Goal: Task Accomplishment & Management: Manage account settings

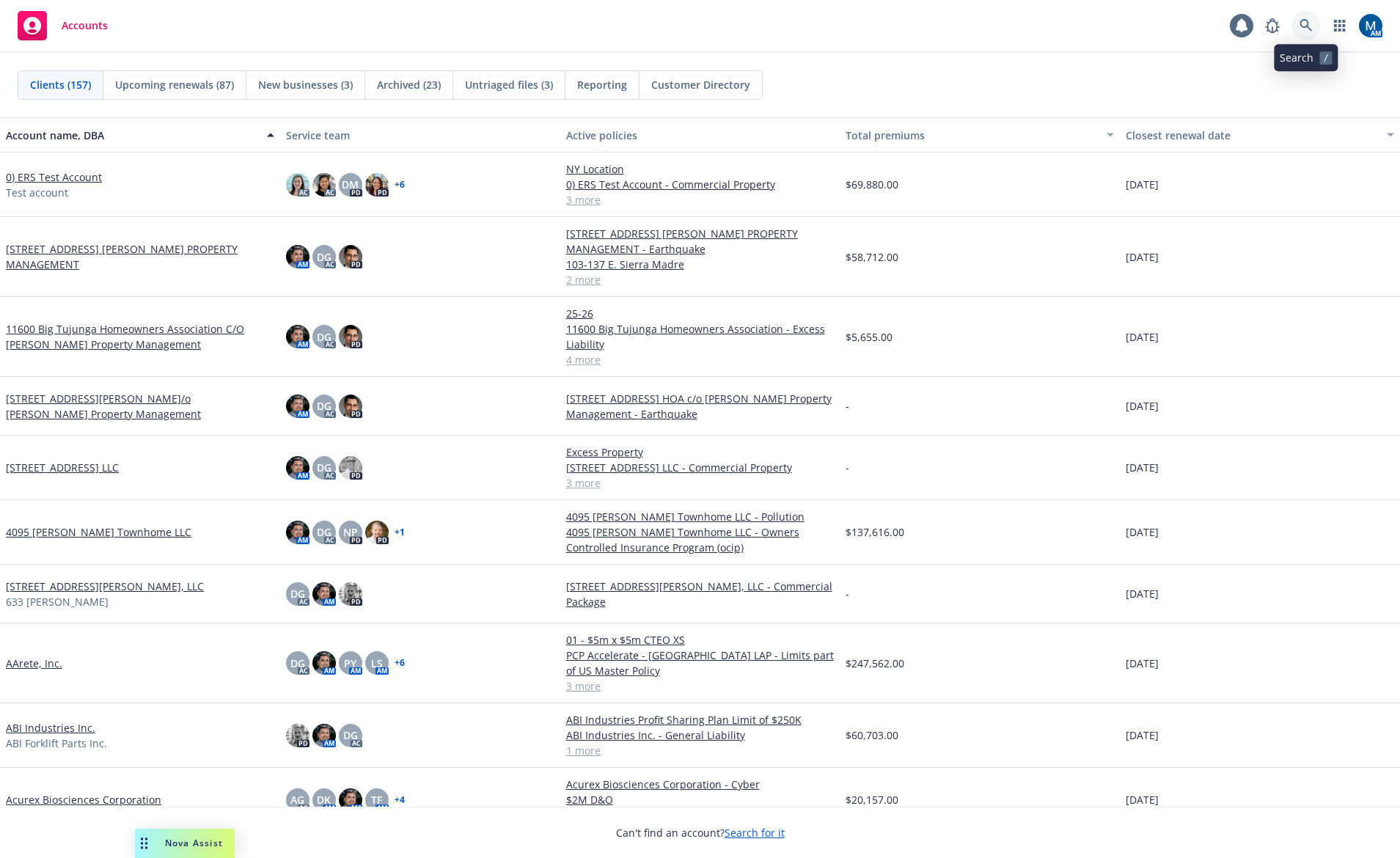
click at [1302, 26] on icon at bounding box center [1306, 25] width 13 height 13
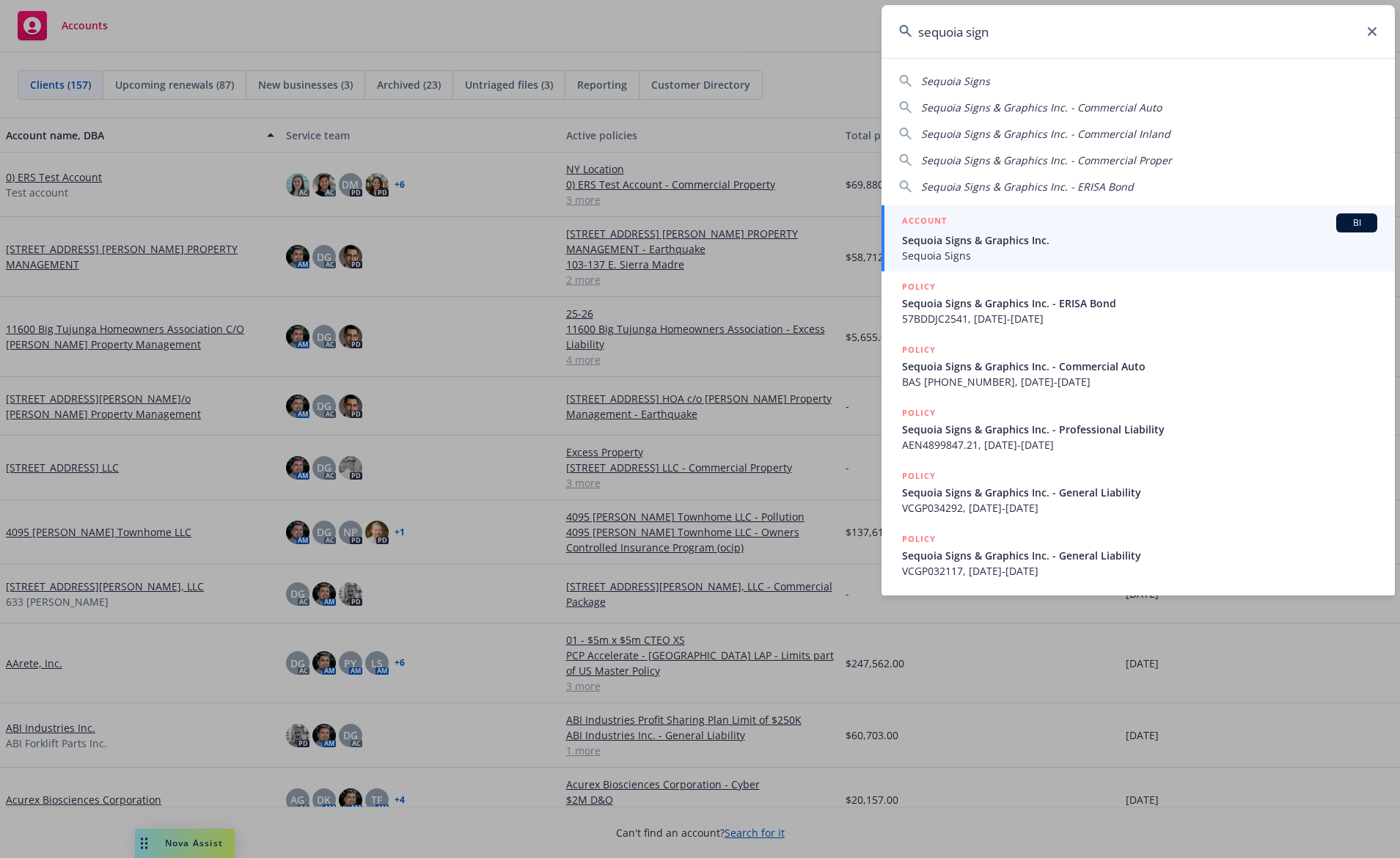
type input "sequoia sign"
click at [1048, 233] on span "Sequoia Signs & Graphics Inc." at bounding box center [1140, 240] width 475 height 15
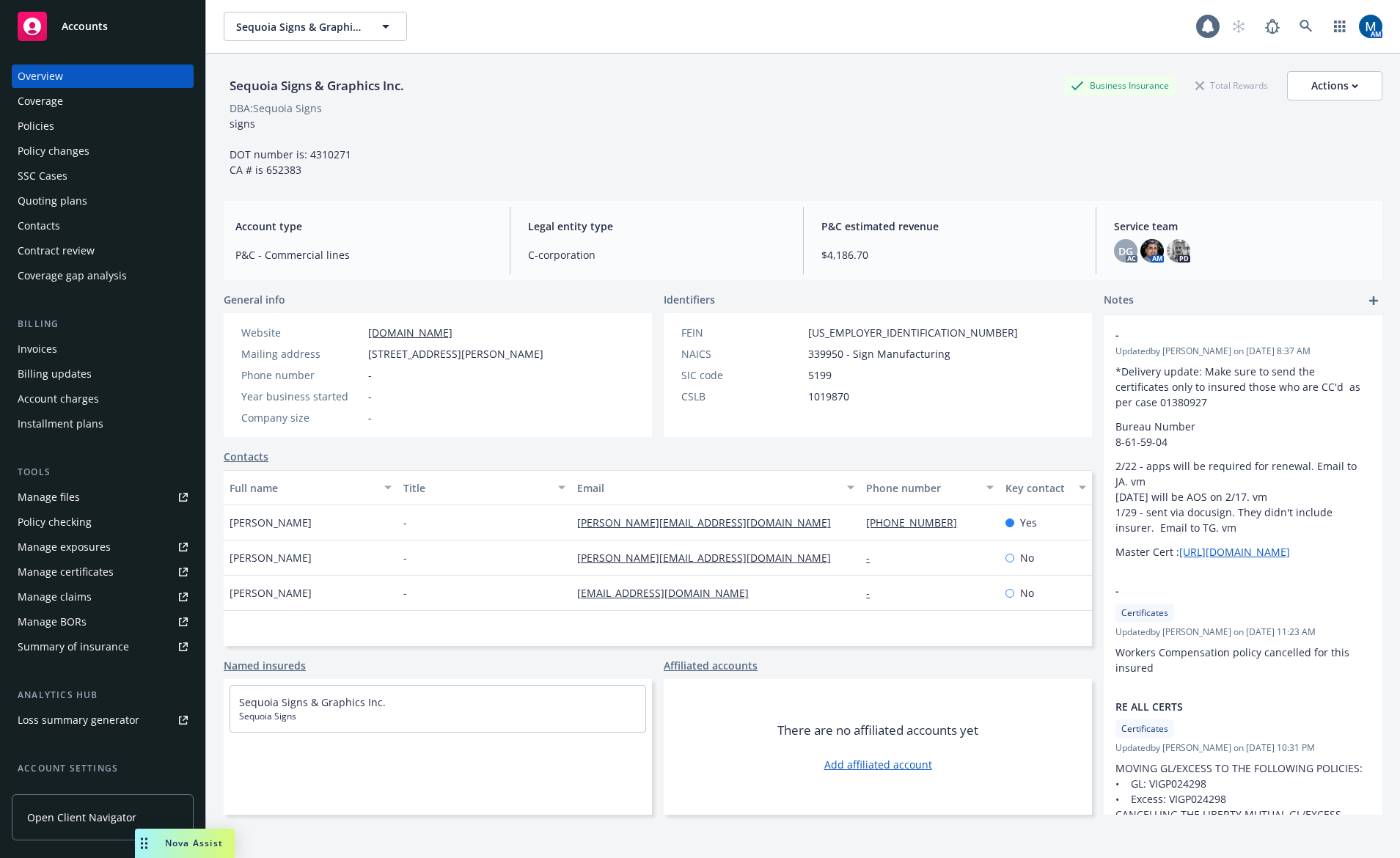
click at [91, 125] on div "Policies" at bounding box center [103, 126] width 170 height 23
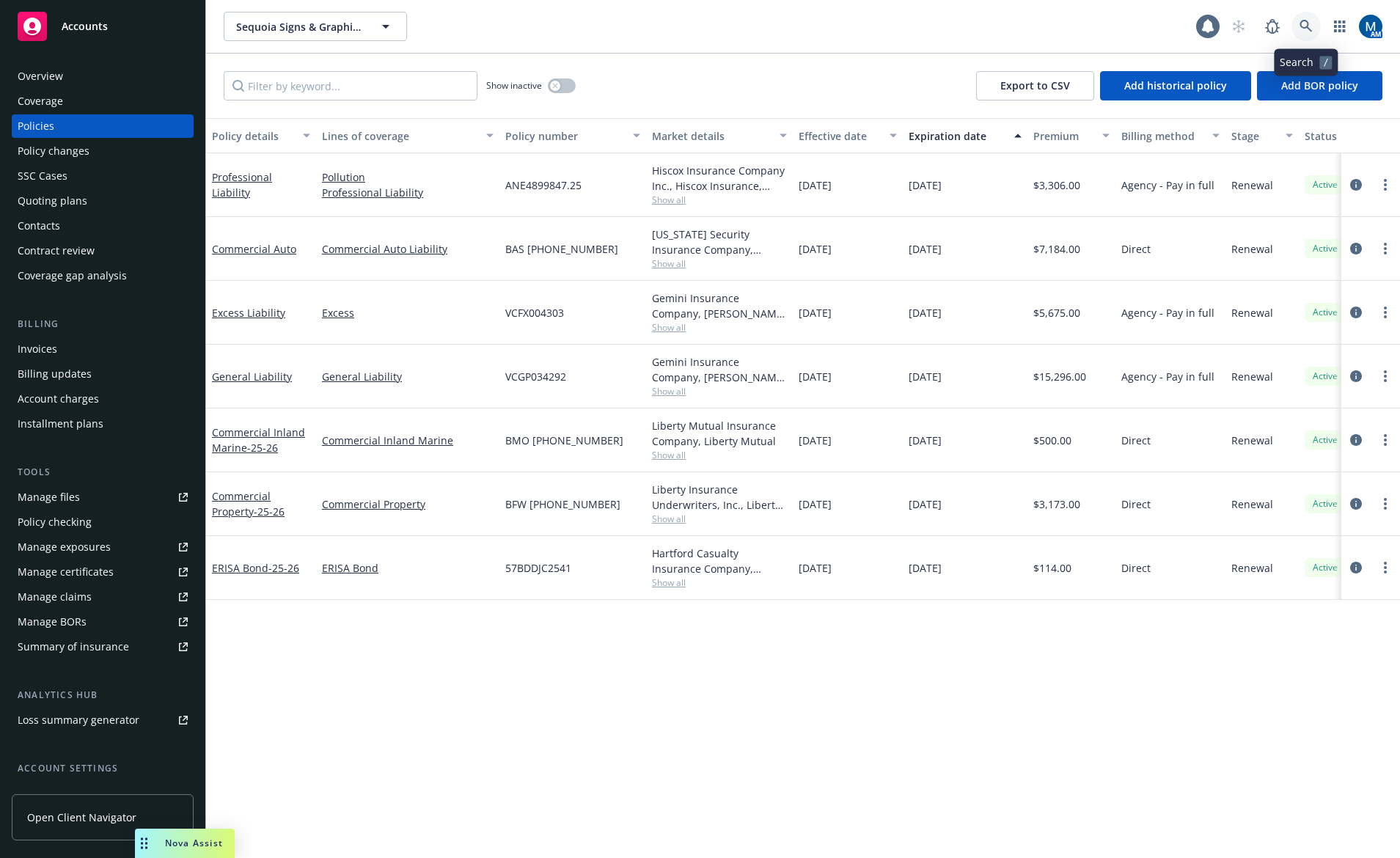
click at [1313, 25] on link at bounding box center [1306, 26] width 29 height 29
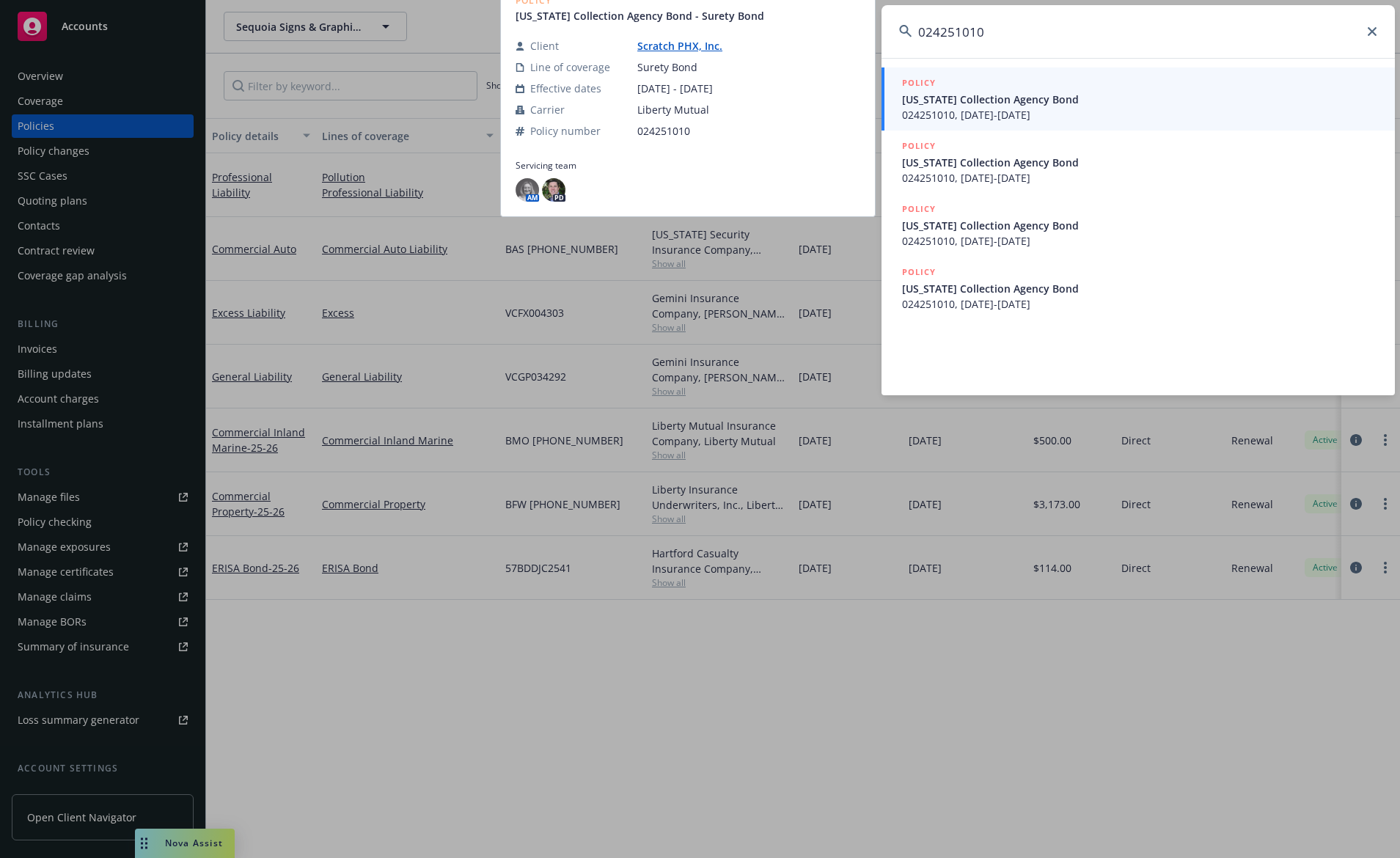
type input "024251010"
click at [1068, 102] on span "[US_STATE] Collection Agency Bond" at bounding box center [1140, 99] width 475 height 15
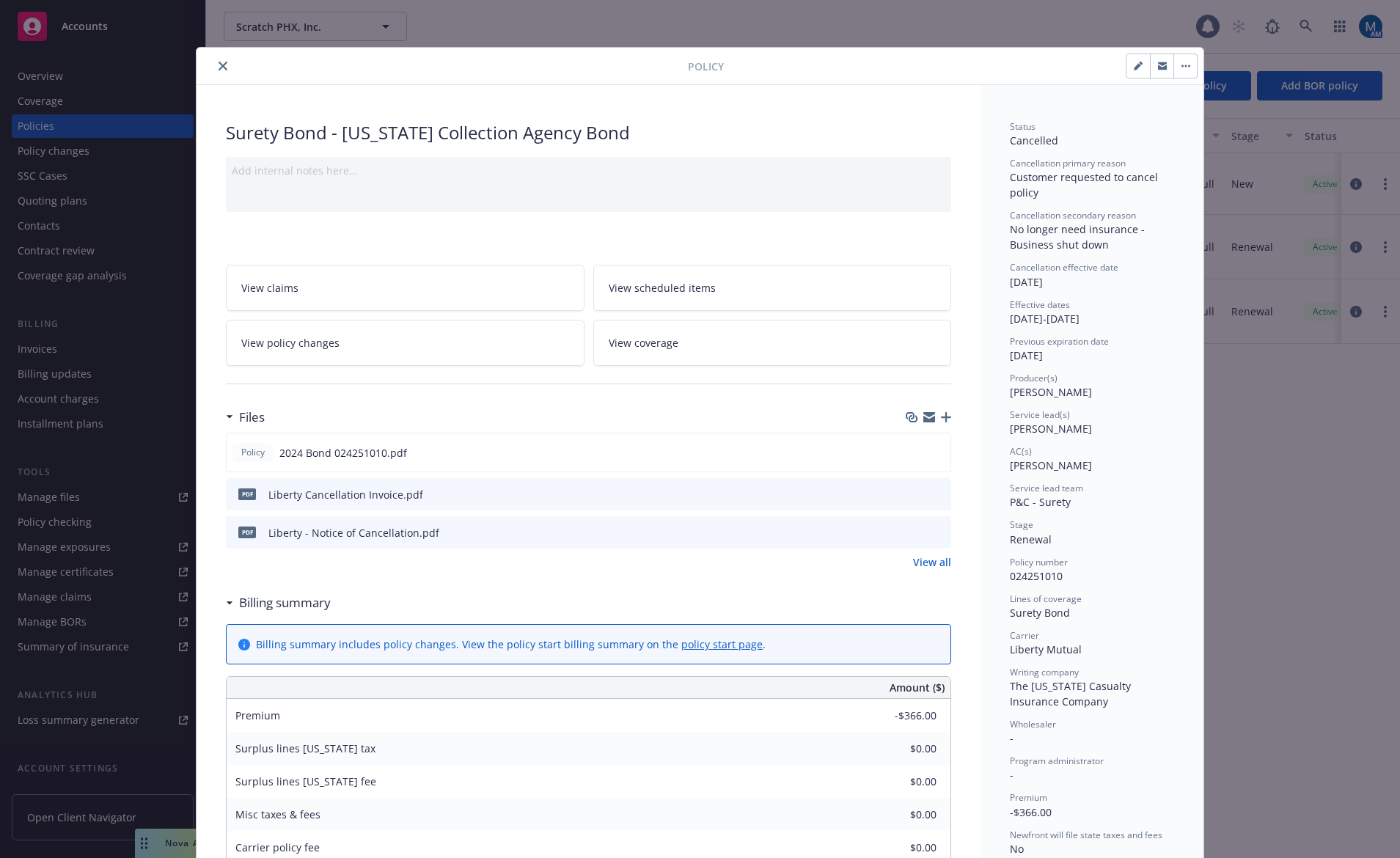
click at [438, 70] on div at bounding box center [445, 66] width 485 height 18
click at [221, 60] on button "close" at bounding box center [223, 66] width 18 height 18
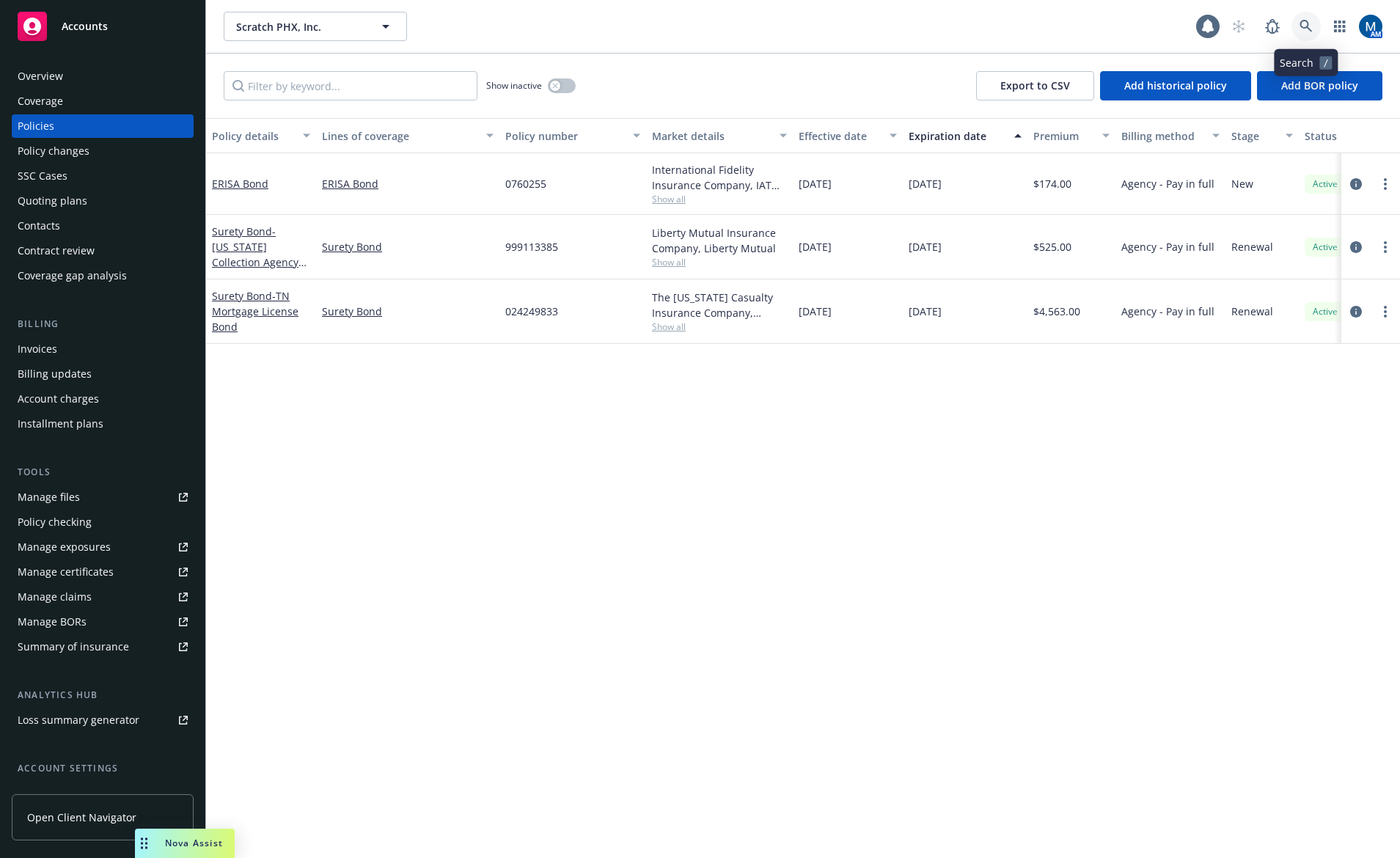
click at [1297, 25] on link at bounding box center [1306, 26] width 29 height 29
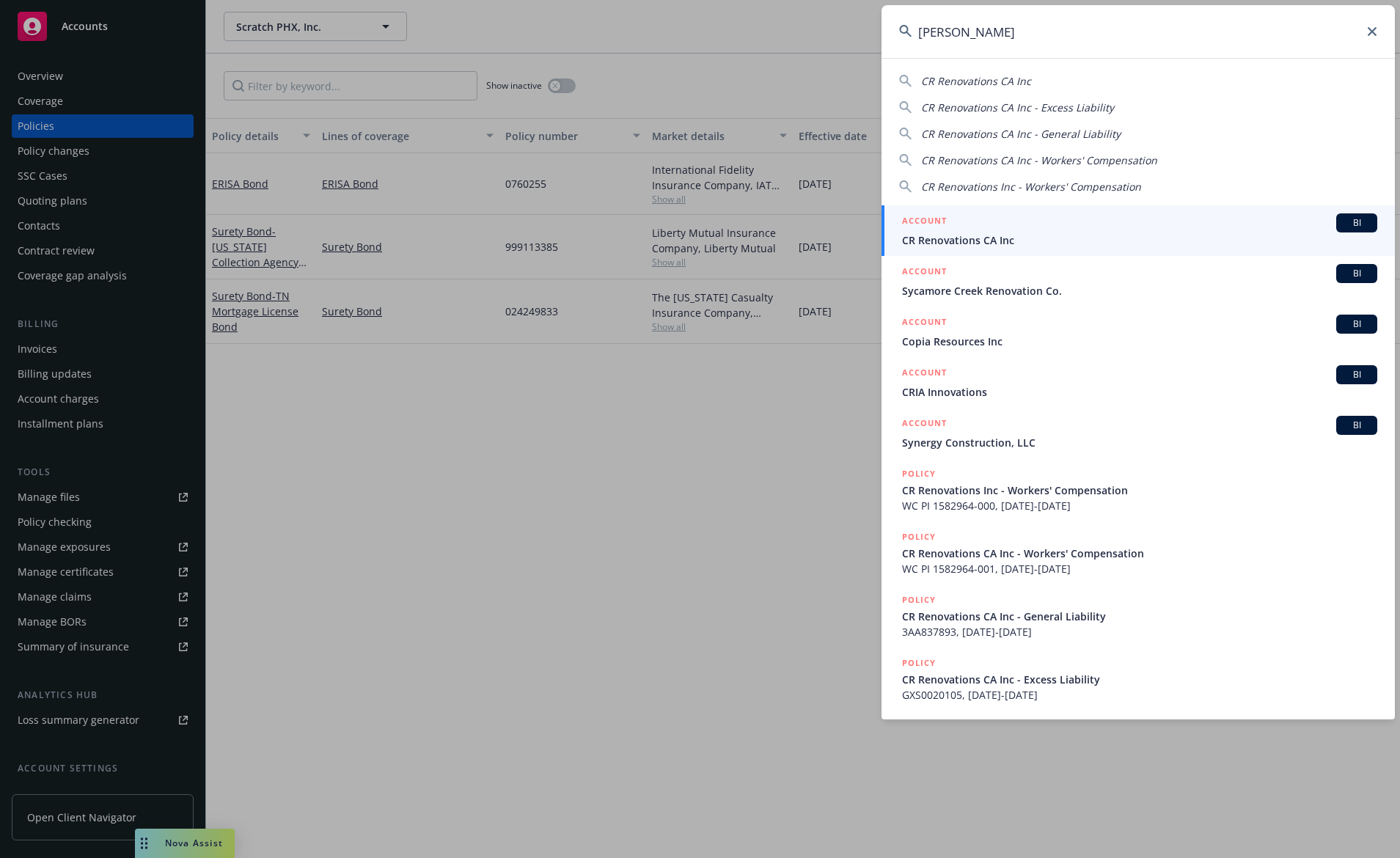
type input "cr renovat"
click at [1018, 218] on div "ACCOUNT BI" at bounding box center [1140, 223] width 475 height 19
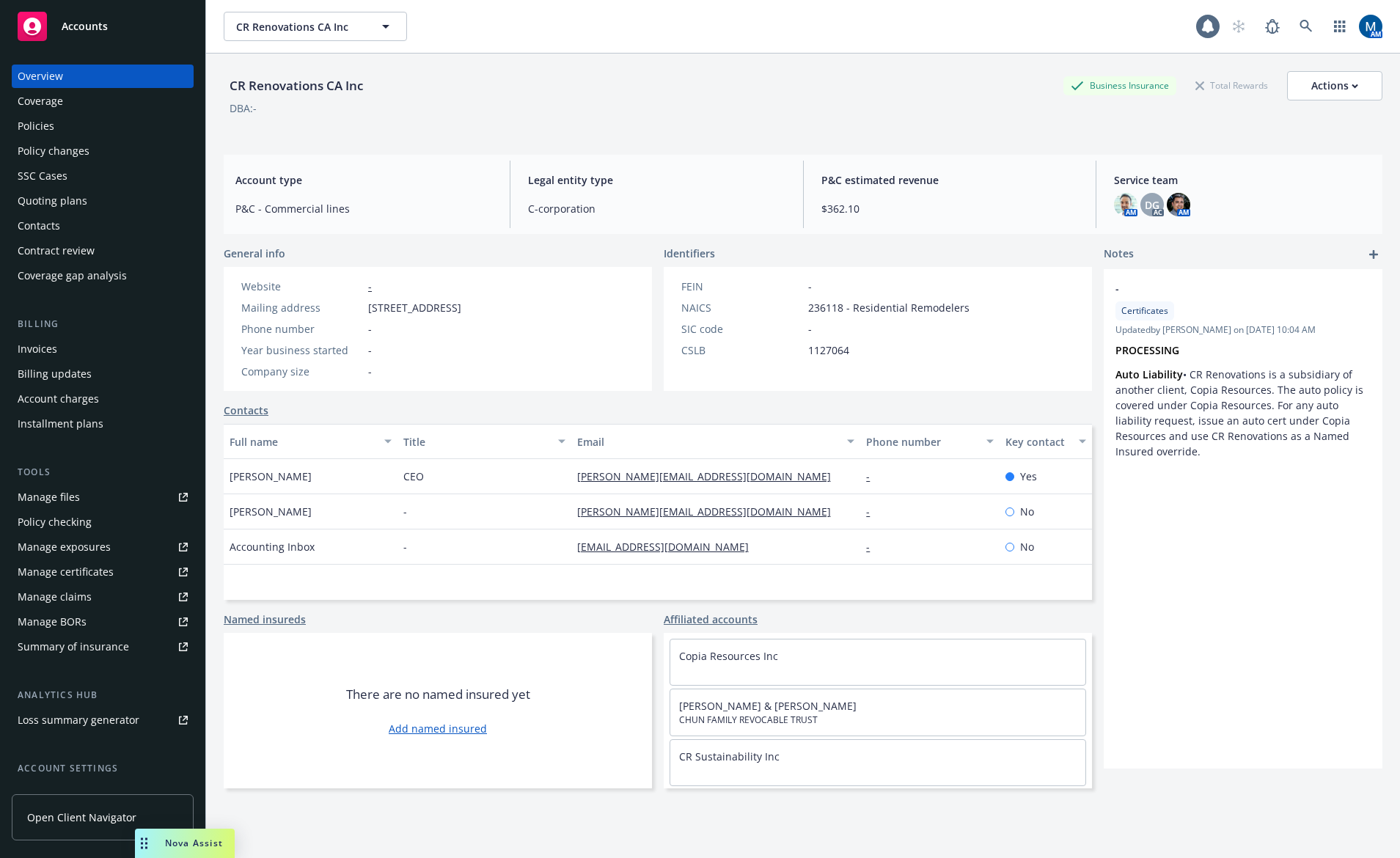
click at [130, 128] on div "Policies" at bounding box center [103, 126] width 170 height 23
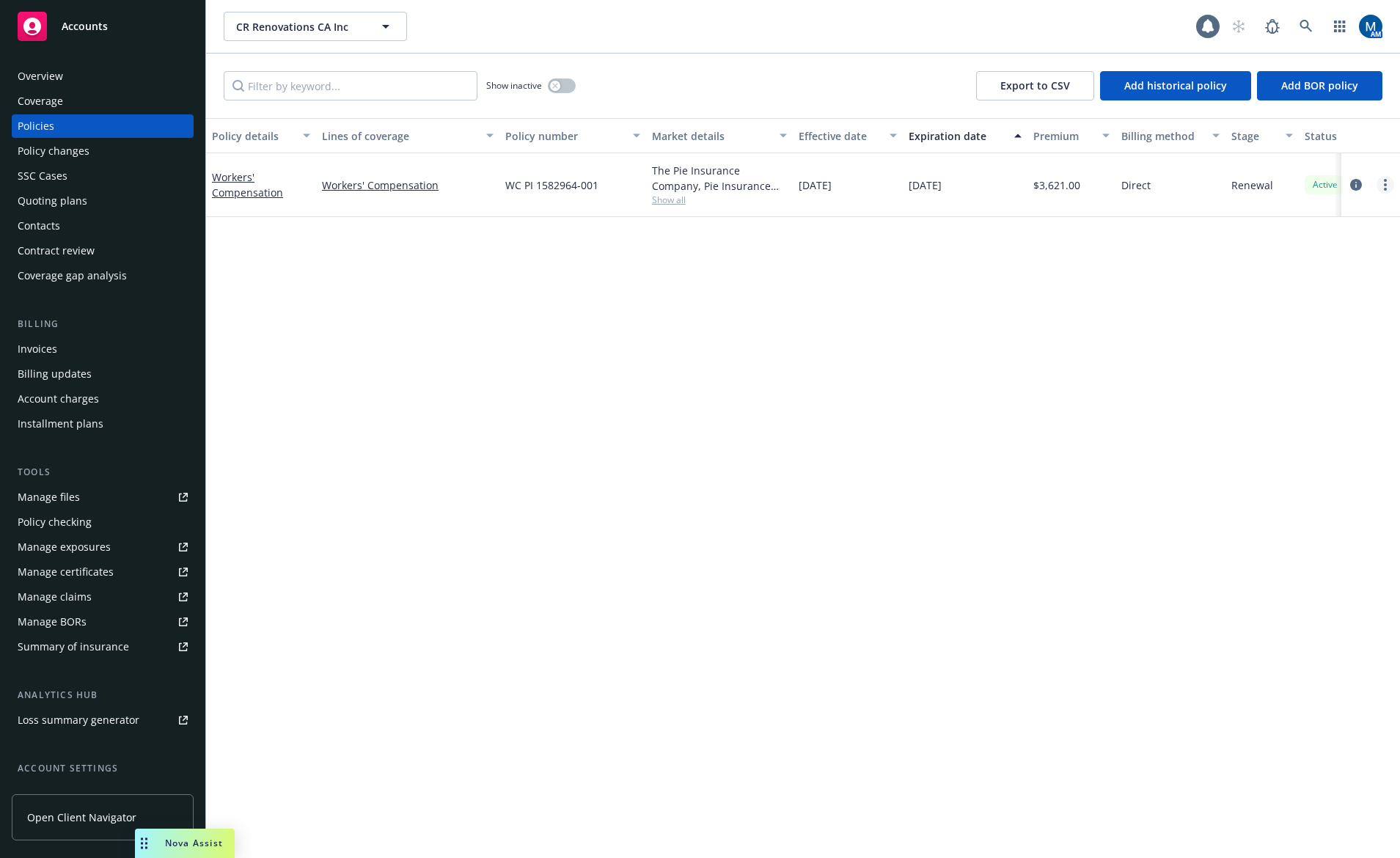
click at [1386, 181] on circle "more" at bounding box center [1386, 181] width 3 height 3
click at [1332, 387] on link "Copy logging email" at bounding box center [1307, 390] width 173 height 29
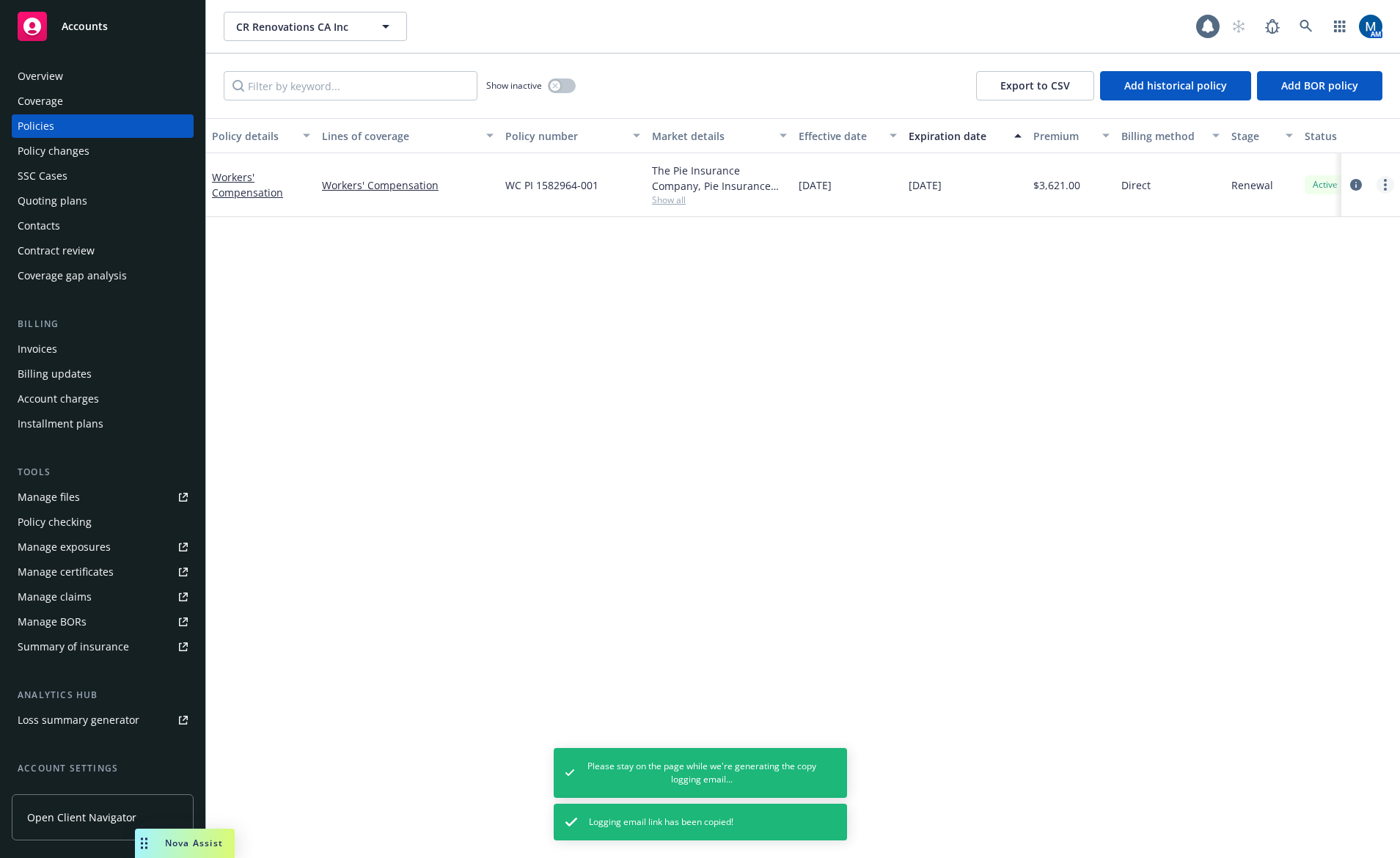
click at [1386, 184] on circle "more" at bounding box center [1386, 185] width 3 height 3
click at [1314, 389] on link "Copy logging email" at bounding box center [1307, 390] width 173 height 29
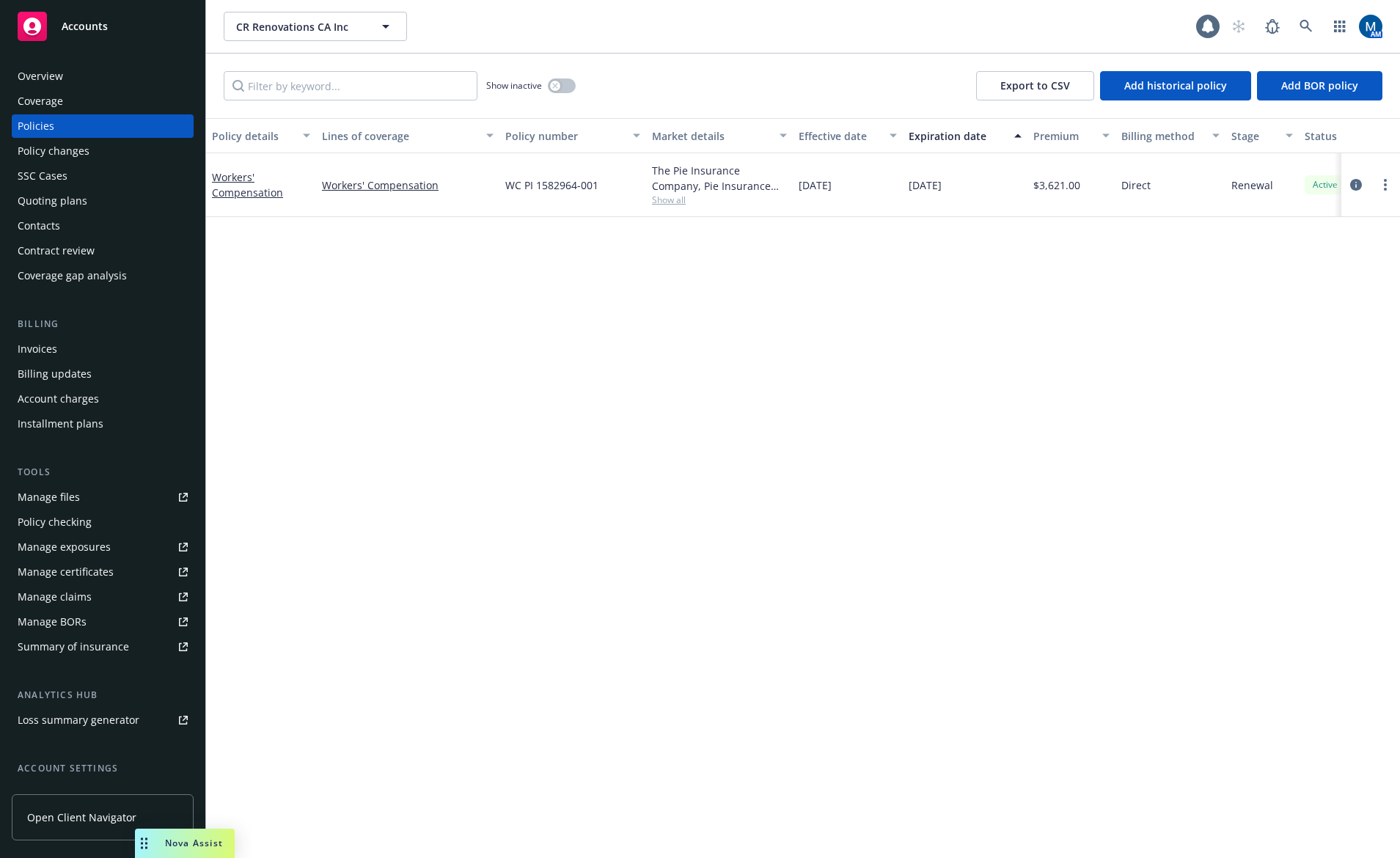
click at [718, 294] on div "Policy details Lines of coverage Policy number Market details Effective date Ex…" at bounding box center [803, 488] width 1194 height 740
click at [1351, 187] on icon "circleInformation" at bounding box center [1356, 185] width 12 height 12
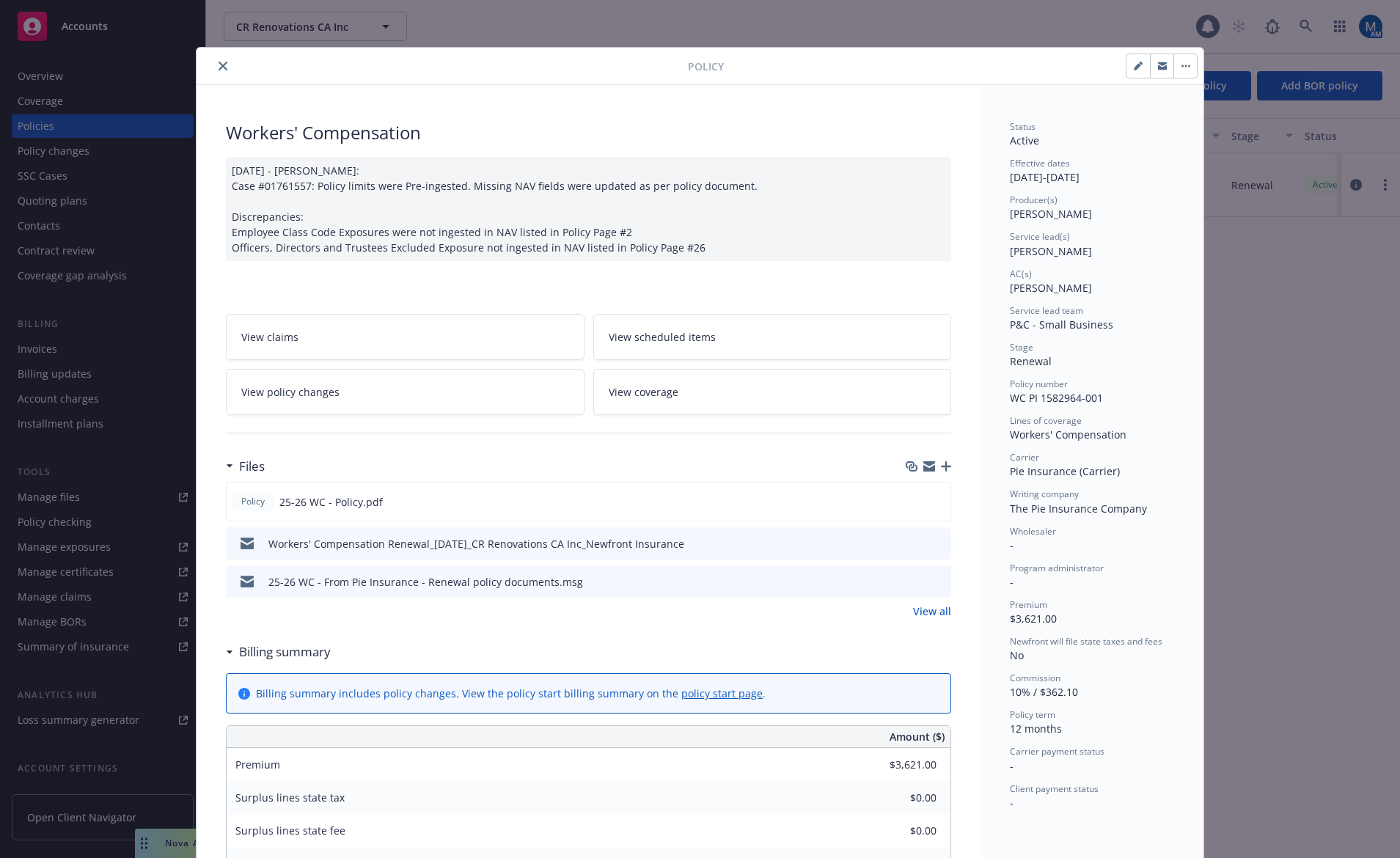
click at [946, 464] on icon "button" at bounding box center [946, 466] width 10 height 10
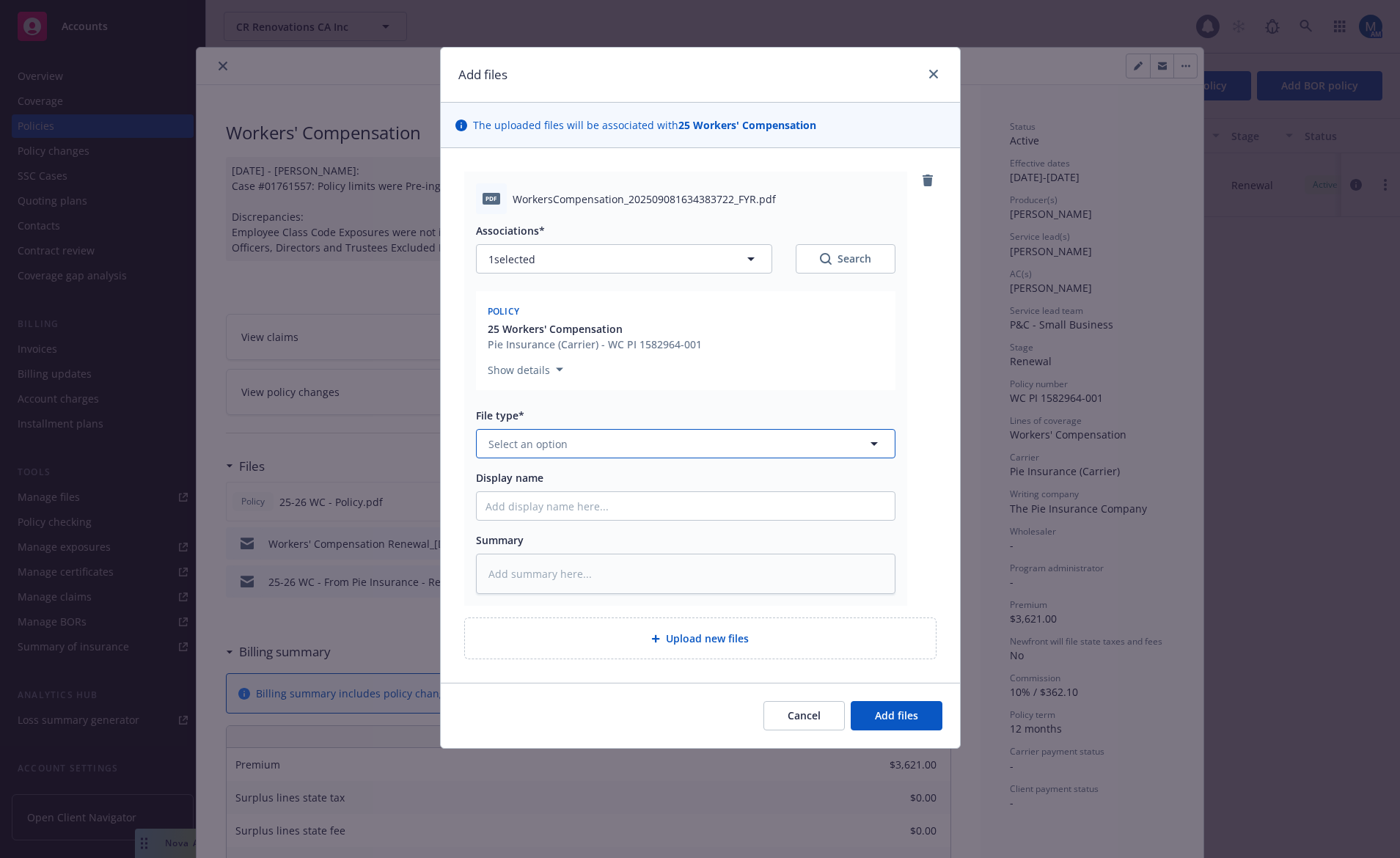
click at [557, 449] on span "Select an option" at bounding box center [528, 444] width 79 height 15
type input "c"
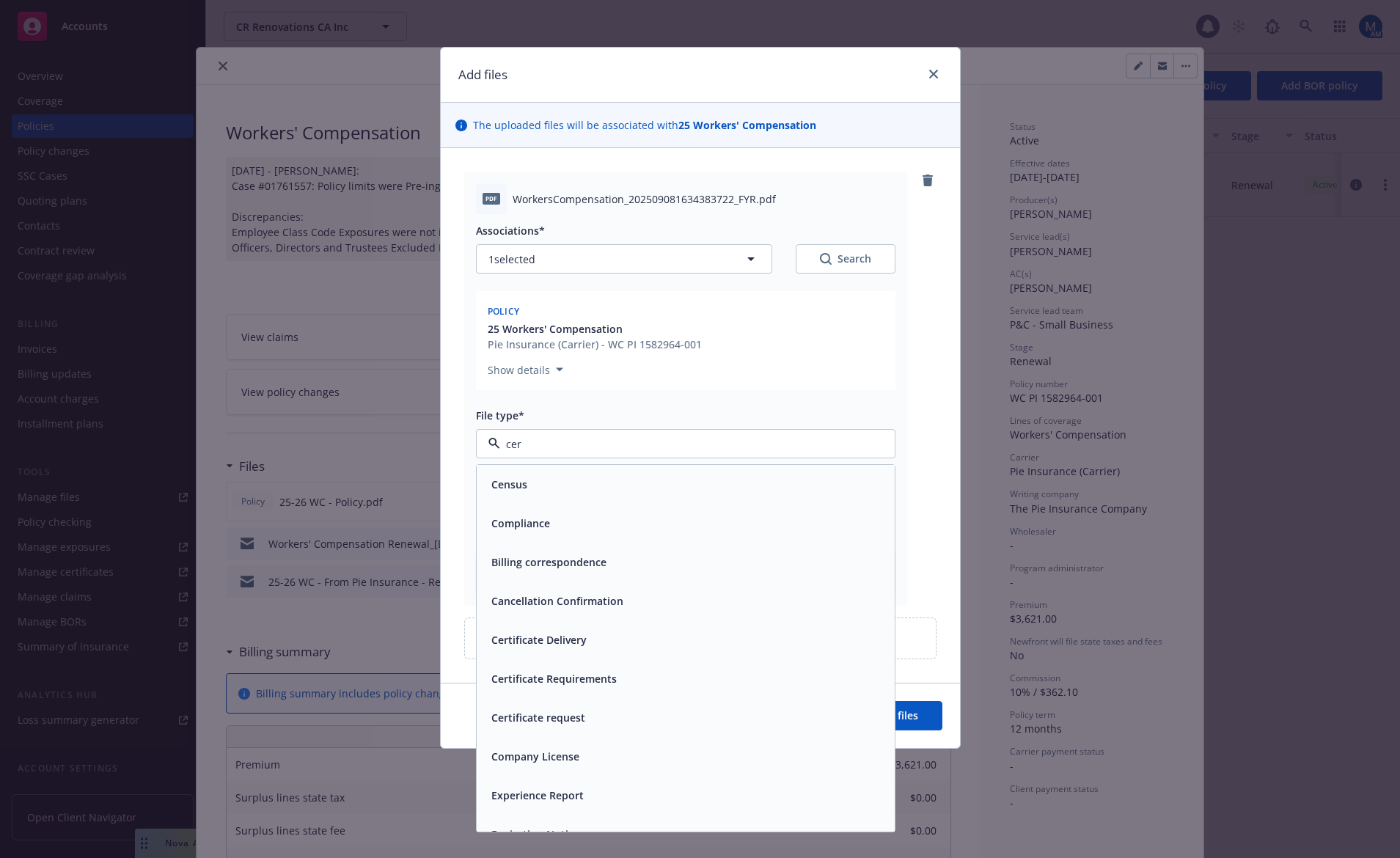
type input "cert"
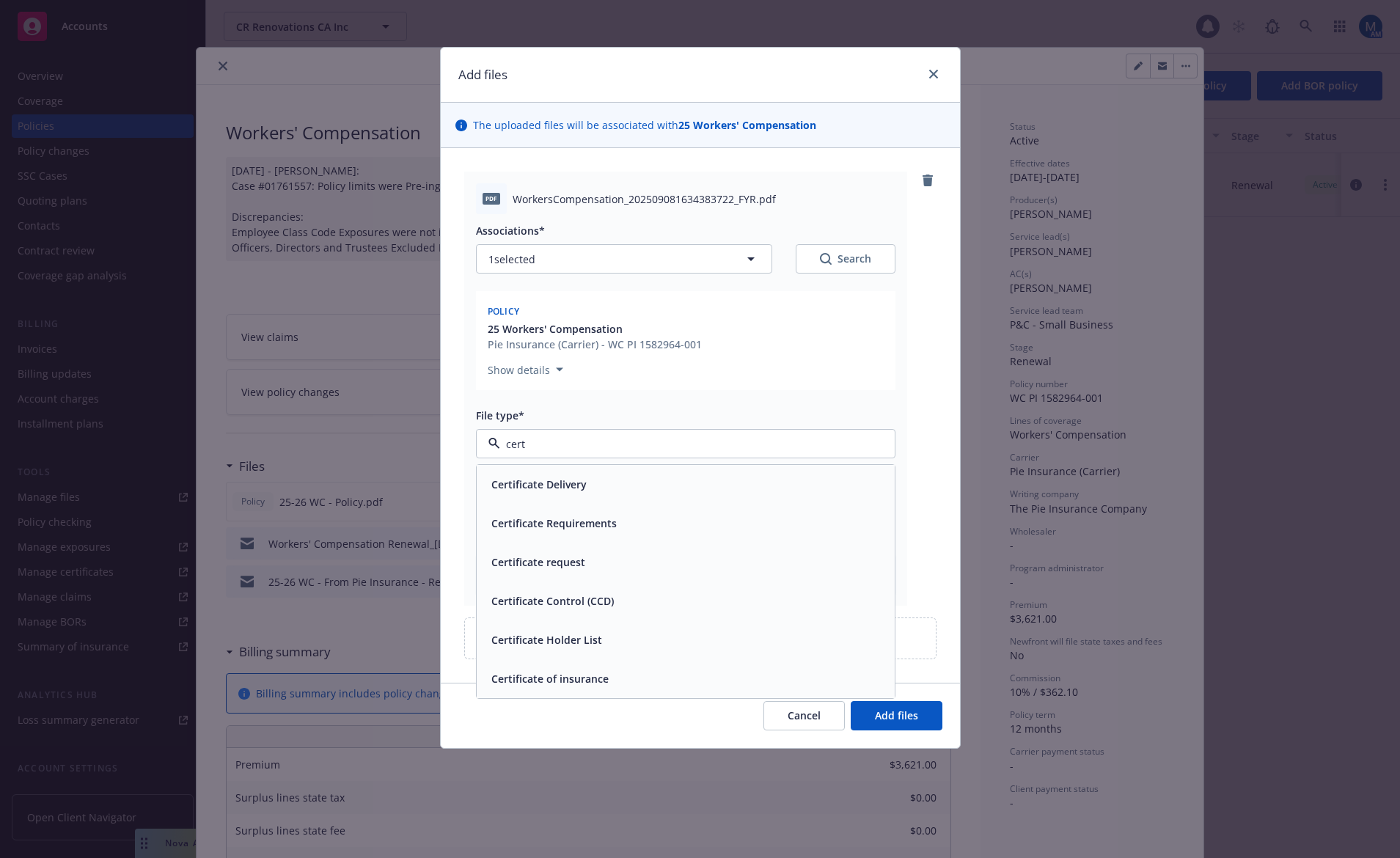
click at [599, 675] on span "Certificate of insurance" at bounding box center [549, 679] width 118 height 15
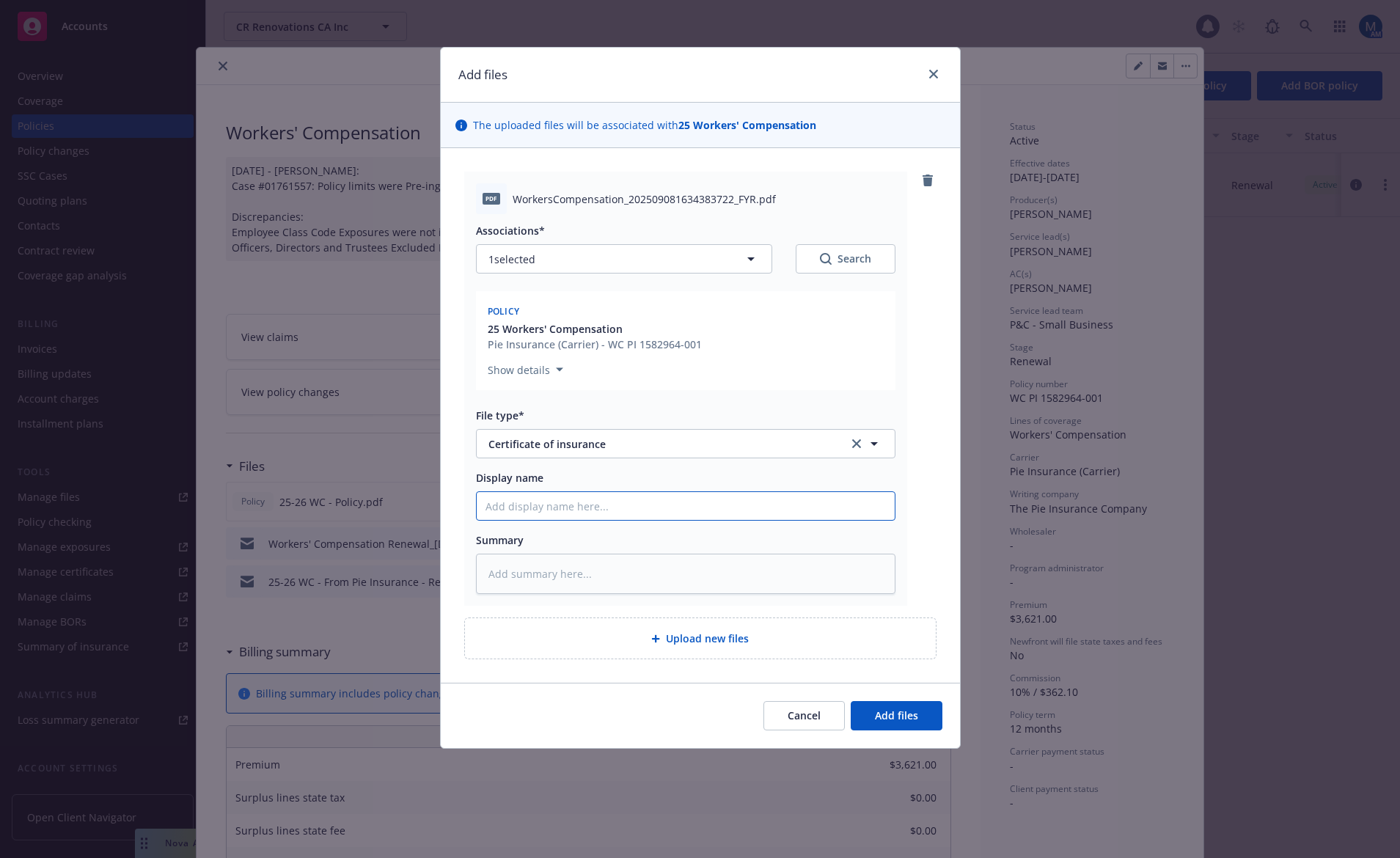
click at [638, 512] on input "Display name" at bounding box center [685, 505] width 418 height 28
type textarea "x"
type input "C"
type textarea "x"
type input "CS"
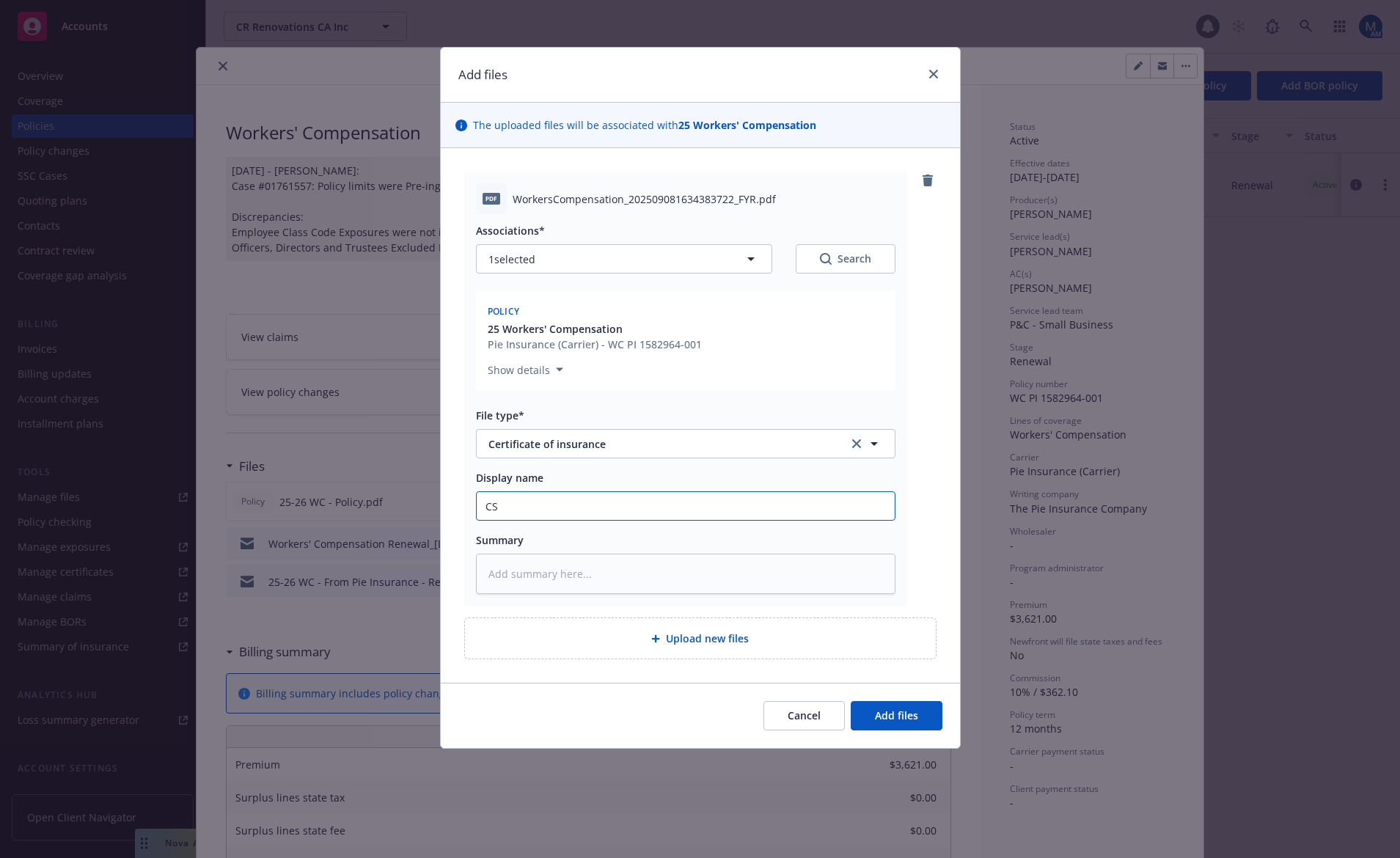
type textarea "x"
type input "CSL"
type textarea "x"
type input "CSLB"
type textarea "x"
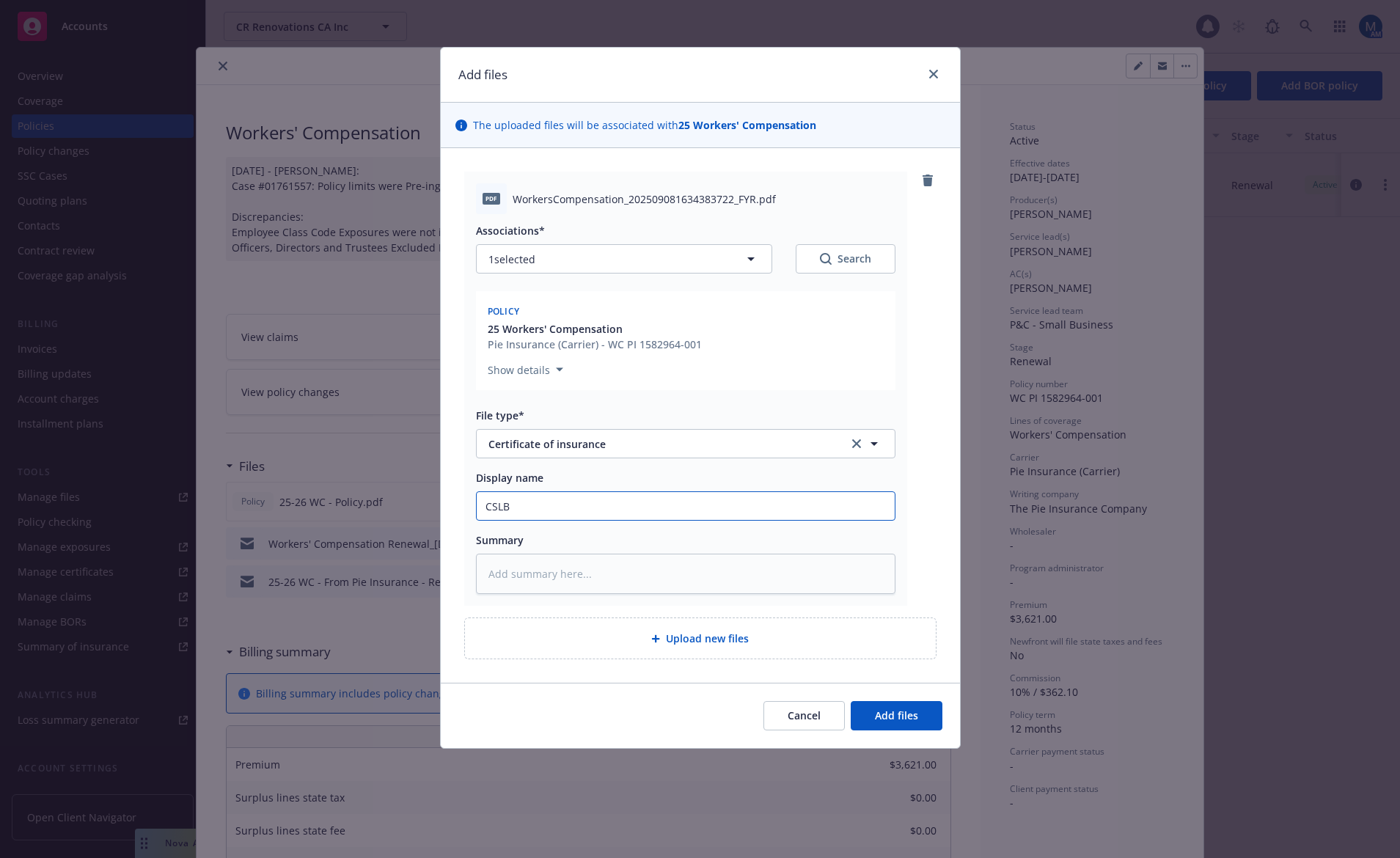
type input "CSLB"
type textarea "x"
type input "CSLB E"
type textarea "x"
type input "CSLB Ev"
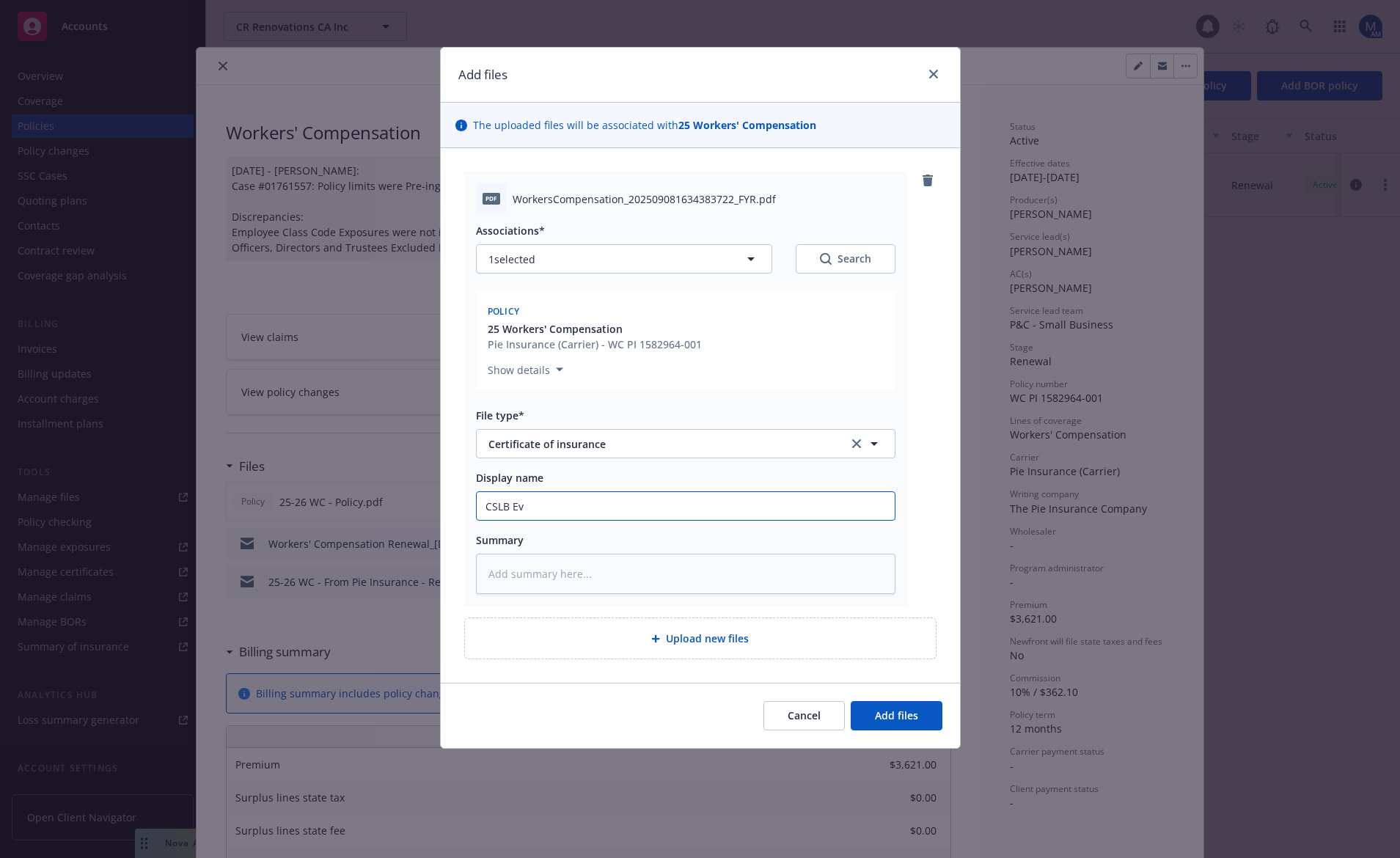
type textarea "x"
type input "CSLB Evi"
type textarea "x"
type input "CSLB Evid"
type textarea "x"
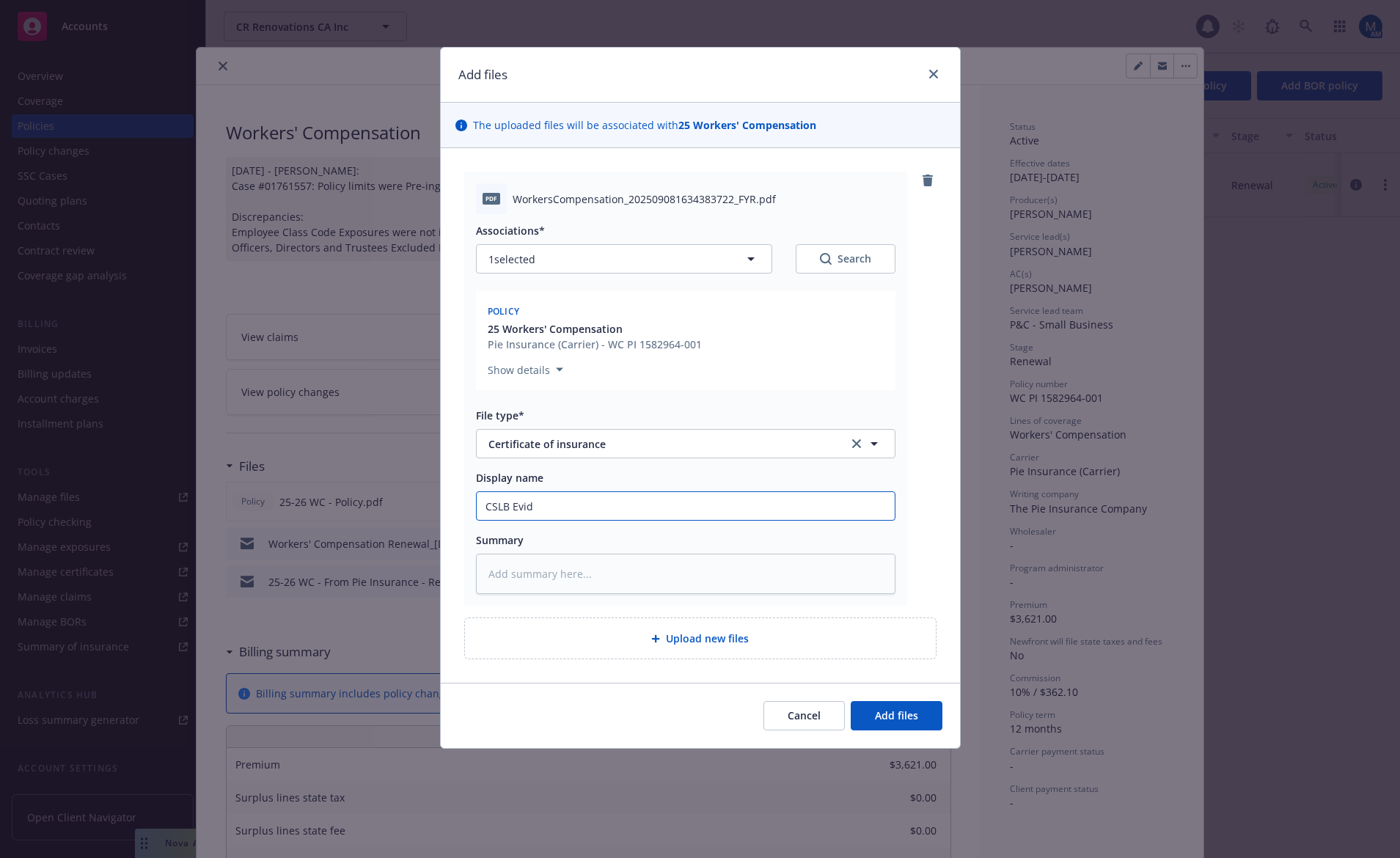
type input "CSLB Evide"
type textarea "x"
type input "CSLB Eviden"
type textarea "x"
type input "CSLB Evidenc"
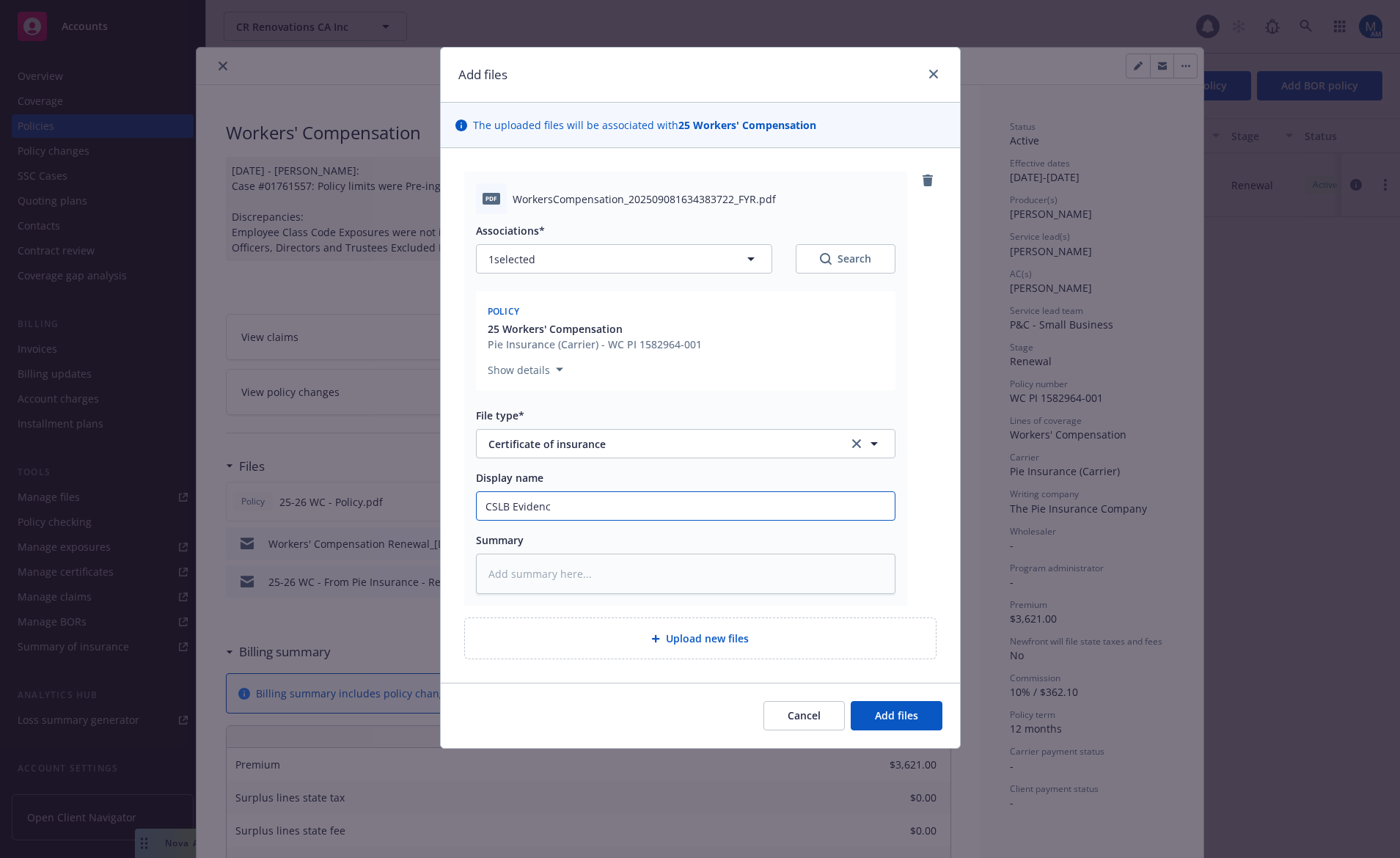
type textarea "x"
type input "CSLB Evidence"
type textarea "x"
type input "CSLB Evidence"
type textarea "x"
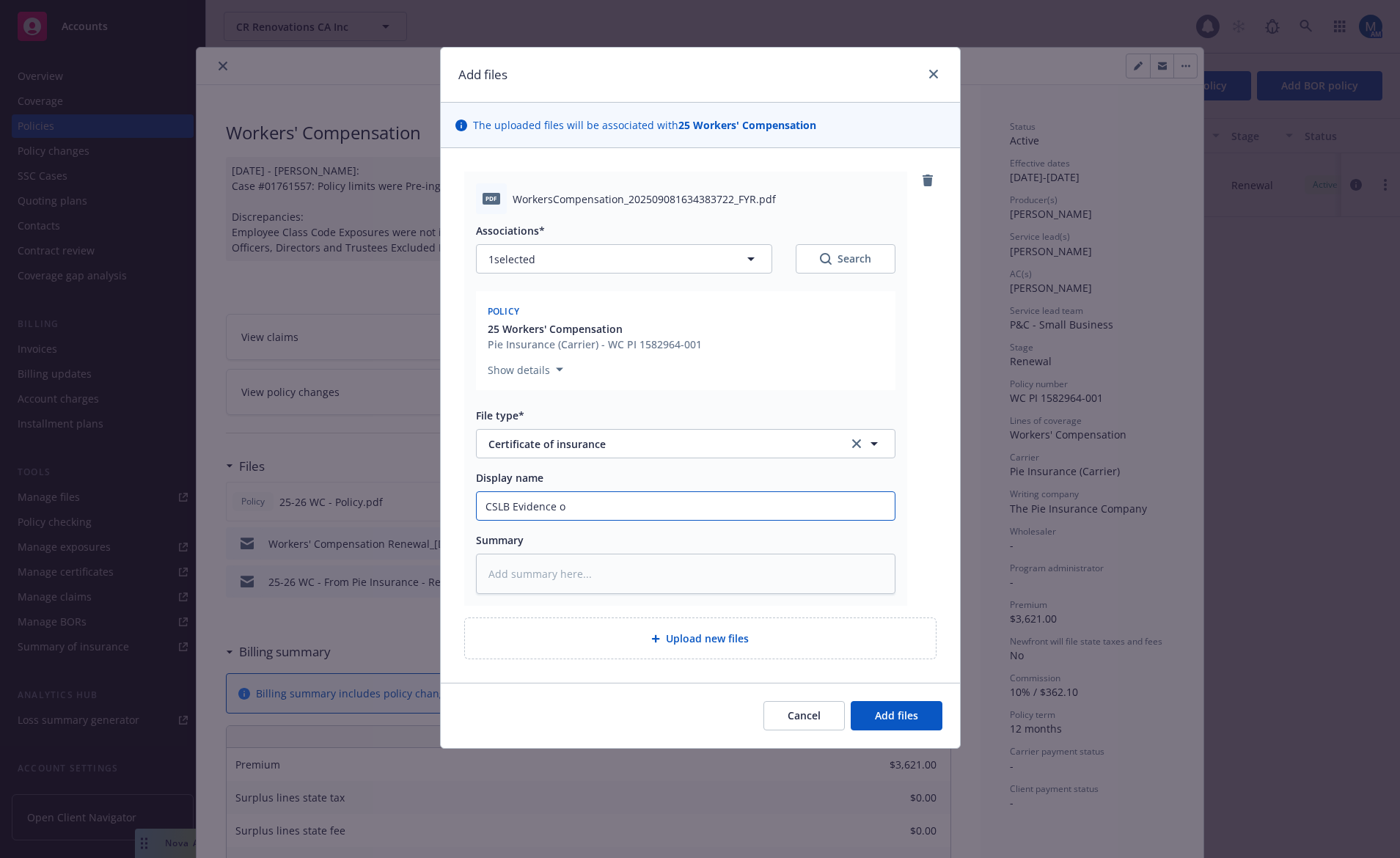
type input "CSLB Evidence of"
type textarea "x"
type input "CSLB Evidence of"
type textarea "x"
type input "CSLB Evidence of C"
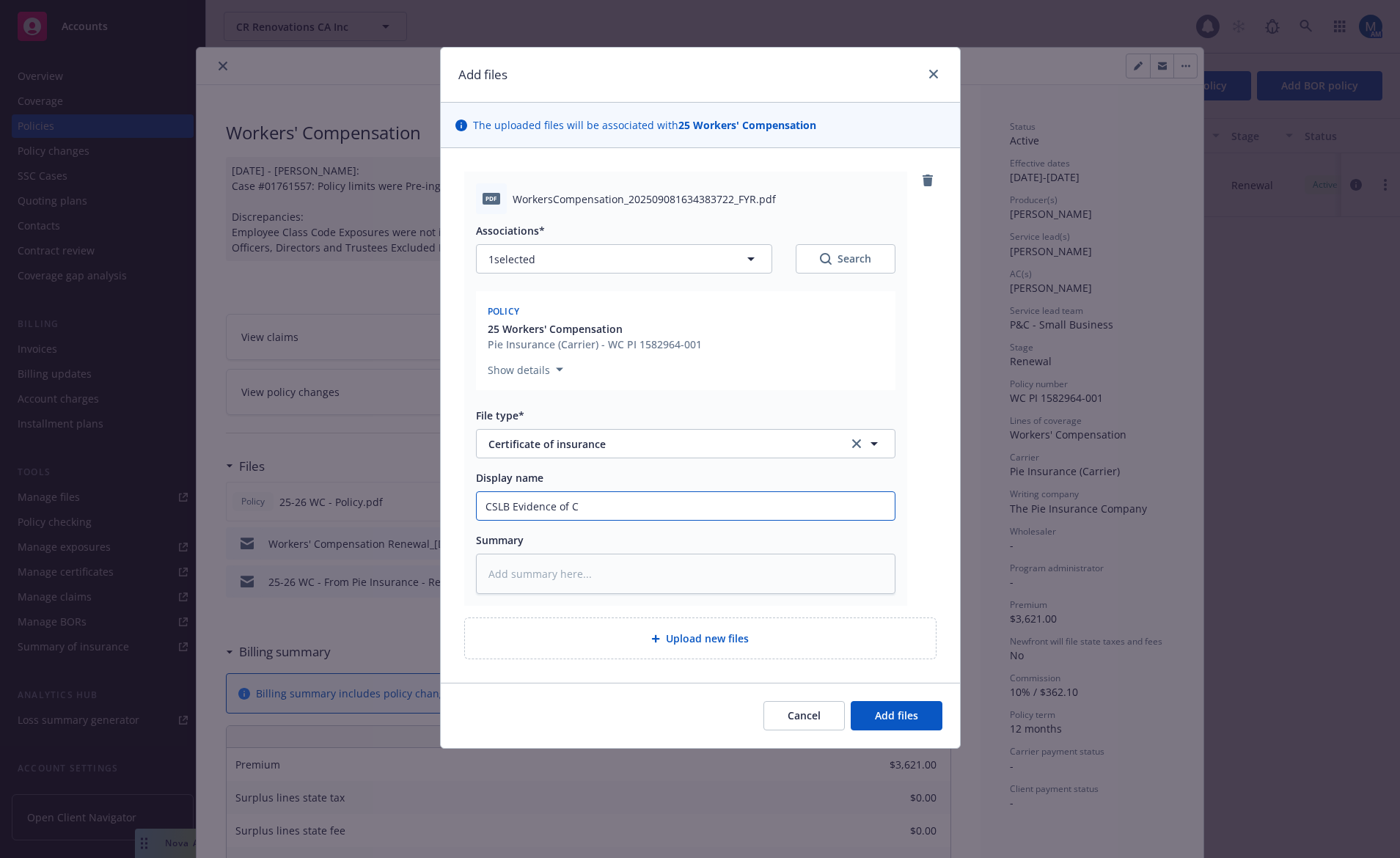
type textarea "x"
type input "CSLB Evidence of Co"
type textarea "x"
type input "CSLB Evidence of Cov"
type textarea "x"
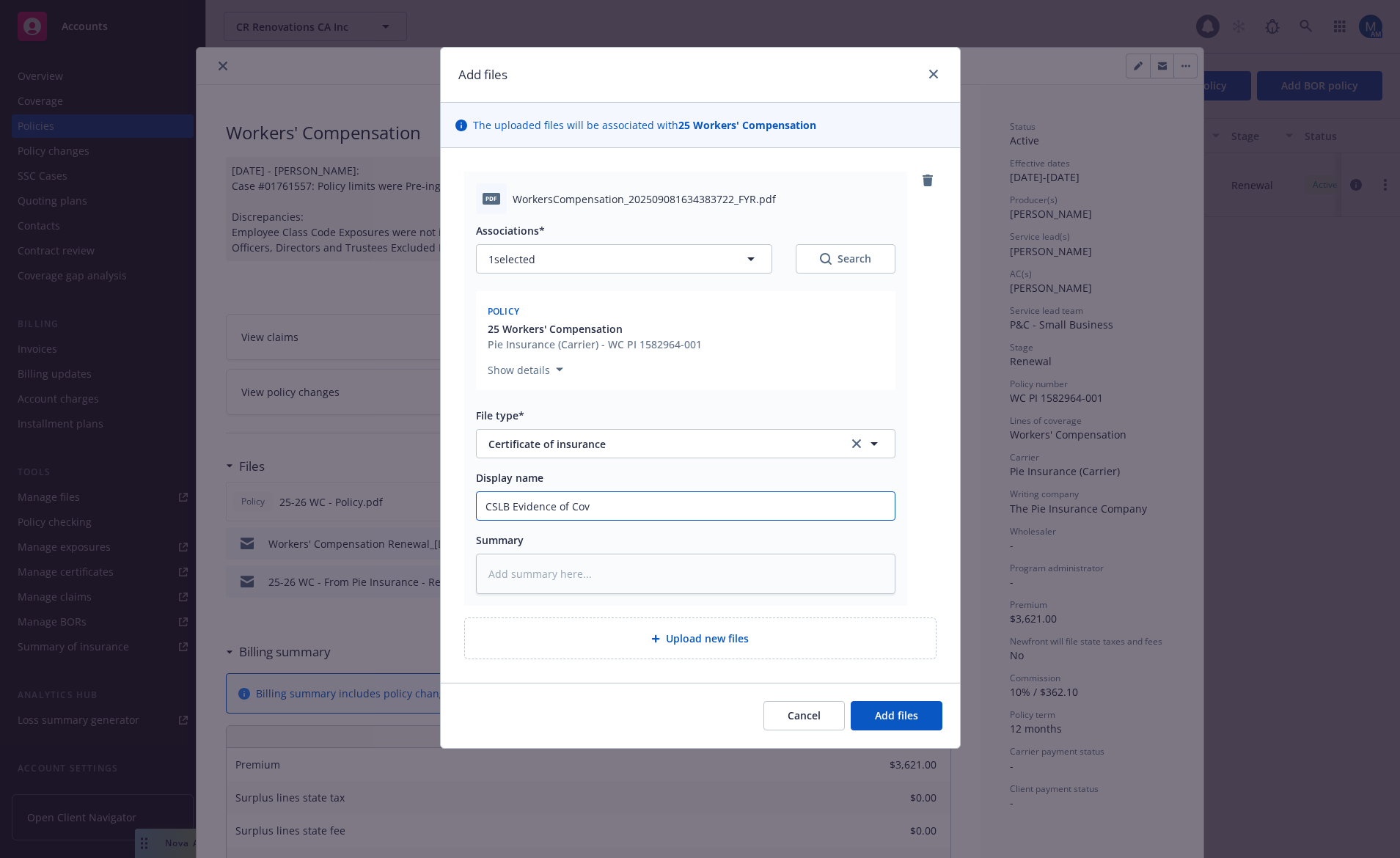
type input "CSLB Evidence of Cove"
type textarea "x"
type input "CSLB Evidence of Cover"
type textarea "x"
type input "CSLB Evidence of Covera"
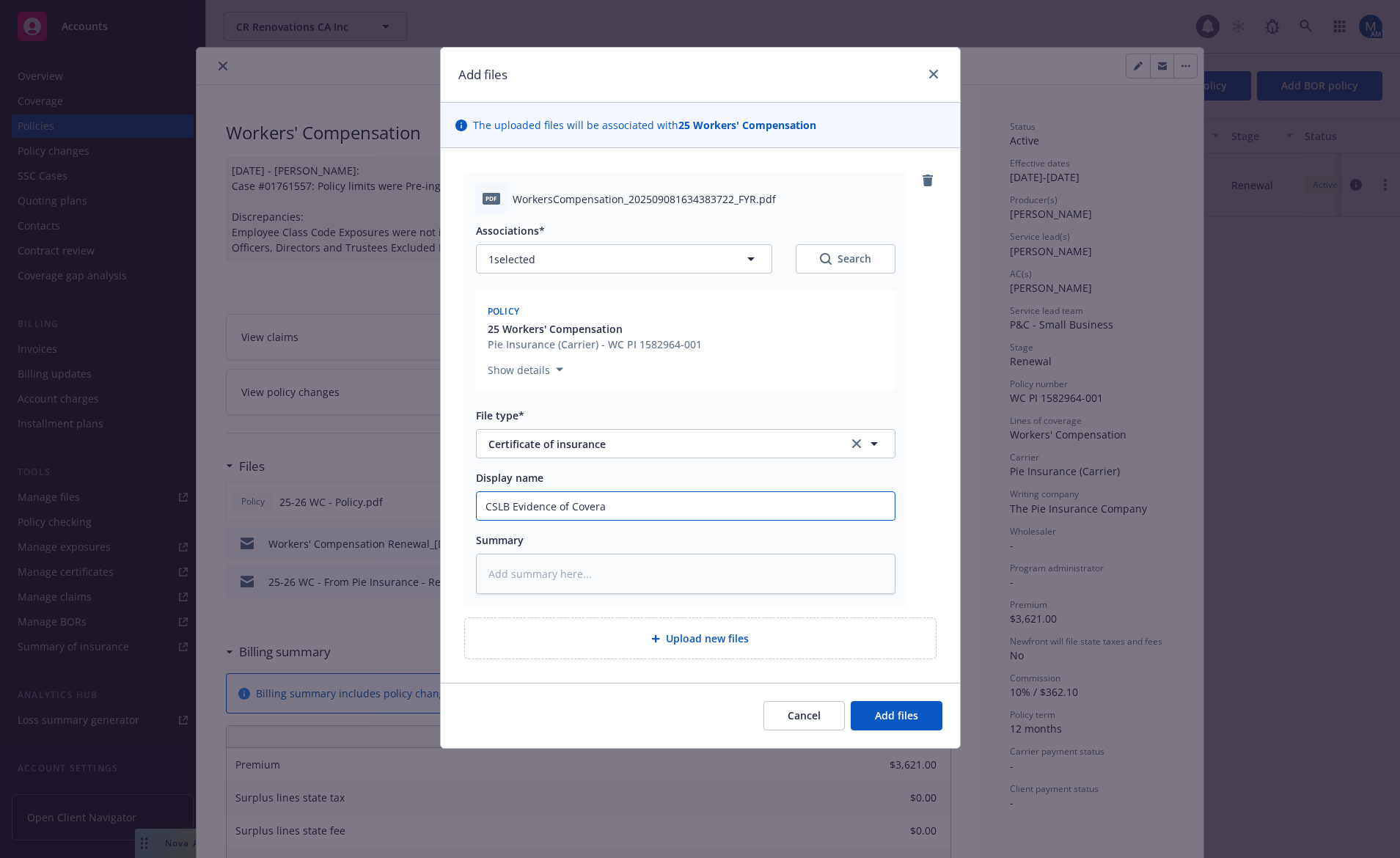
type textarea "x"
type input "CSLB Evidence of Coverag"
type textarea "x"
type input "CSLB Evidence of Coverage"
click at [924, 721] on button "Add files" at bounding box center [896, 715] width 92 height 29
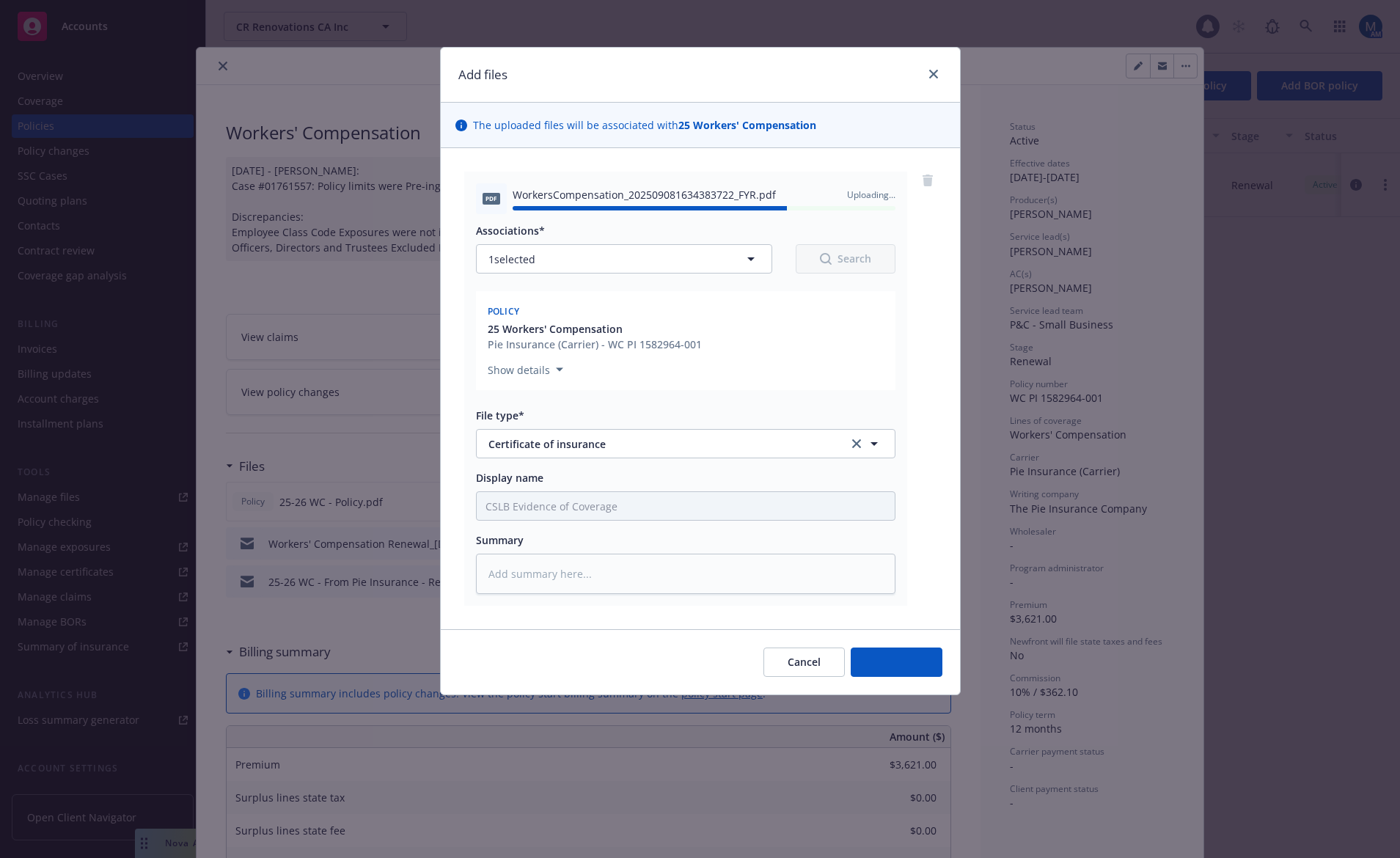
type textarea "x"
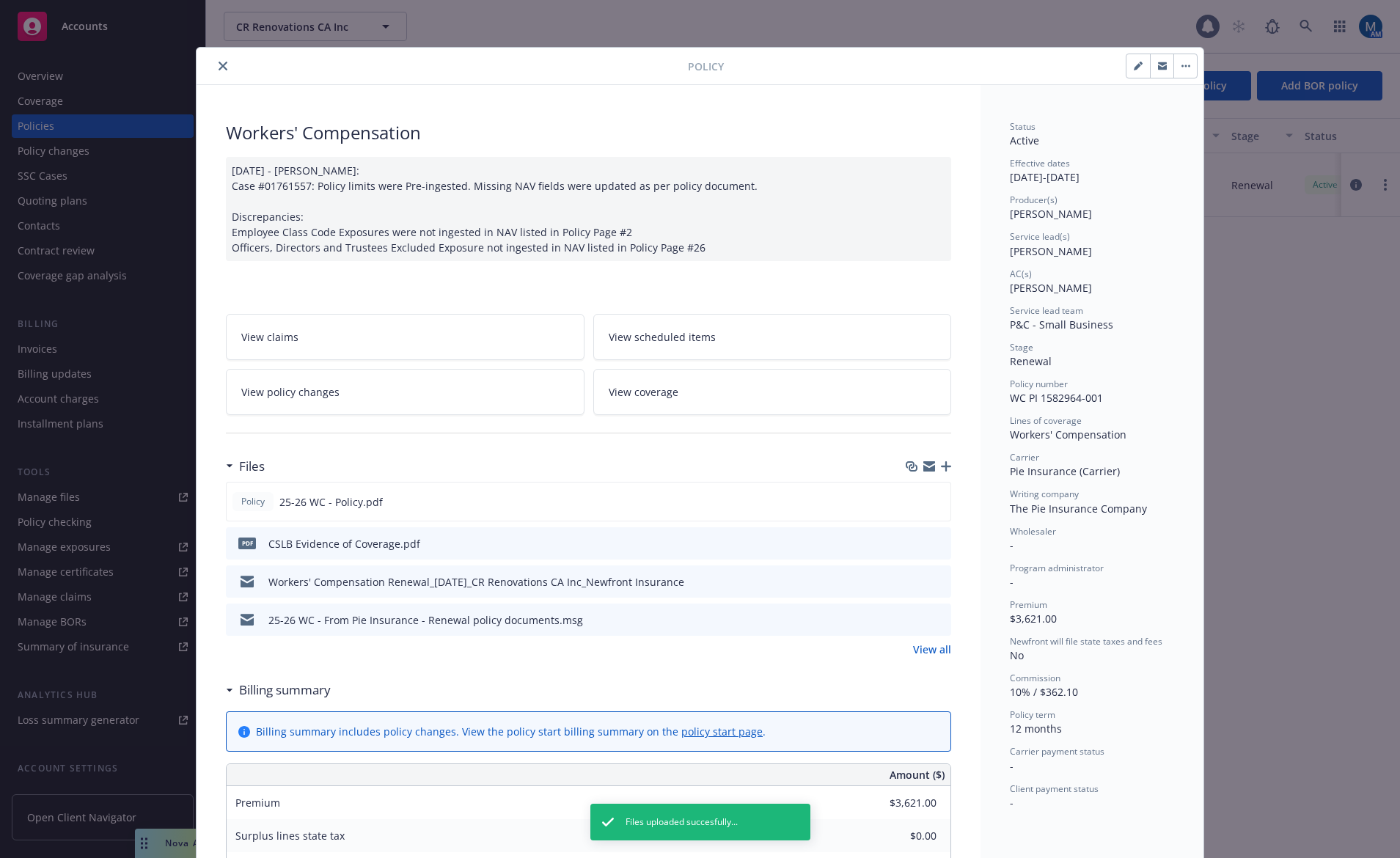
click at [218, 63] on icon "close" at bounding box center [223, 66] width 9 height 9
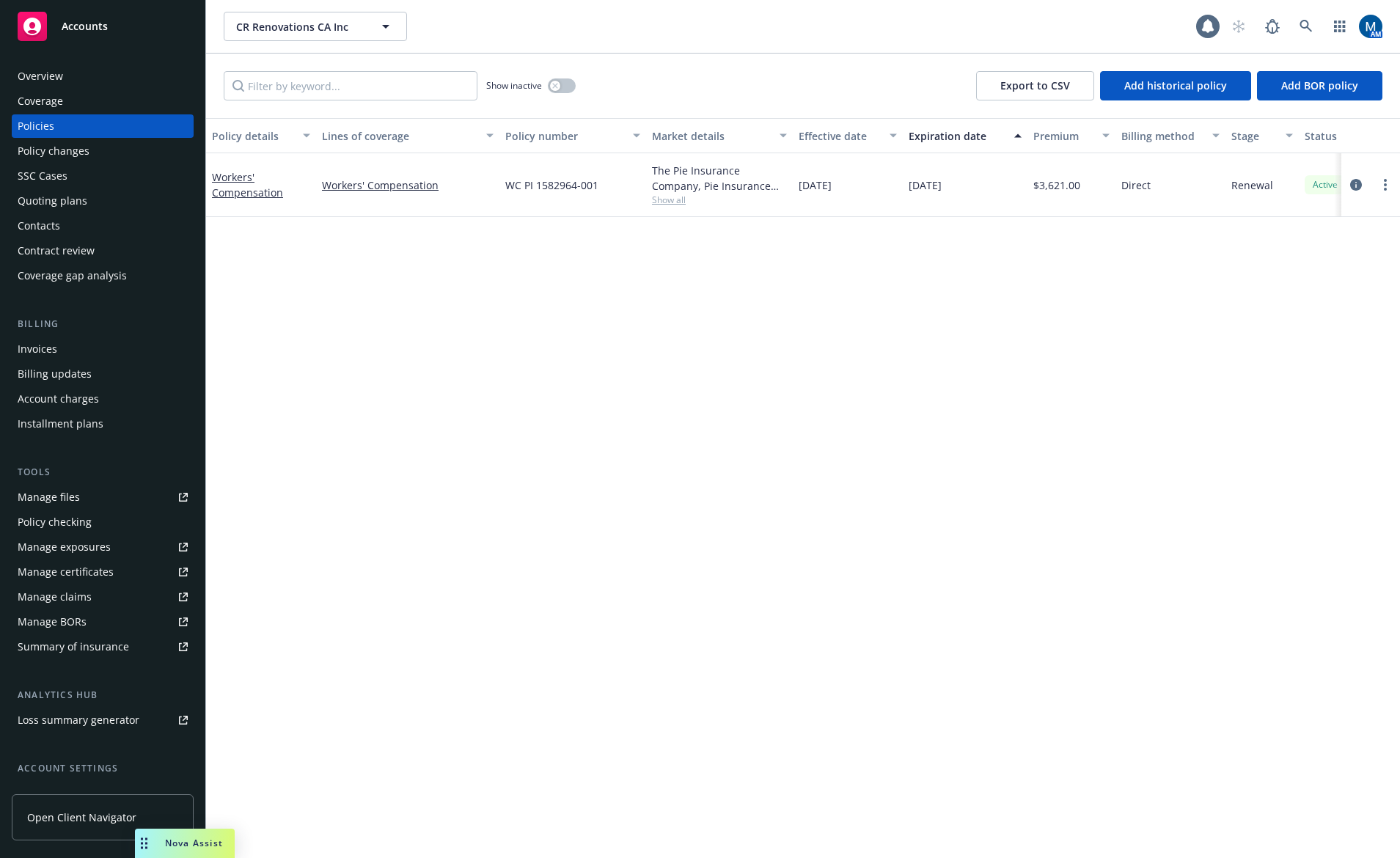
click at [604, 359] on div "Policy details Lines of coverage Policy number Market details Effective date Ex…" at bounding box center [803, 488] width 1194 height 740
click at [1309, 25] on icon at bounding box center [1307, 27] width 13 height 13
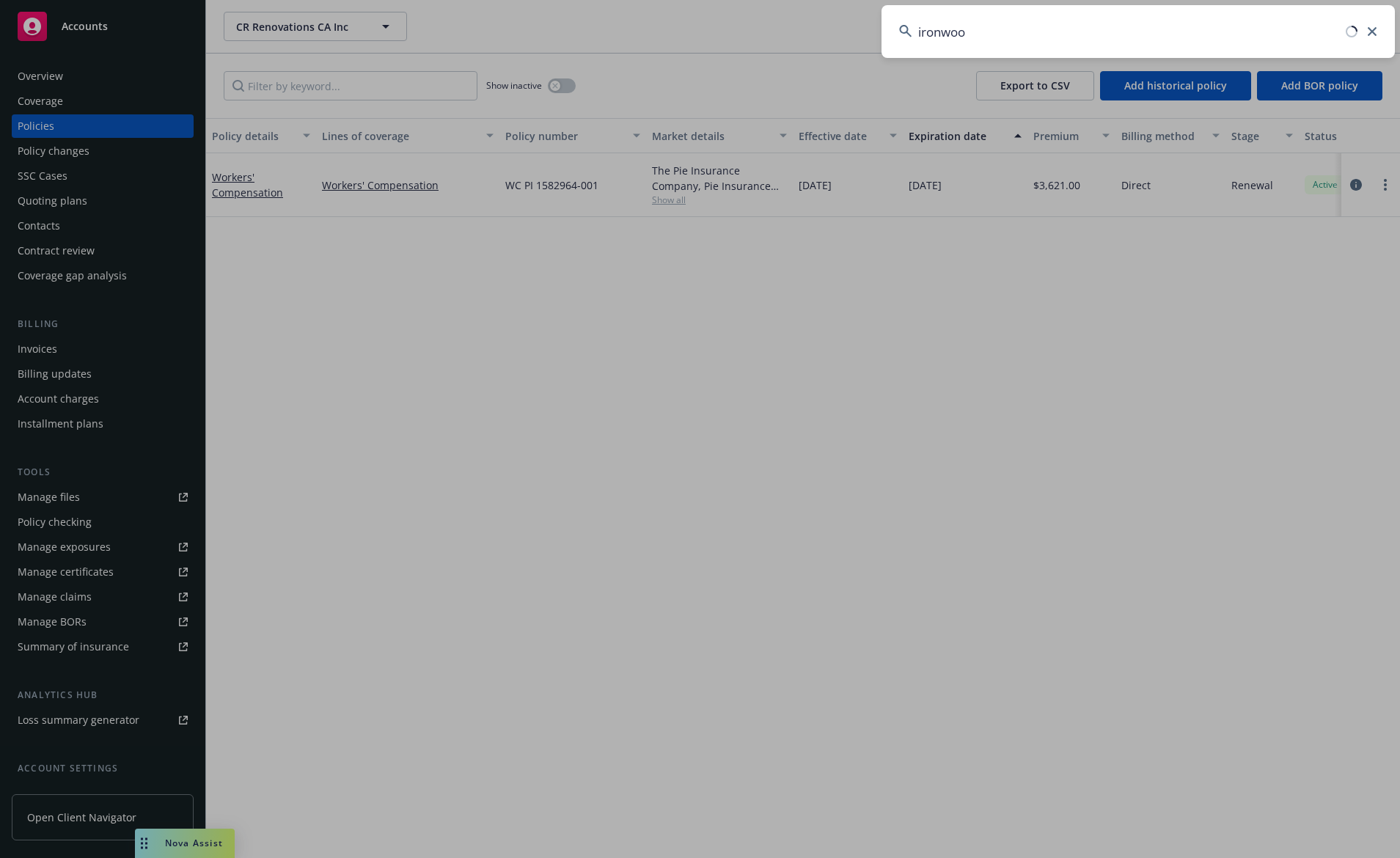
type input "ironwood"
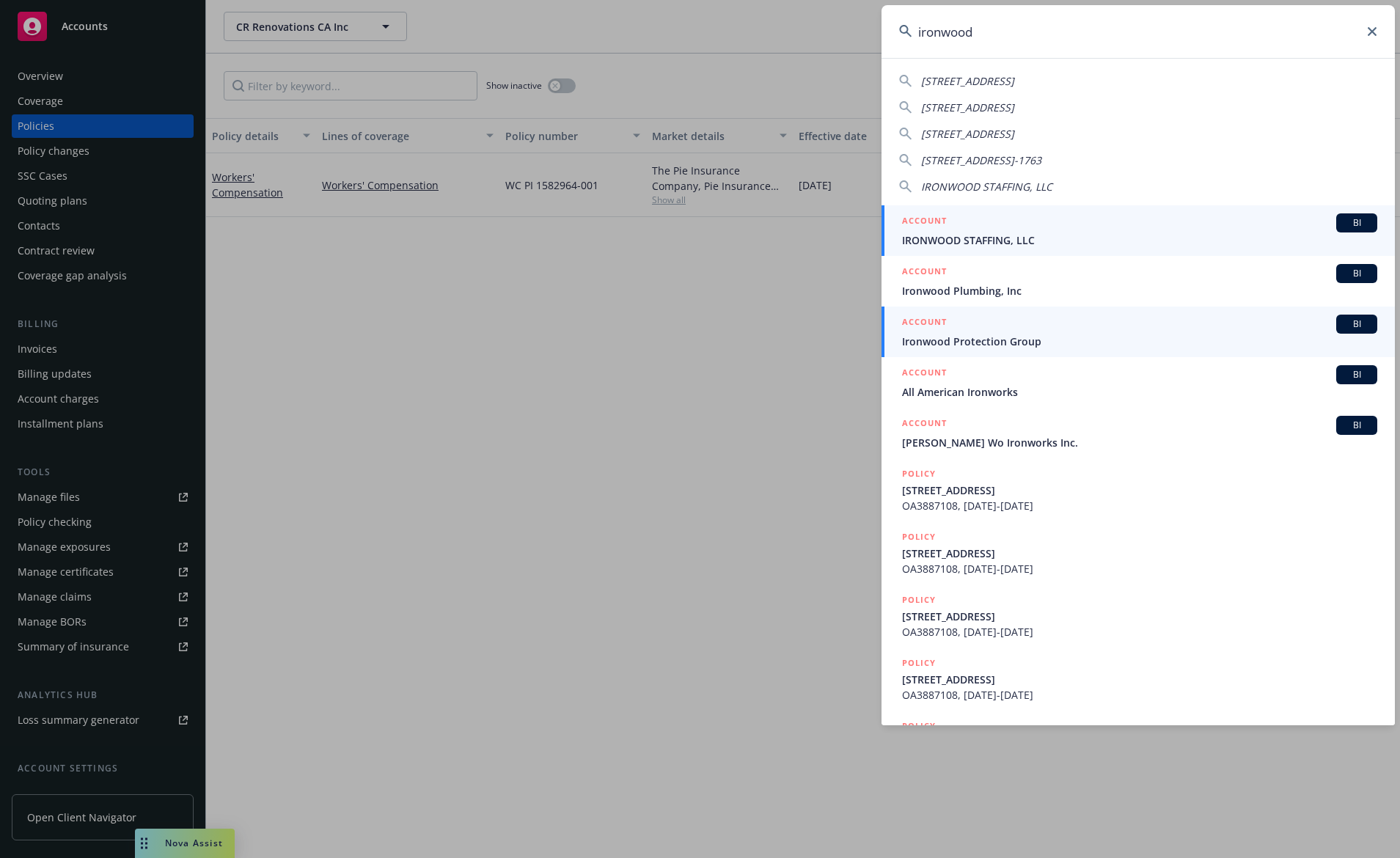
click at [1017, 340] on span "Ironwood Protection Group" at bounding box center [1140, 341] width 475 height 15
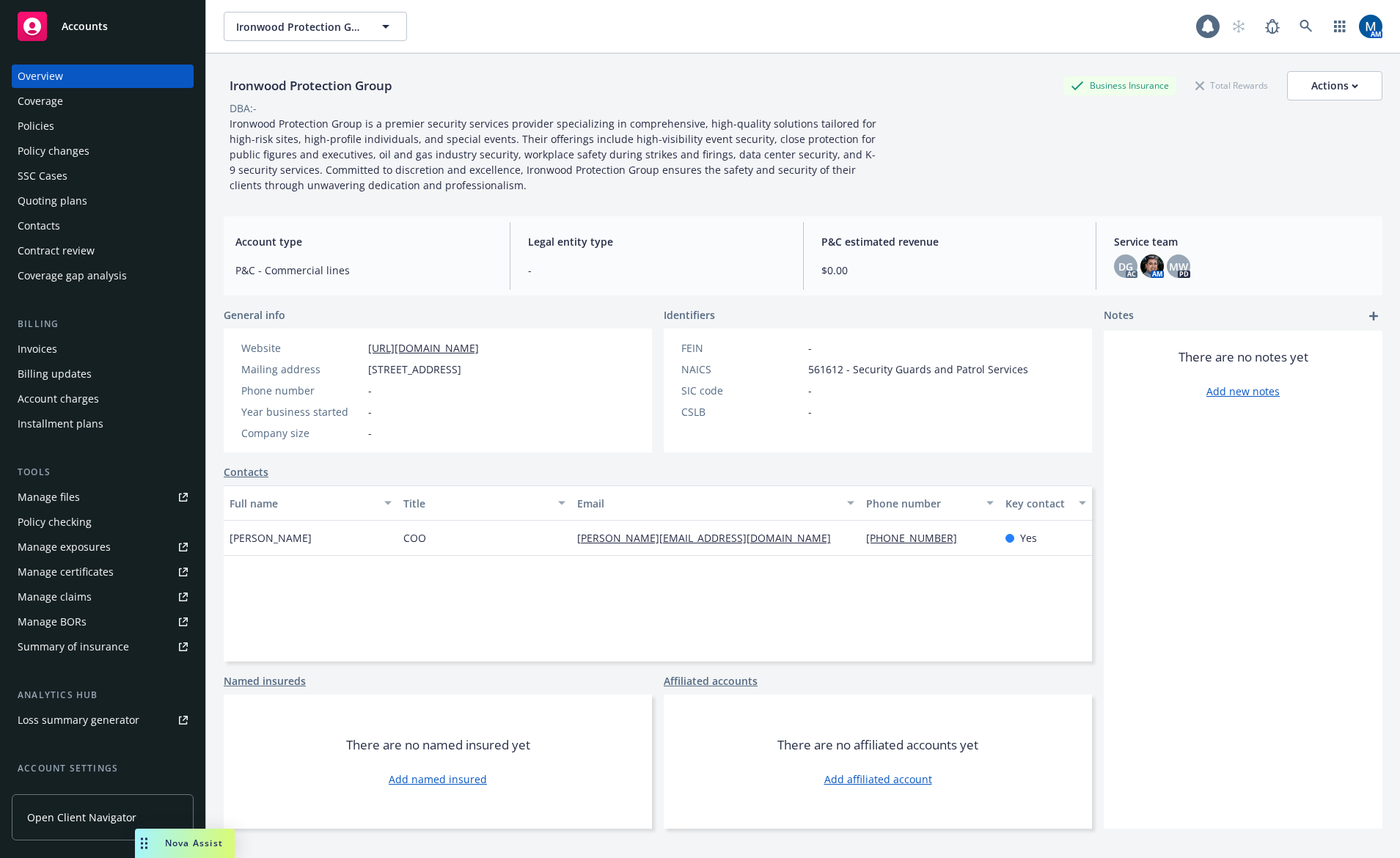
click at [76, 131] on div "Policies" at bounding box center [103, 126] width 170 height 23
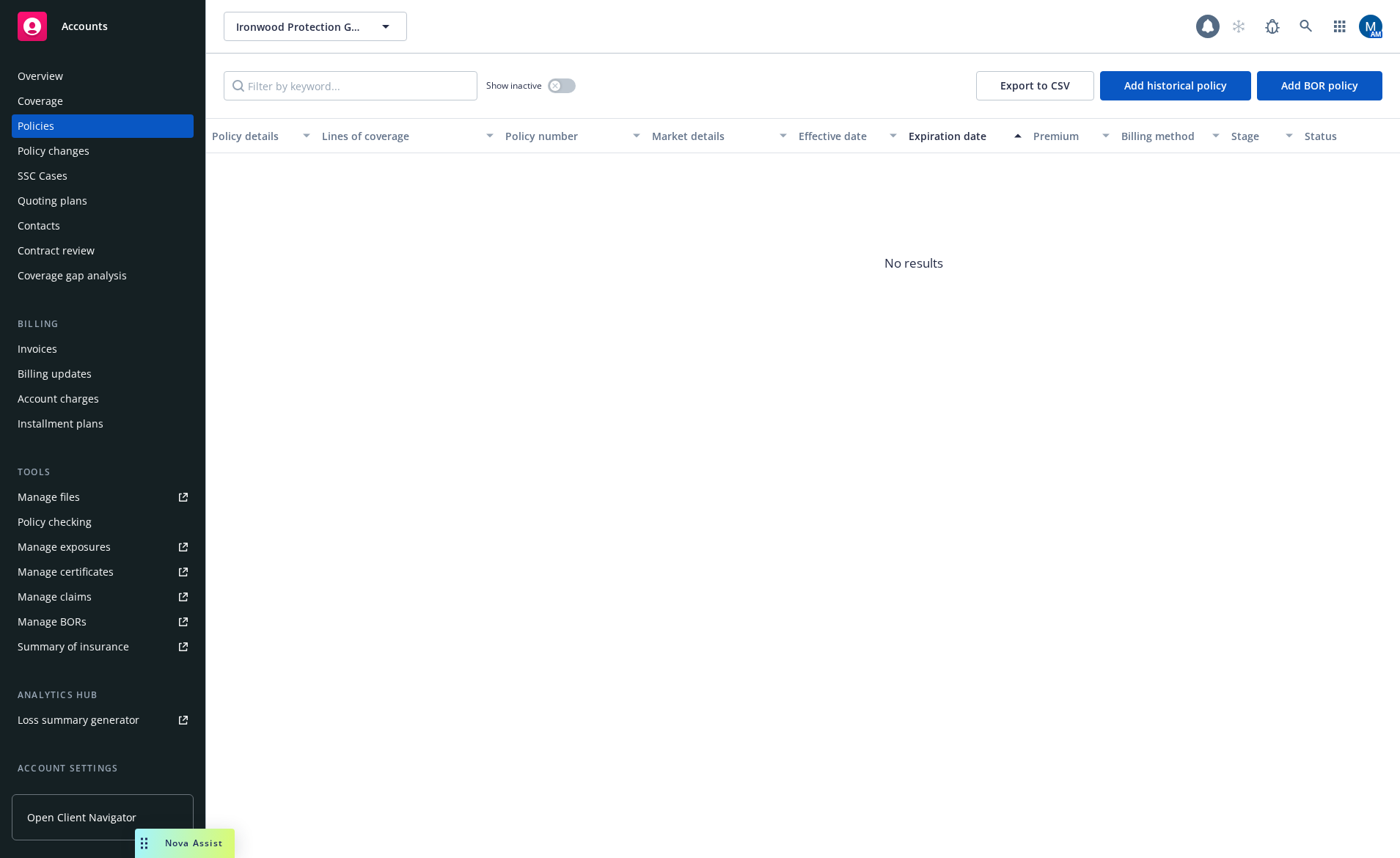
click at [78, 198] on div "Quoting plans" at bounding box center [53, 201] width 70 height 23
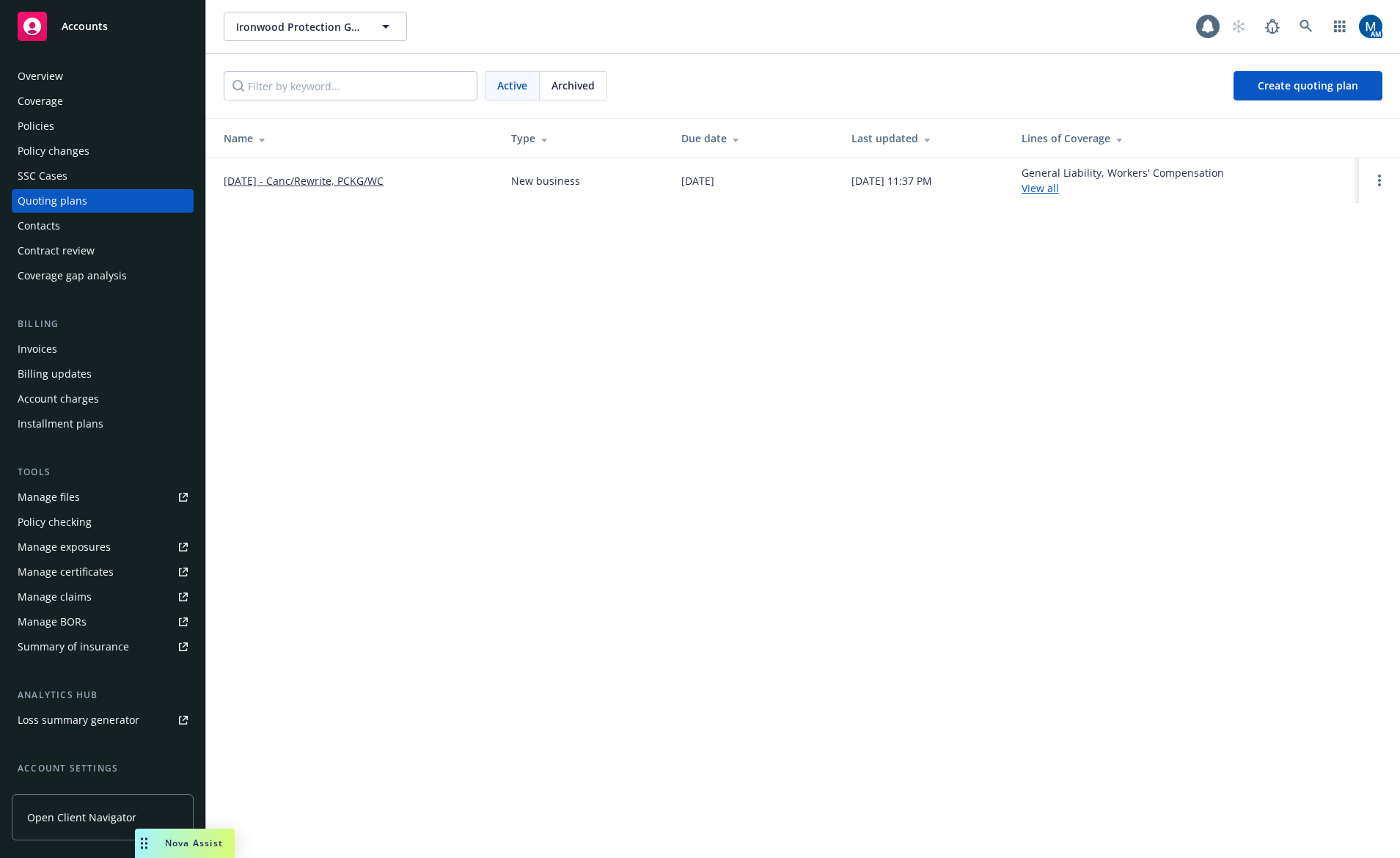
click at [39, 81] on div "Overview" at bounding box center [40, 76] width 46 height 23
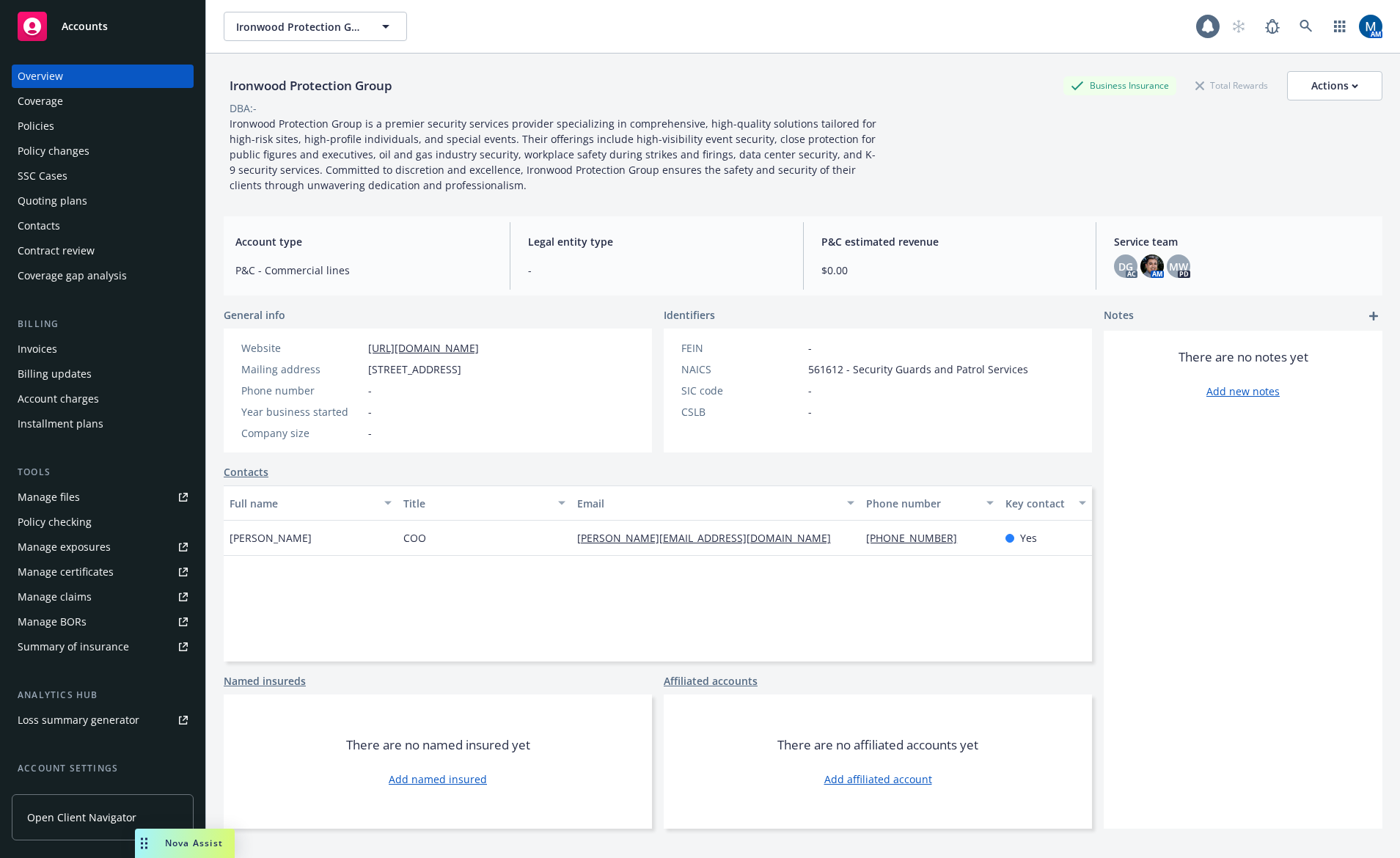
click at [120, 18] on div "Accounts" at bounding box center [103, 26] width 170 height 29
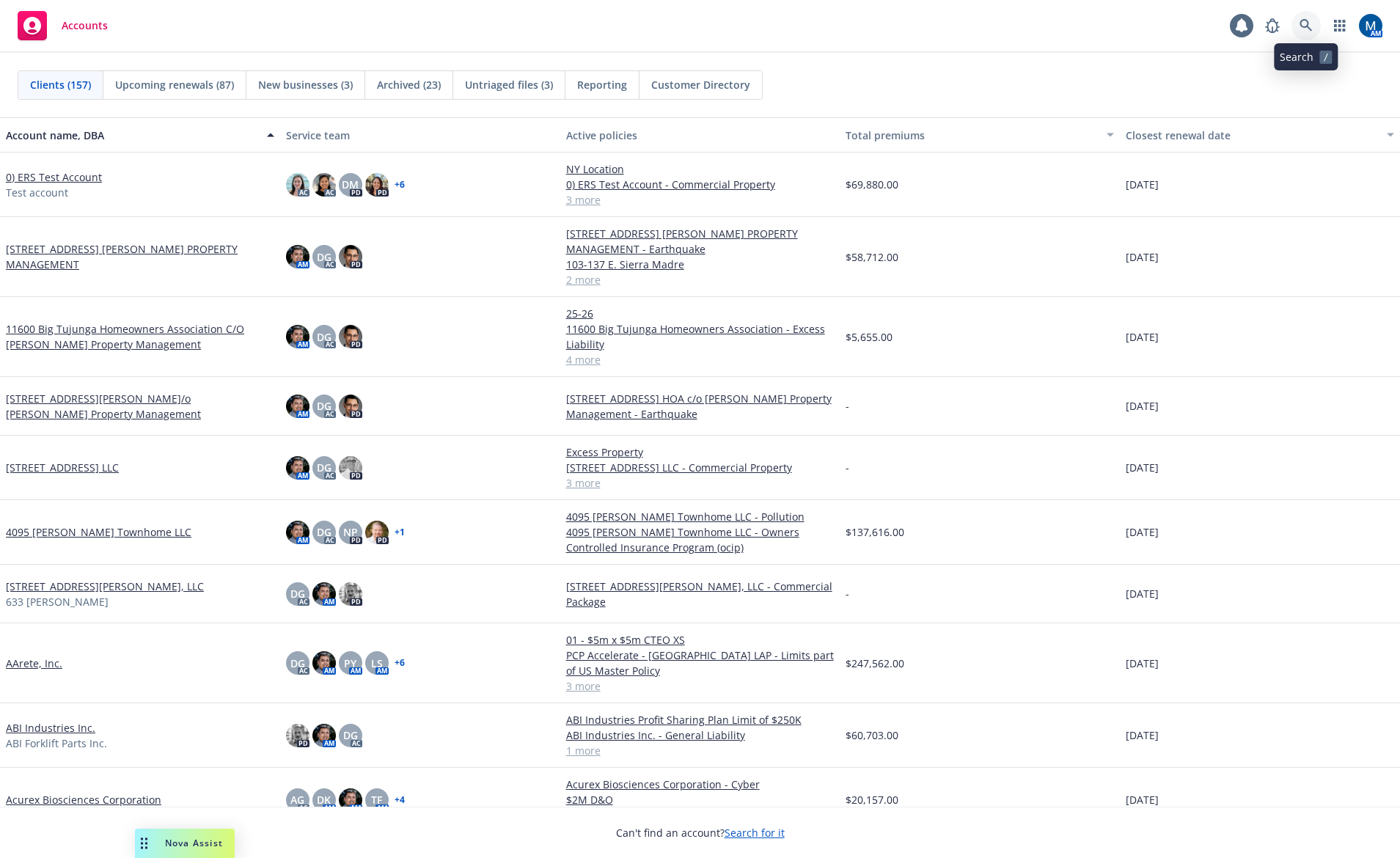
click at [1302, 22] on icon at bounding box center [1306, 25] width 13 height 13
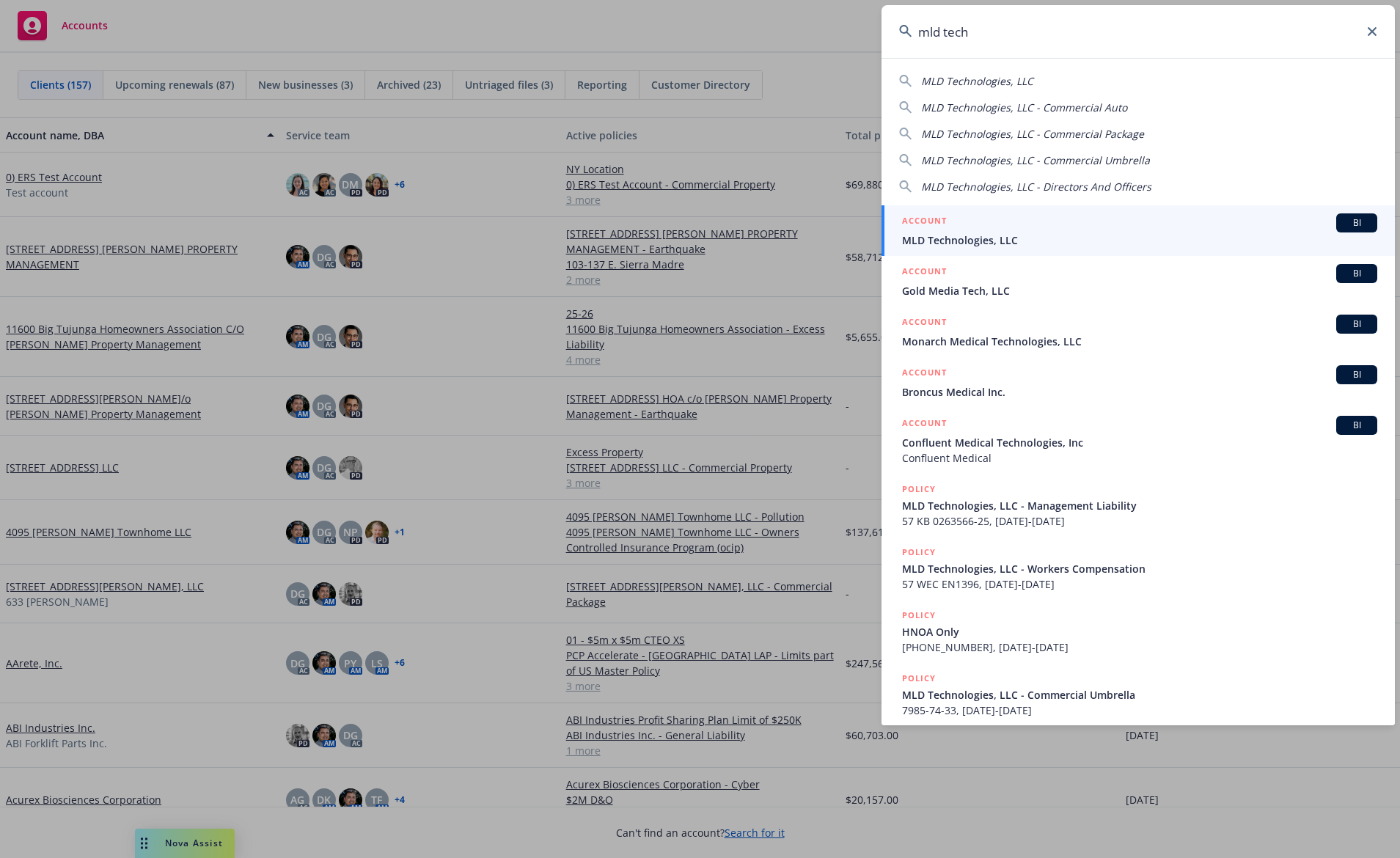
type input "mld tech"
click at [1050, 236] on span "MLD Technologies, LLC" at bounding box center [1140, 240] width 475 height 15
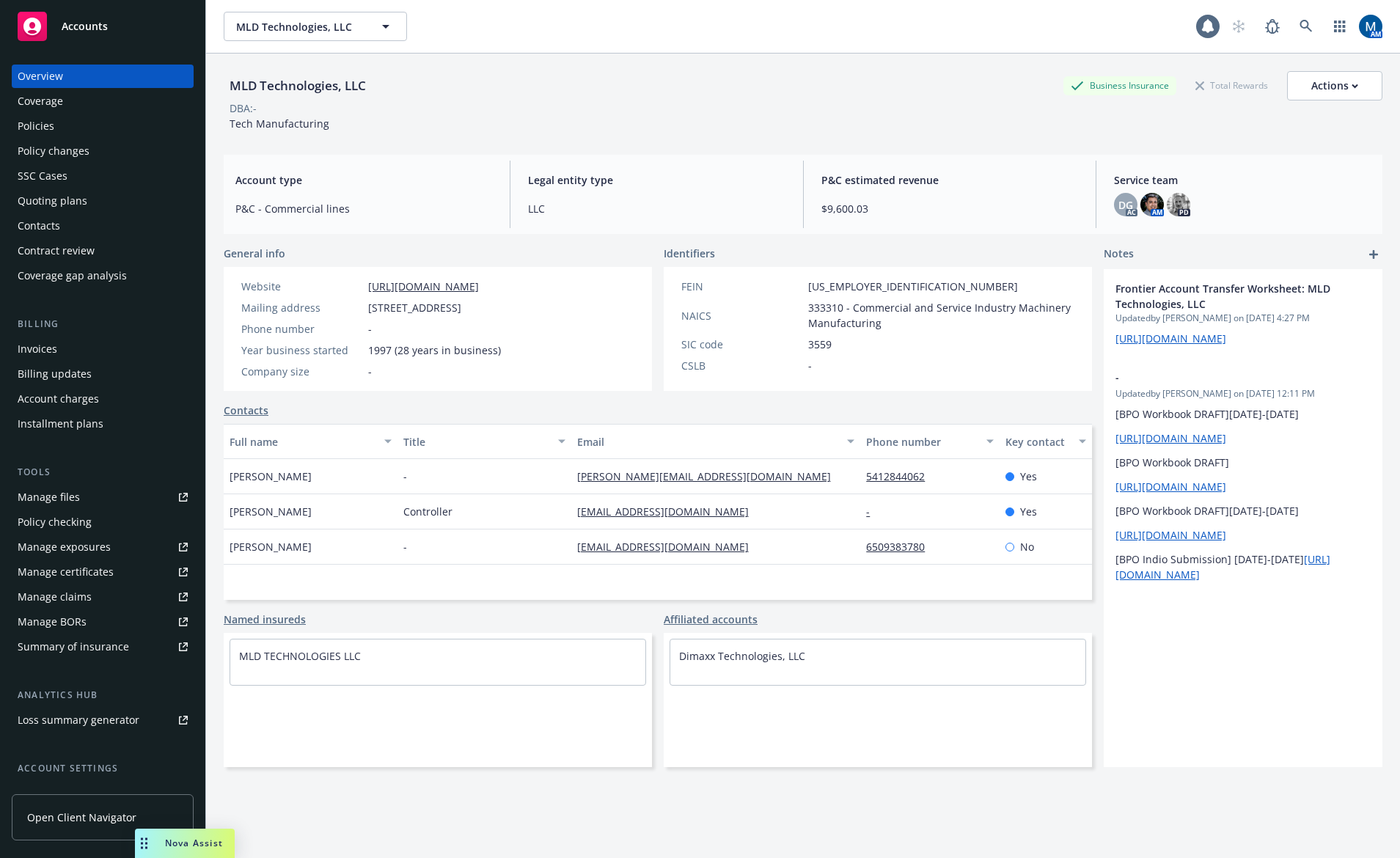
click at [94, 128] on div "Policies" at bounding box center [103, 126] width 170 height 23
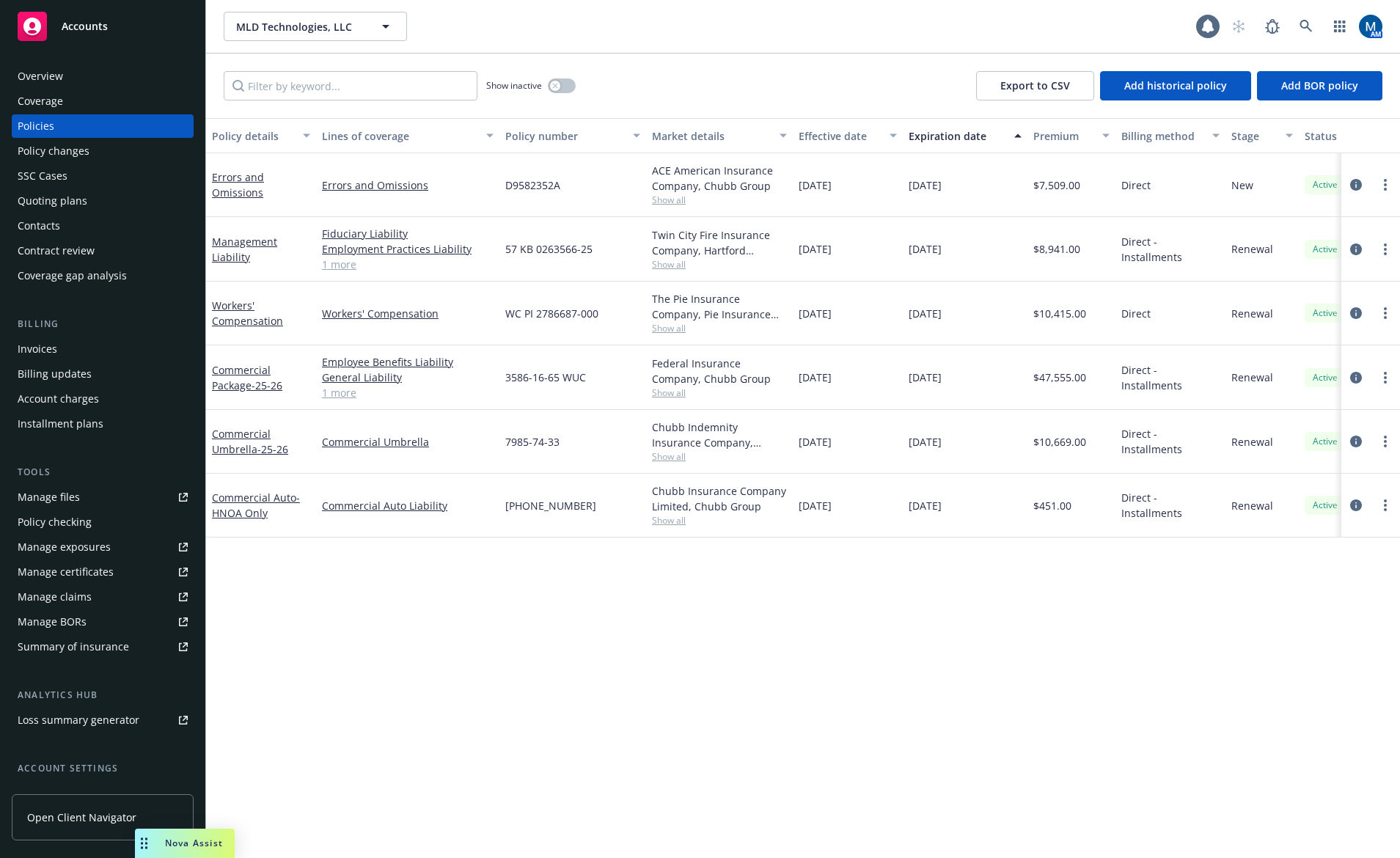
click at [405, 697] on div "Policy details Lines of coverage Policy number Market details Effective date Ex…" at bounding box center [803, 488] width 1194 height 740
click at [603, 38] on div "MLD Technologies, LLC MLD Technologies, LLC" at bounding box center [710, 26] width 972 height 29
click at [1356, 179] on icon "circleInformation" at bounding box center [1356, 185] width 12 height 12
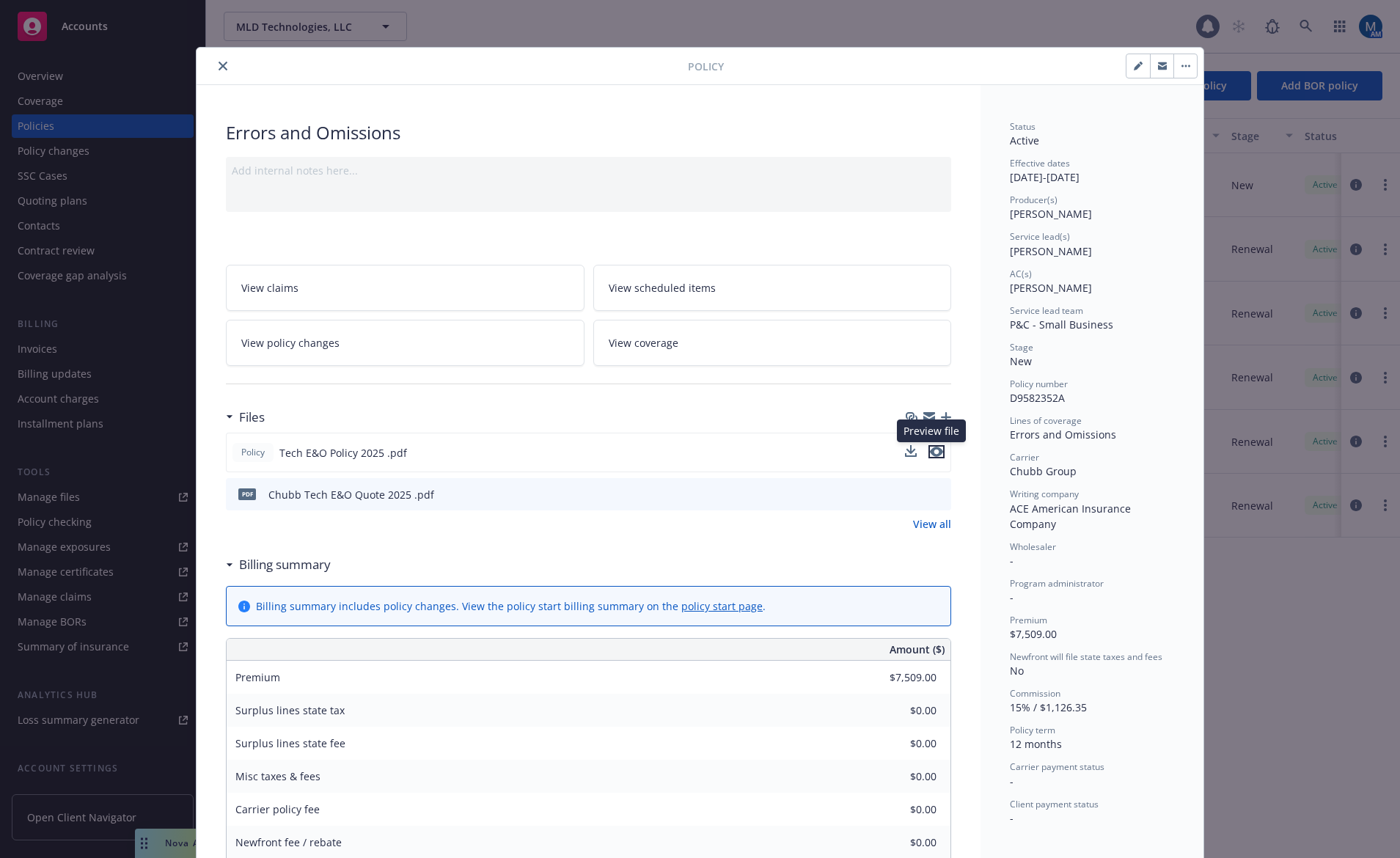
click at [934, 452] on icon "preview file" at bounding box center [936, 452] width 13 height 10
click at [223, 63] on button "close" at bounding box center [223, 66] width 18 height 18
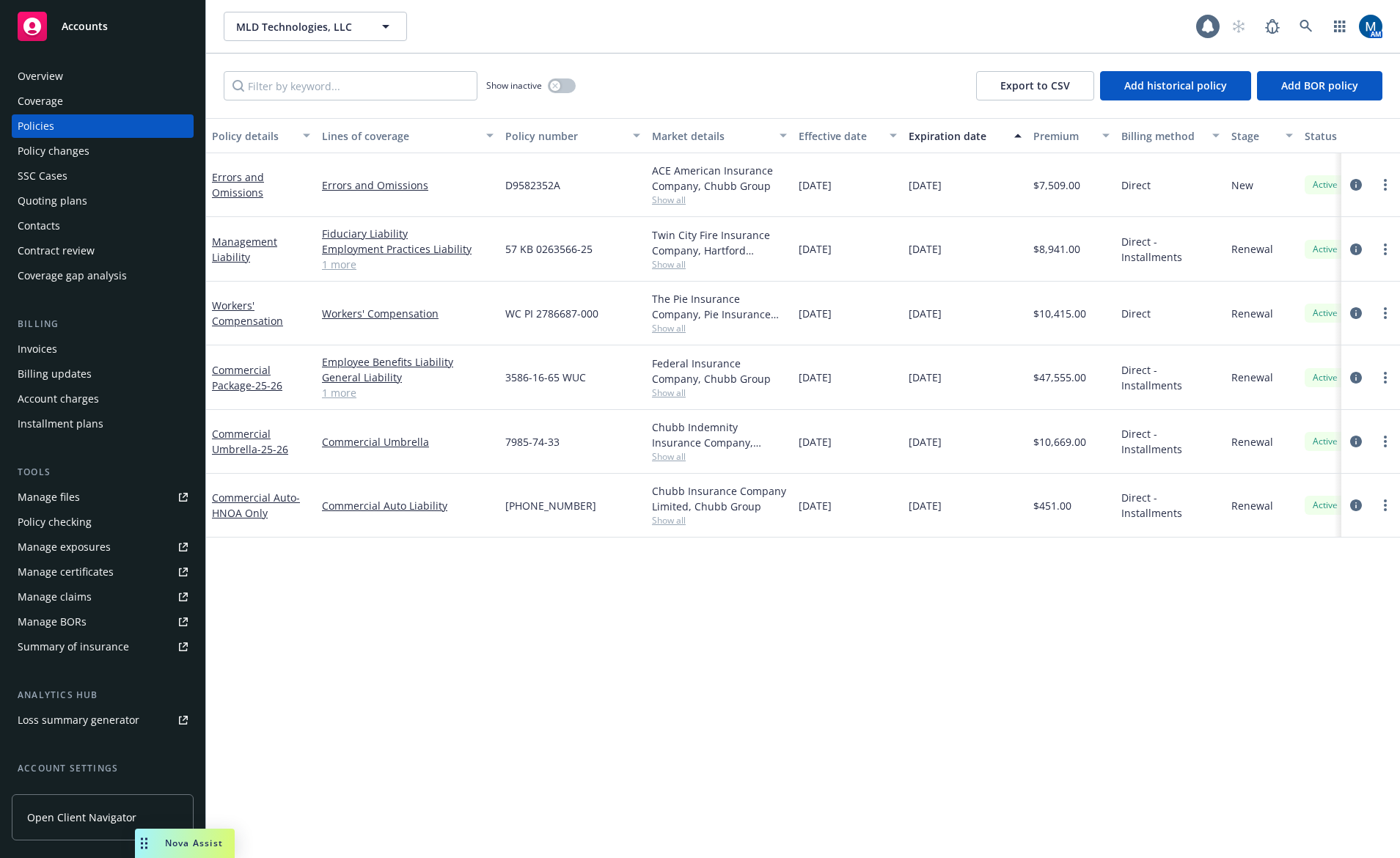
click at [331, 635] on div "Policy details Lines of coverage Policy number Market details Effective date Ex…" at bounding box center [803, 488] width 1194 height 740
click at [63, 63] on div "Overview Coverage Policies Policy changes SSC Cases Quoting plans Contacts Cont…" at bounding box center [103, 452] width 205 height 811
click at [64, 70] on div "Overview" at bounding box center [103, 76] width 170 height 23
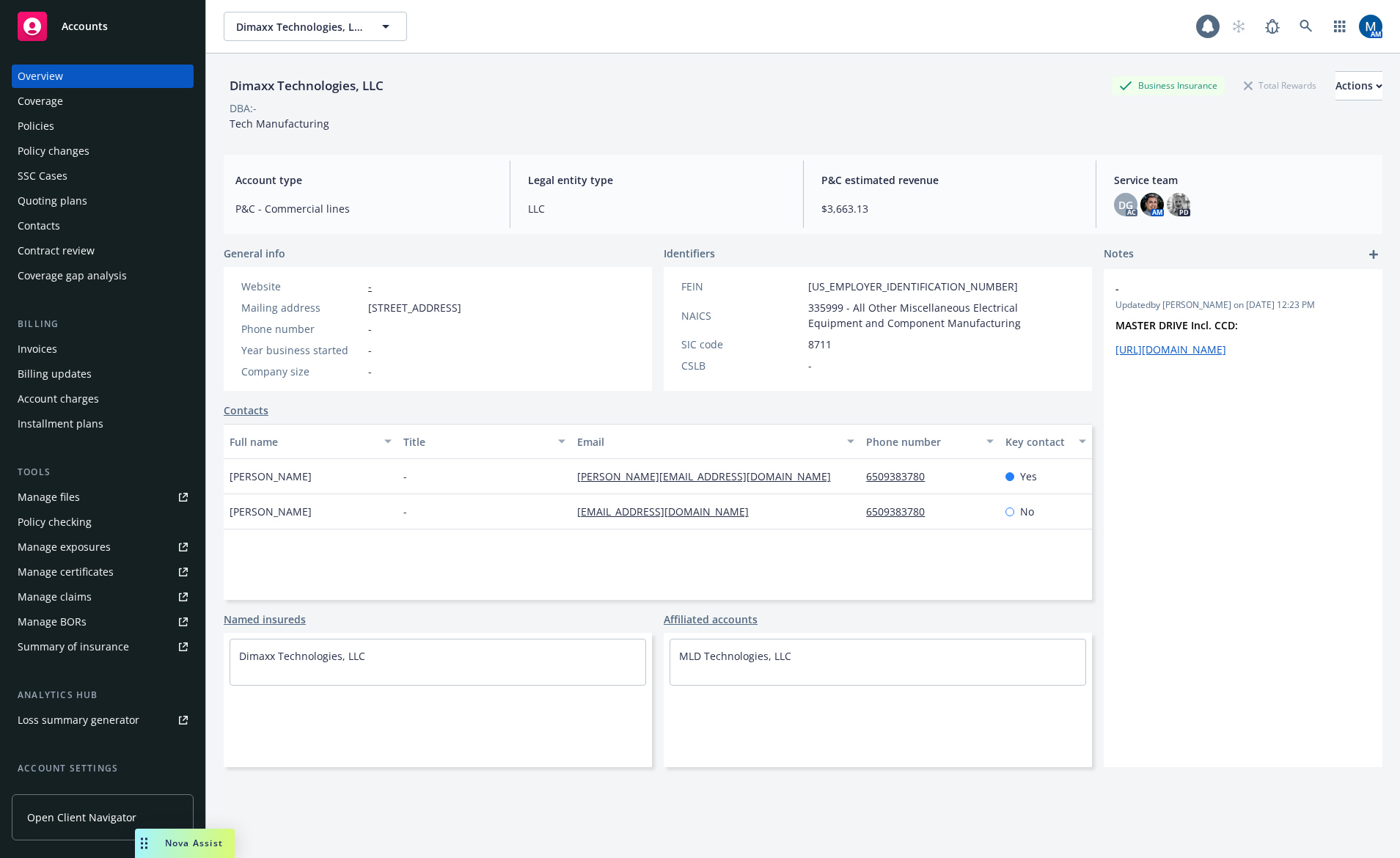
click at [83, 127] on div "Policies" at bounding box center [103, 126] width 170 height 23
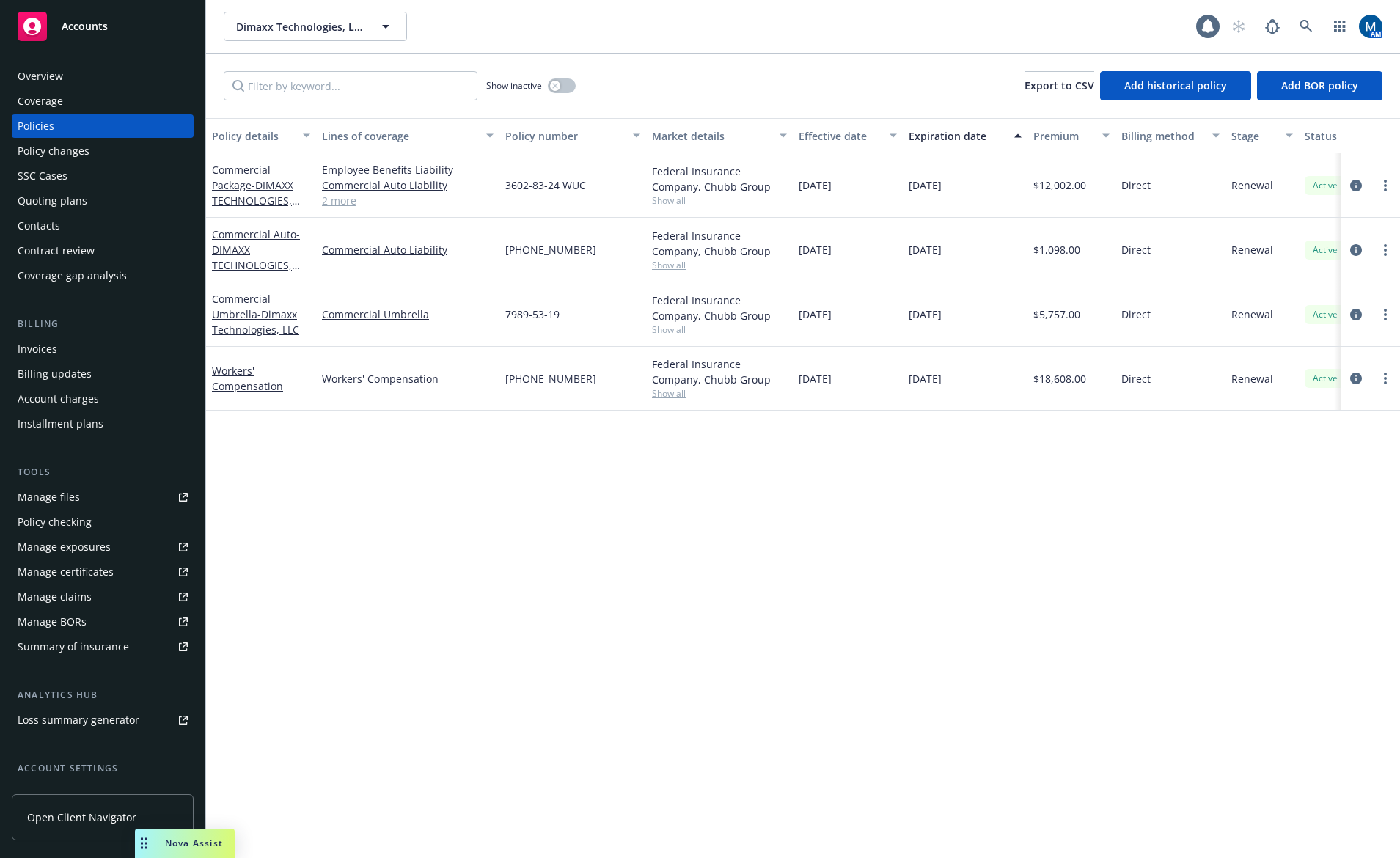
click at [344, 498] on div "Policy details Lines of coverage Policy number Market details Effective date Ex…" at bounding box center [803, 488] width 1194 height 740
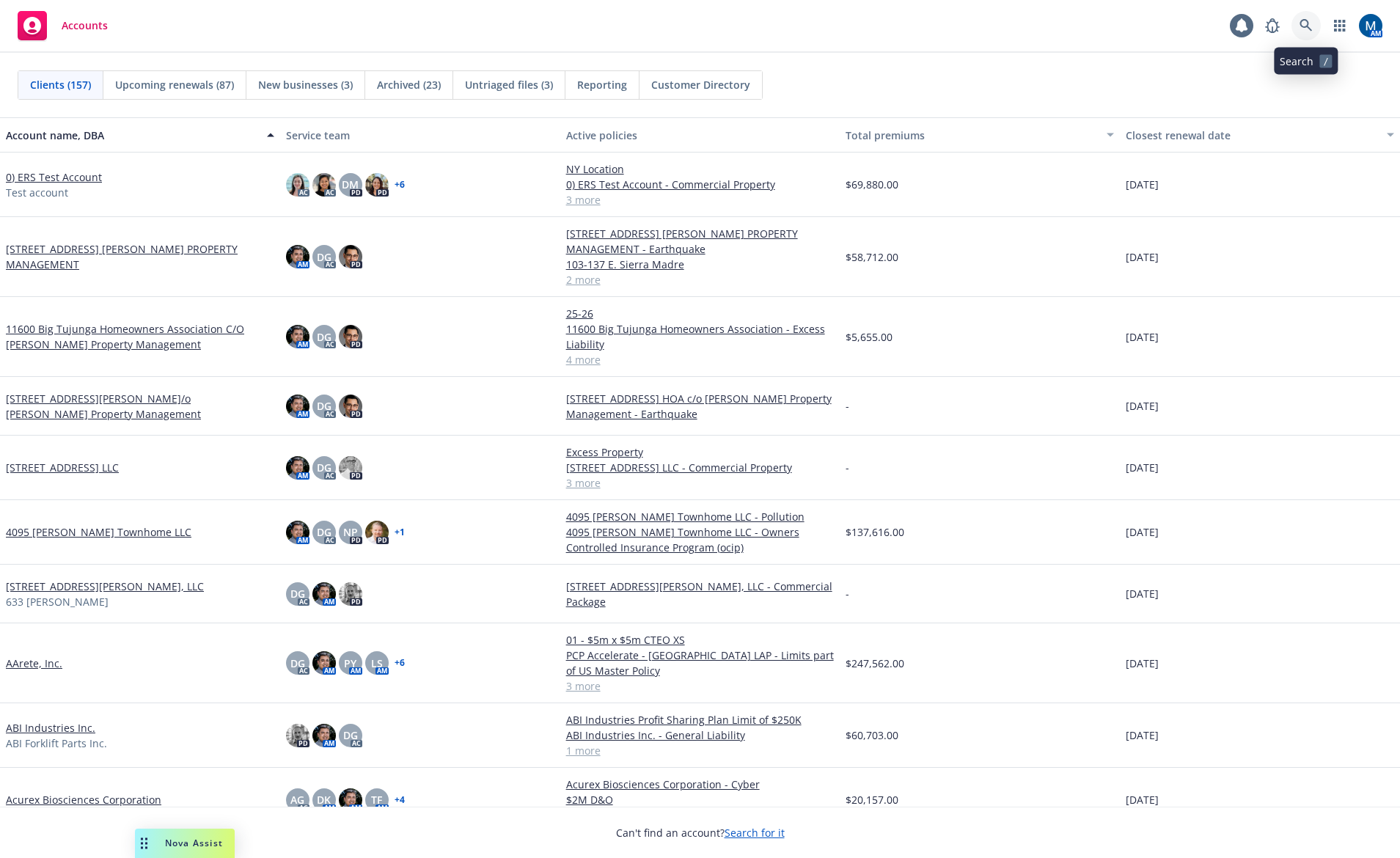
click at [1308, 29] on icon at bounding box center [1307, 26] width 13 height 13
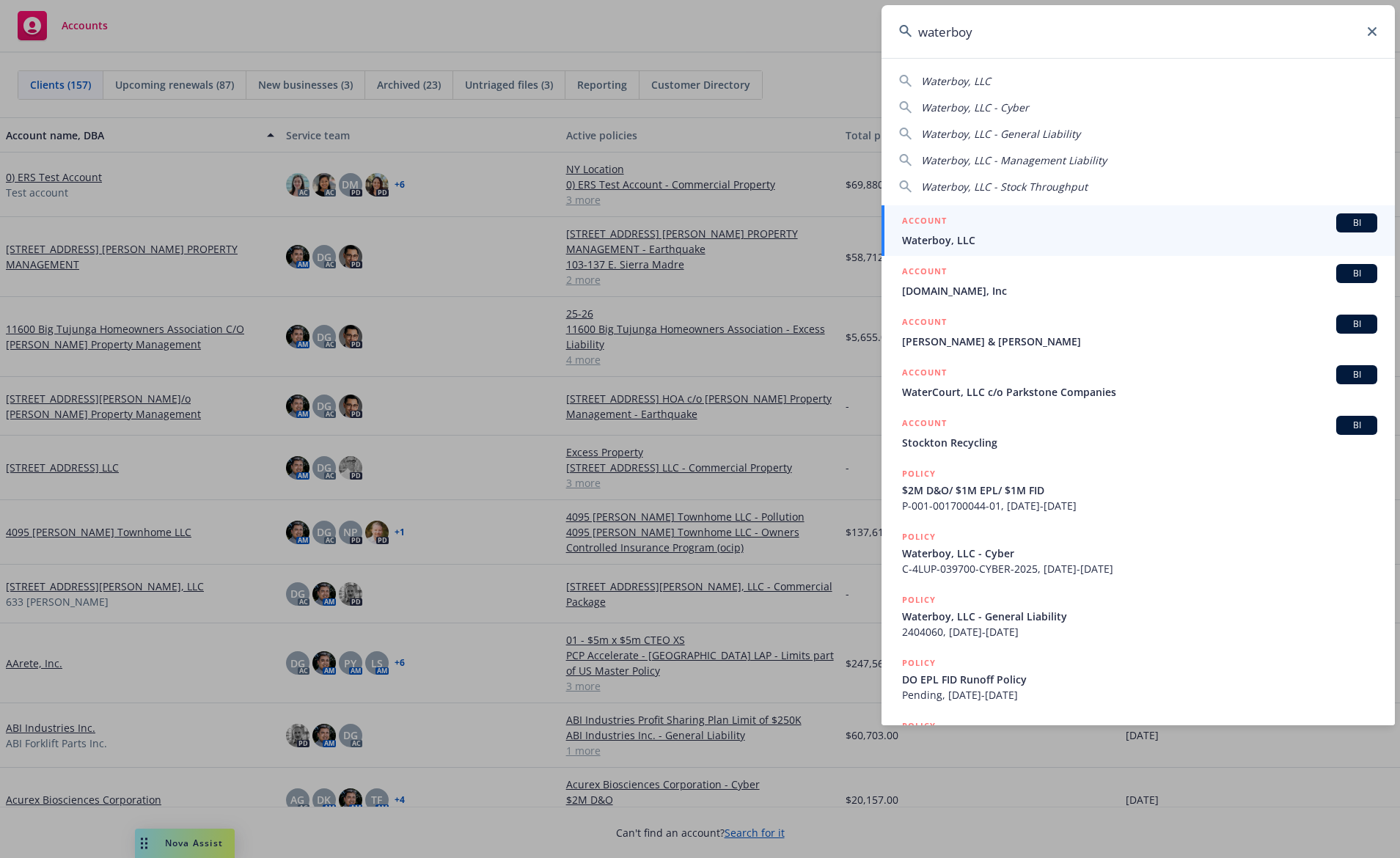
type input "waterboy"
click at [1044, 214] on div "ACCOUNT BI" at bounding box center [1140, 223] width 475 height 19
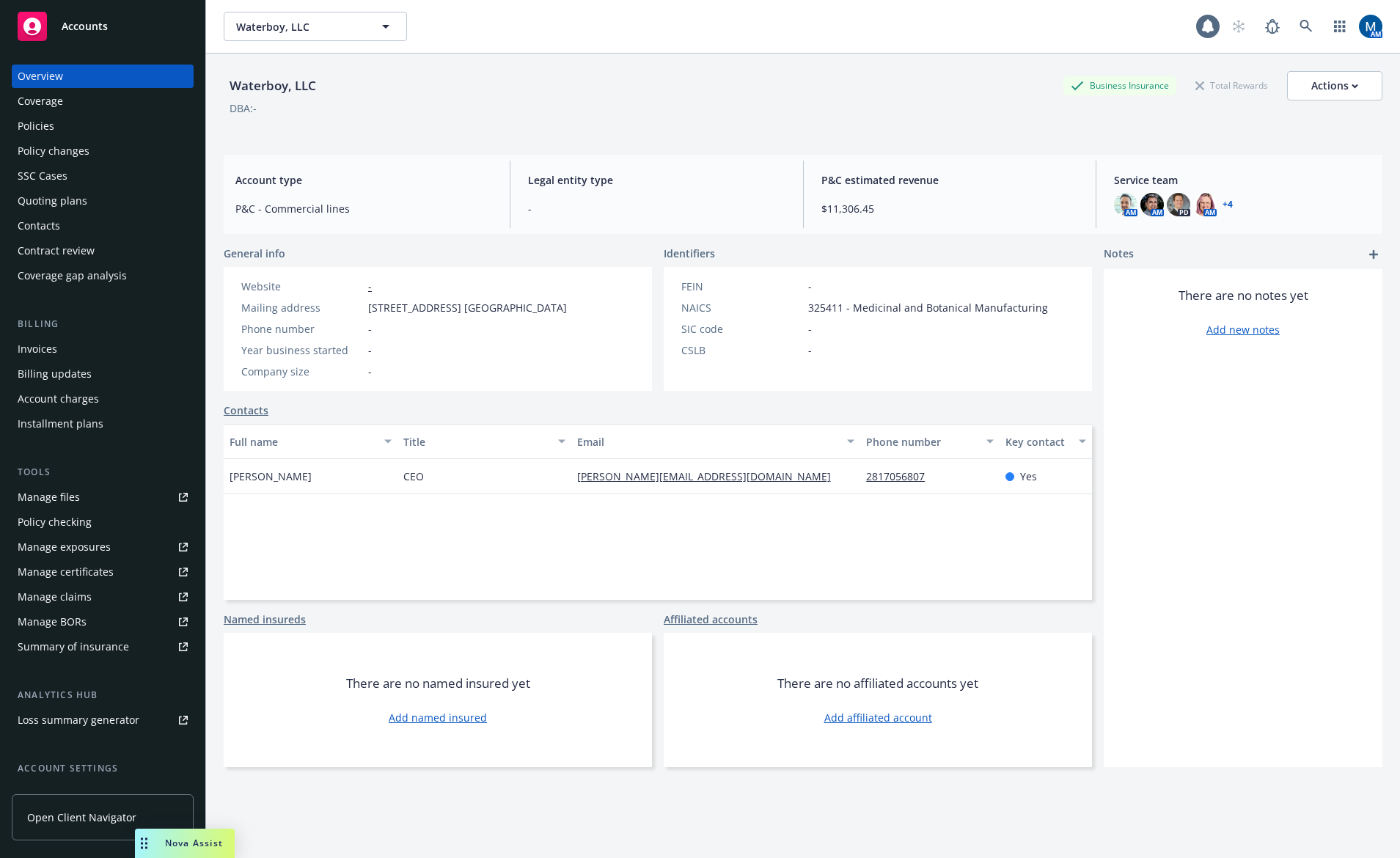
click at [72, 124] on div "Policies" at bounding box center [103, 126] width 170 height 23
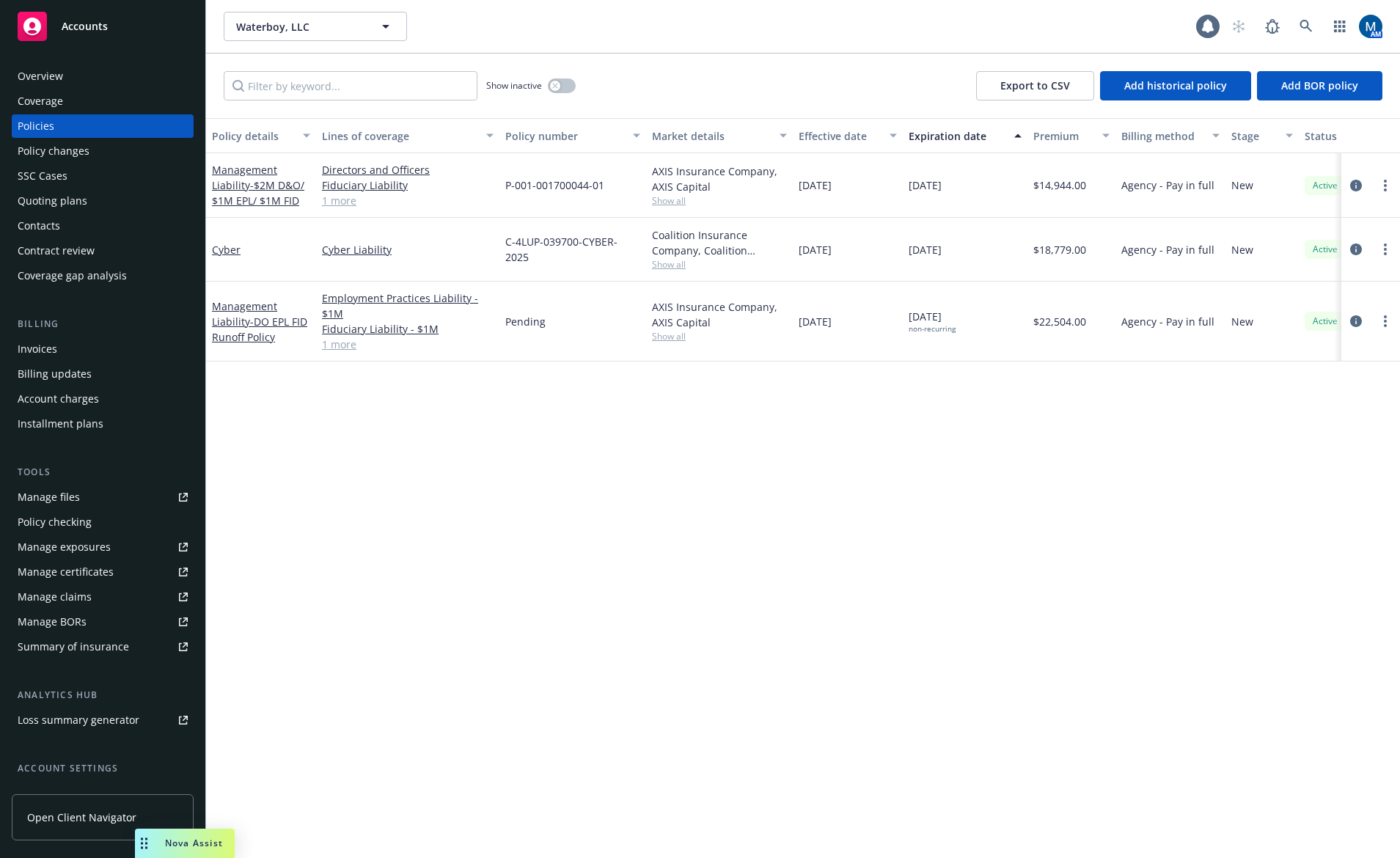
click at [77, 349] on div "Invoices" at bounding box center [103, 349] width 170 height 23
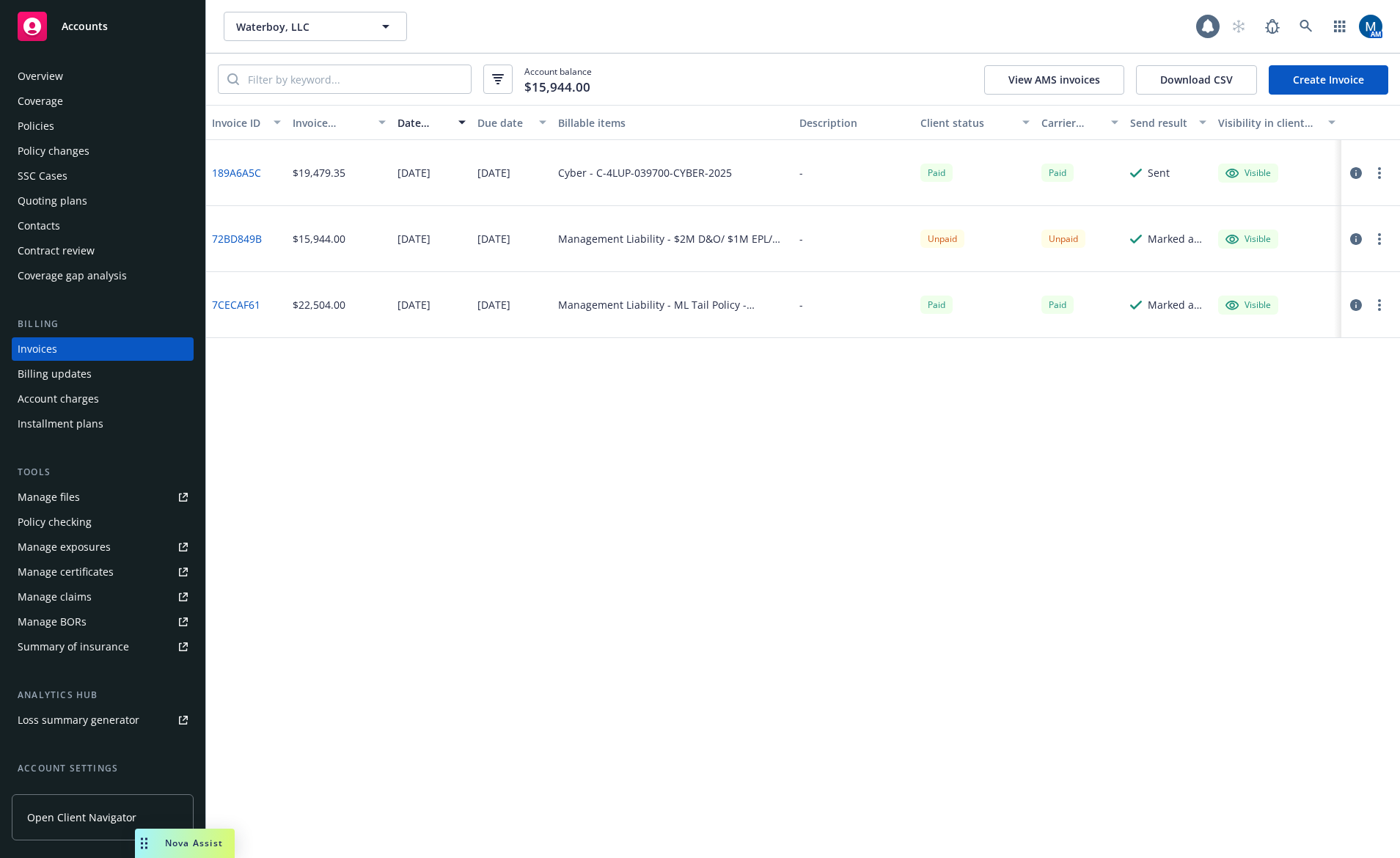
drag, startPoint x: 394, startPoint y: 514, endPoint x: 396, endPoint y: 504, distance: 10.2
click at [394, 514] on div "Invoice ID Invoice amount Date issued Due date Billable items Description Clien…" at bounding box center [803, 481] width 1194 height 753
click at [355, 484] on div "Invoice ID Invoice amount Date issued Due date Billable items Description Clien…" at bounding box center [803, 481] width 1194 height 753
click at [453, 400] on div "Invoice ID Invoice amount Date issued Due date Billable items Description Clien…" at bounding box center [803, 481] width 1194 height 753
click at [68, 29] on span "Accounts" at bounding box center [84, 27] width 46 height 12
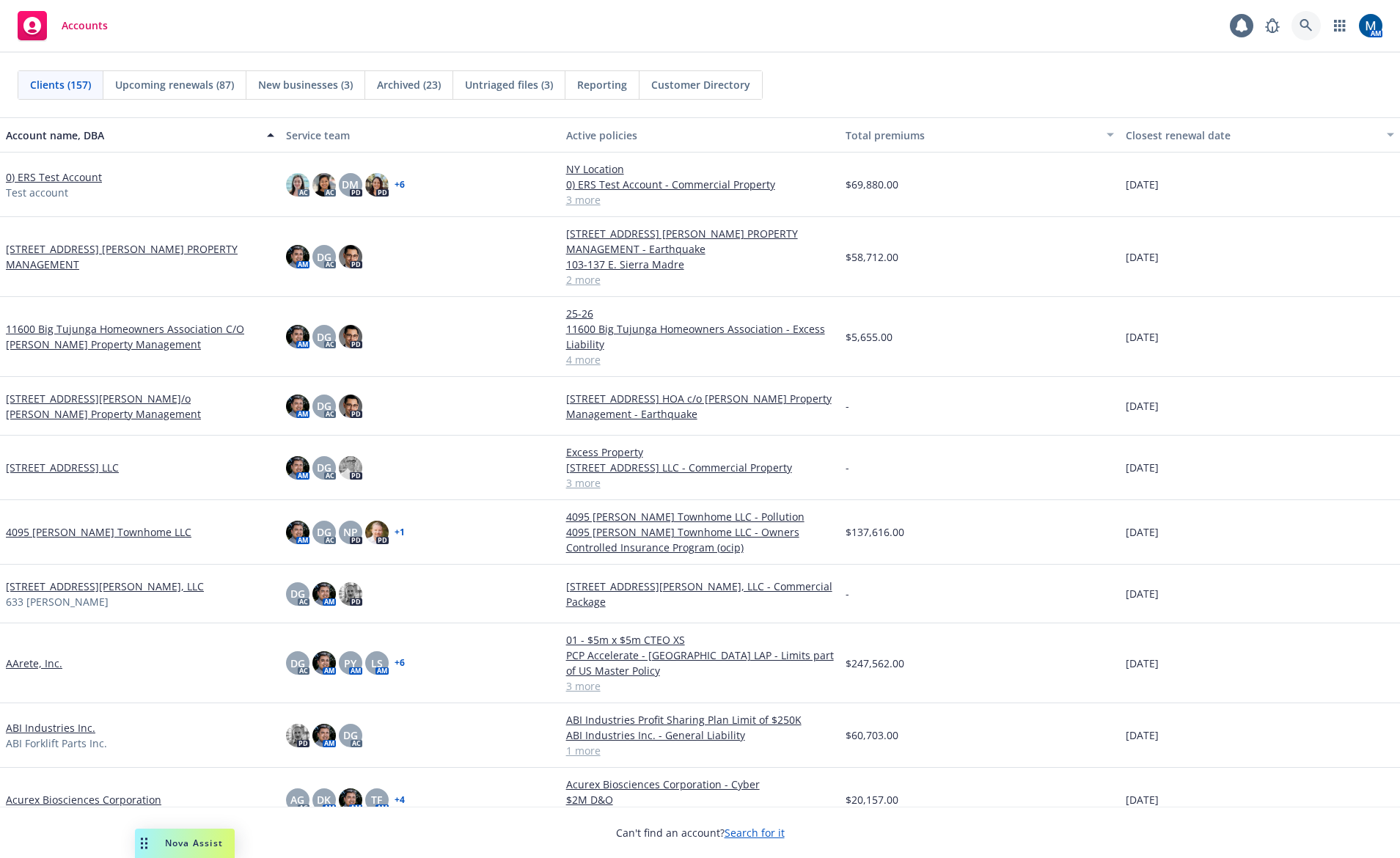
click at [1308, 23] on icon at bounding box center [1306, 25] width 13 height 13
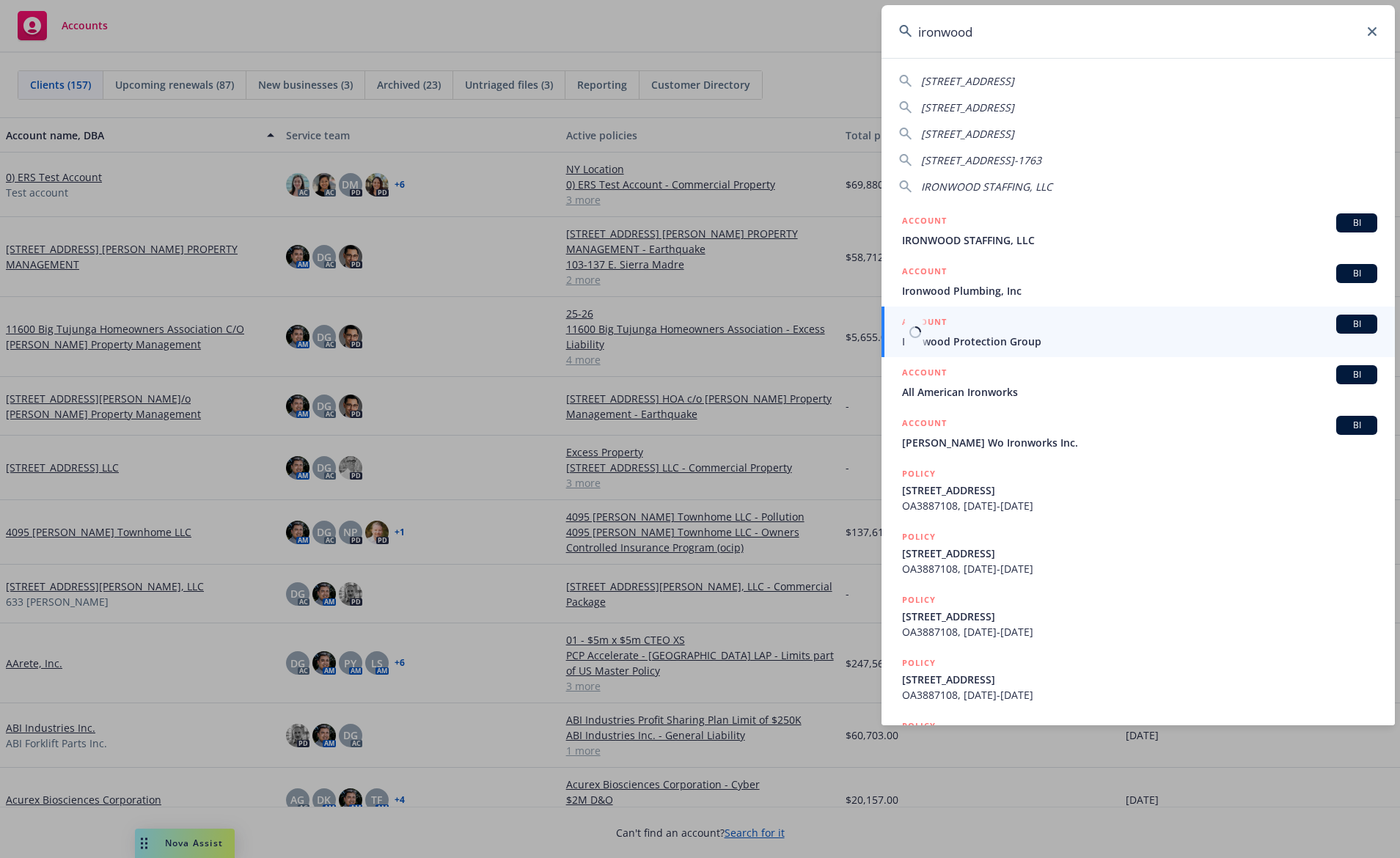
type input "ironwood"
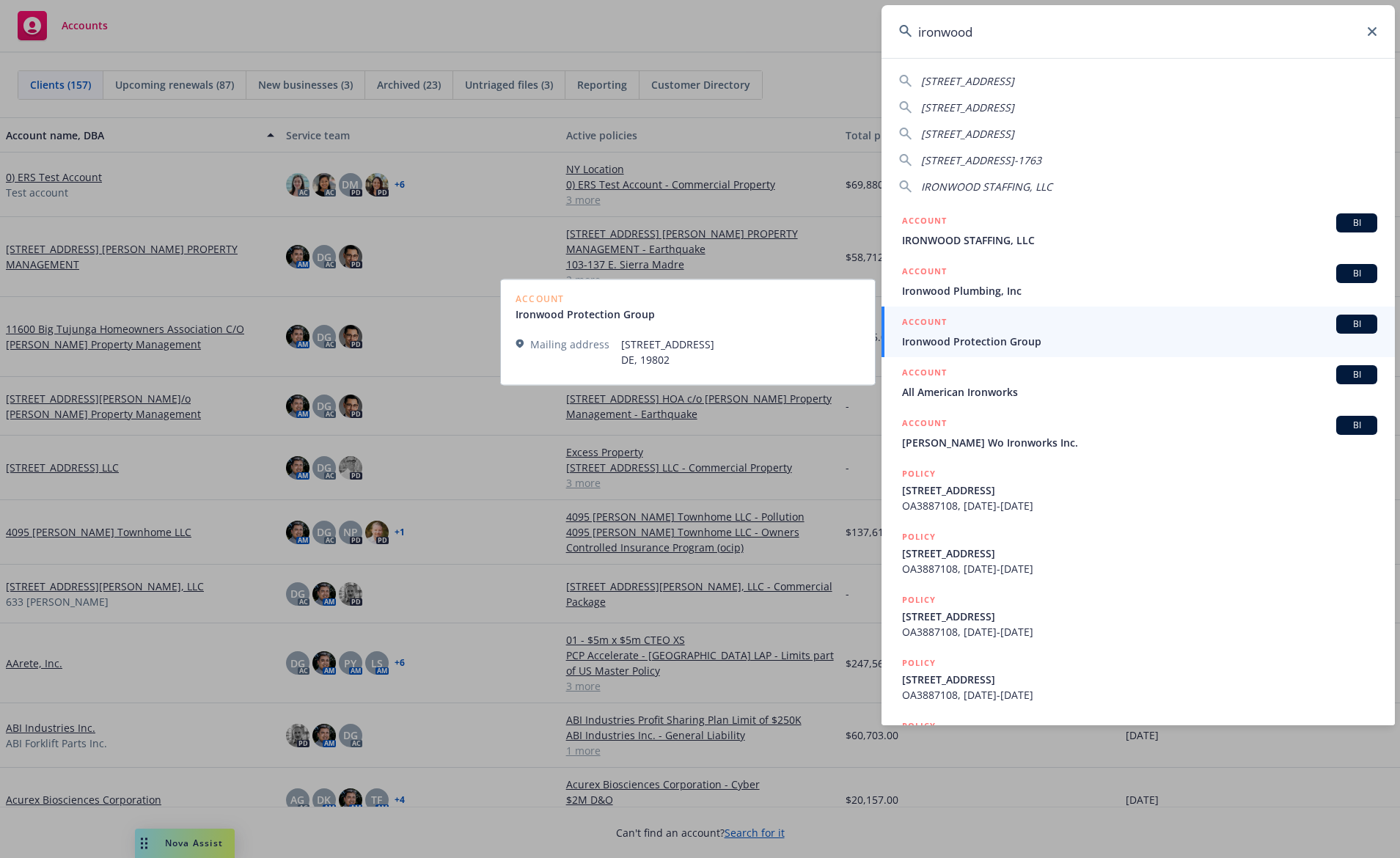
click at [1044, 345] on span "Ironwood Protection Group" at bounding box center [1140, 341] width 475 height 15
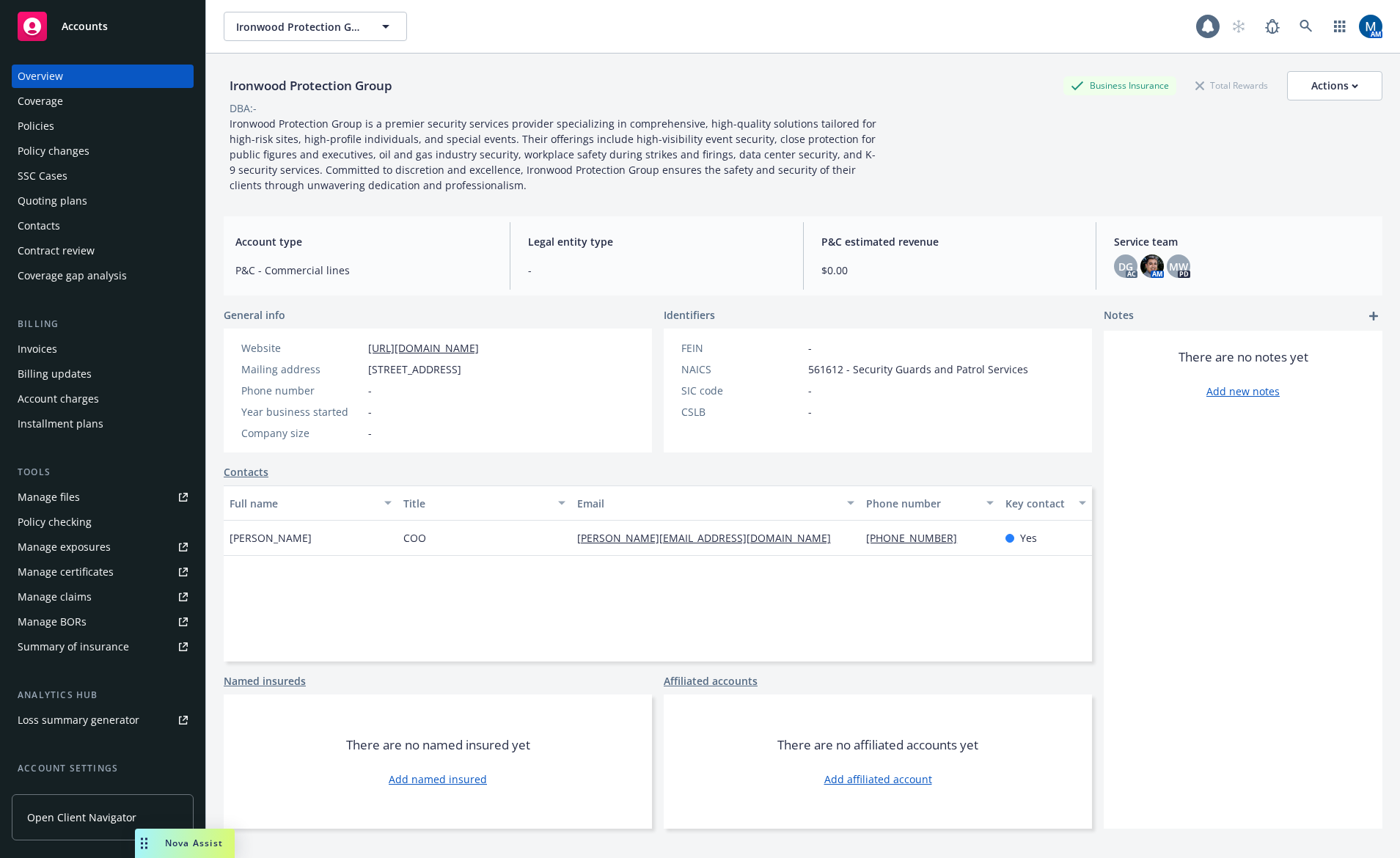
click at [113, 203] on div "Quoting plans" at bounding box center [103, 201] width 170 height 23
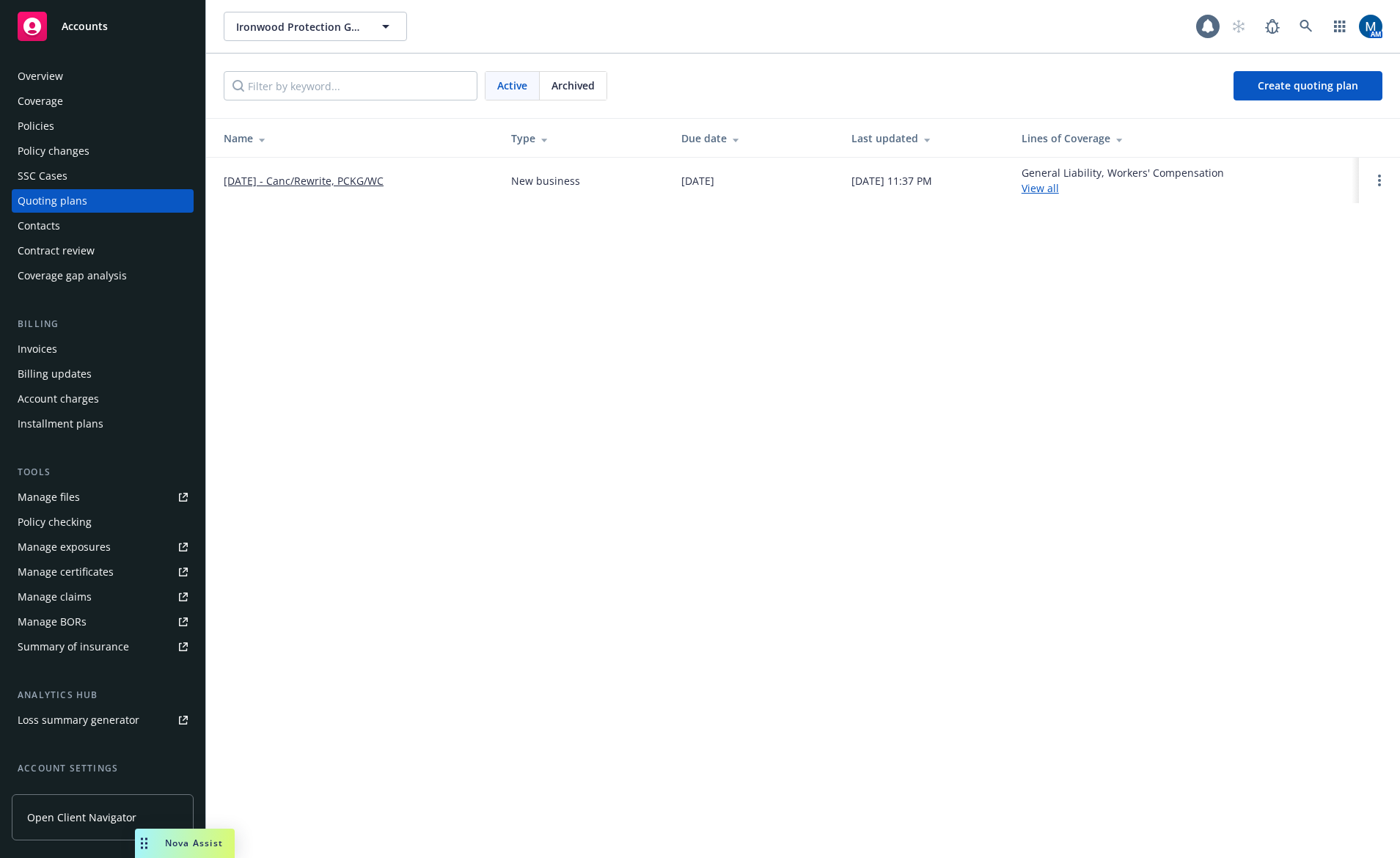
click at [68, 128] on div "Policies" at bounding box center [103, 126] width 170 height 23
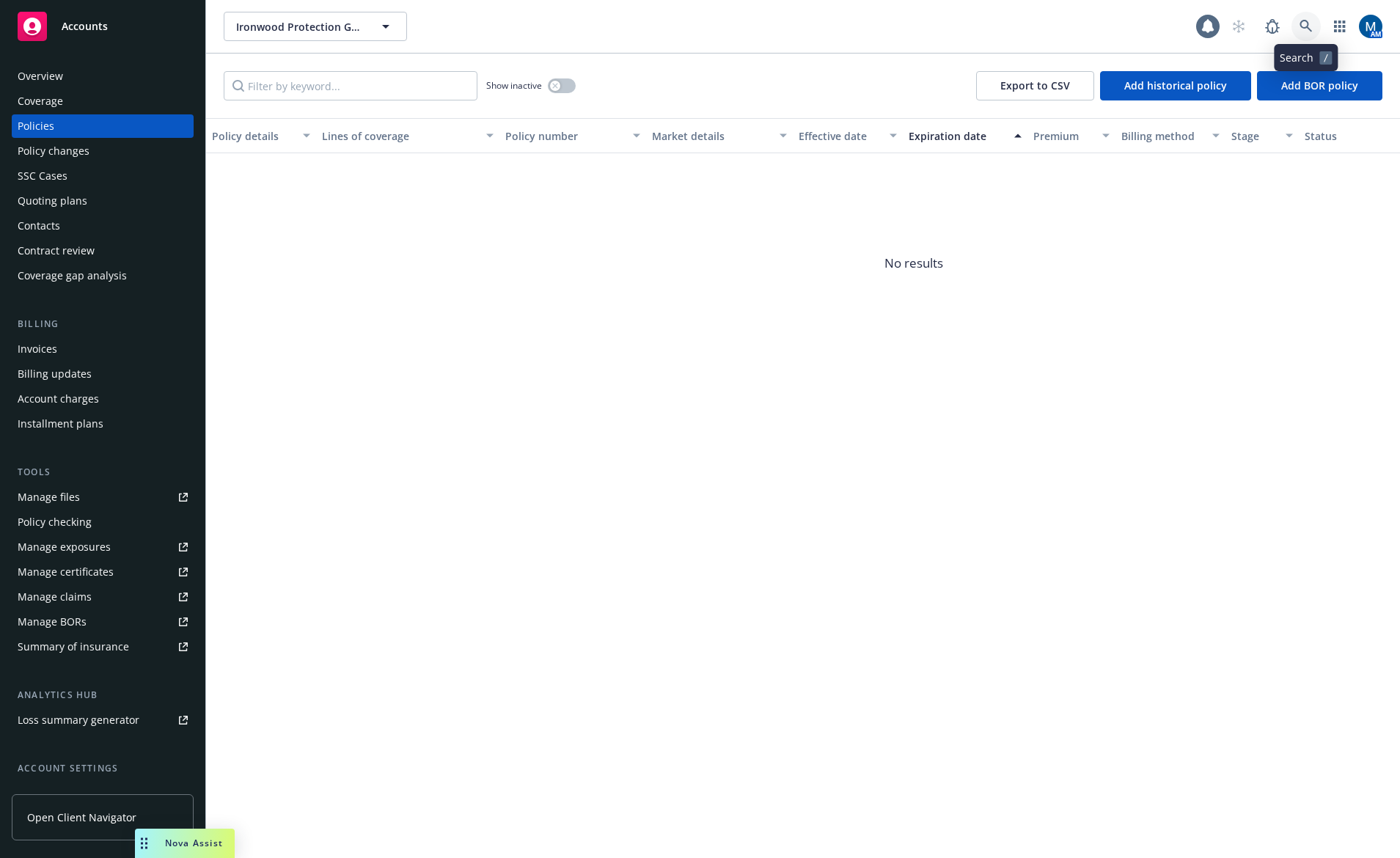
click at [1298, 23] on link at bounding box center [1306, 26] width 29 height 29
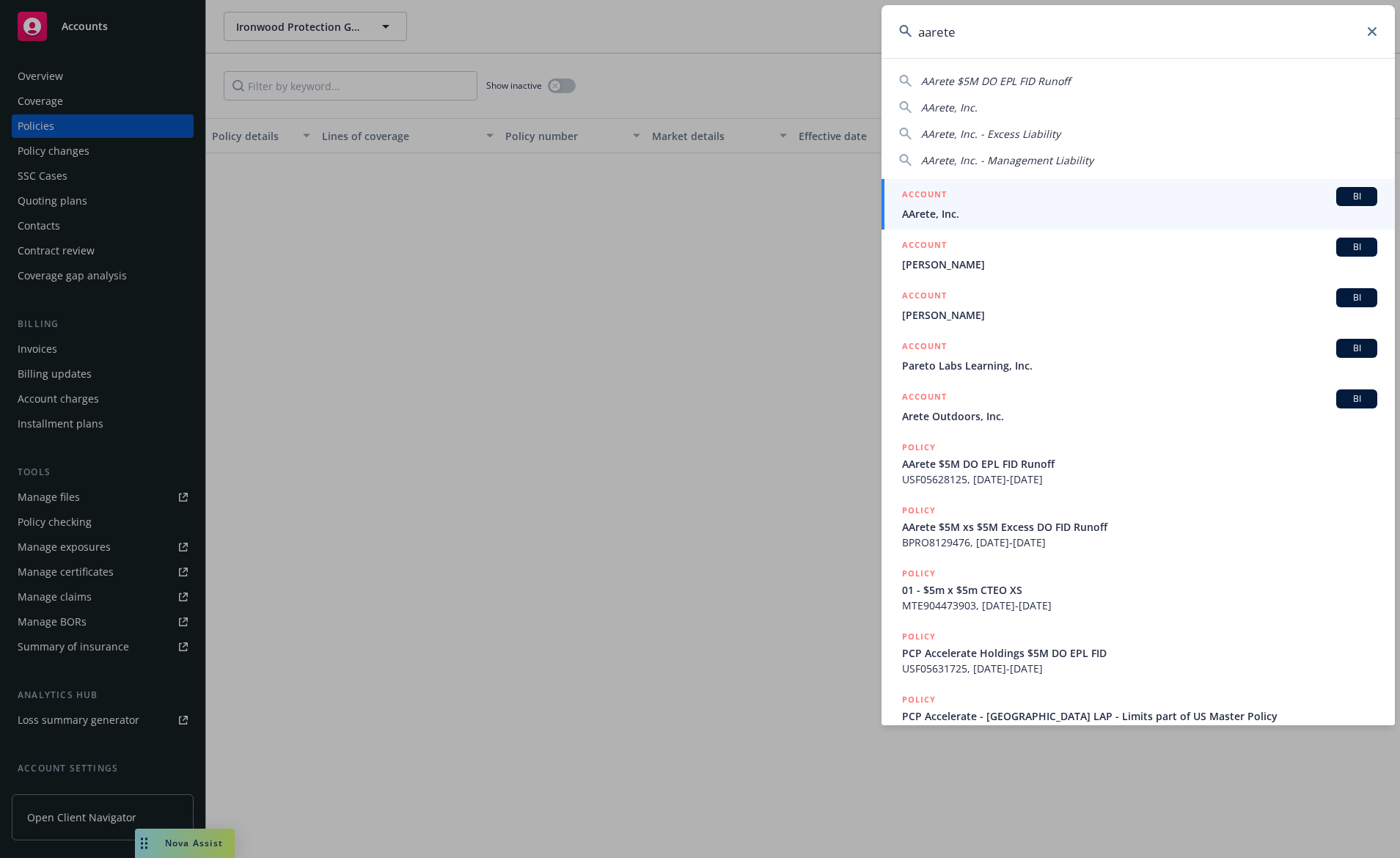
type input "aarete"
click at [991, 211] on span "AArete, Inc." at bounding box center [1140, 213] width 475 height 15
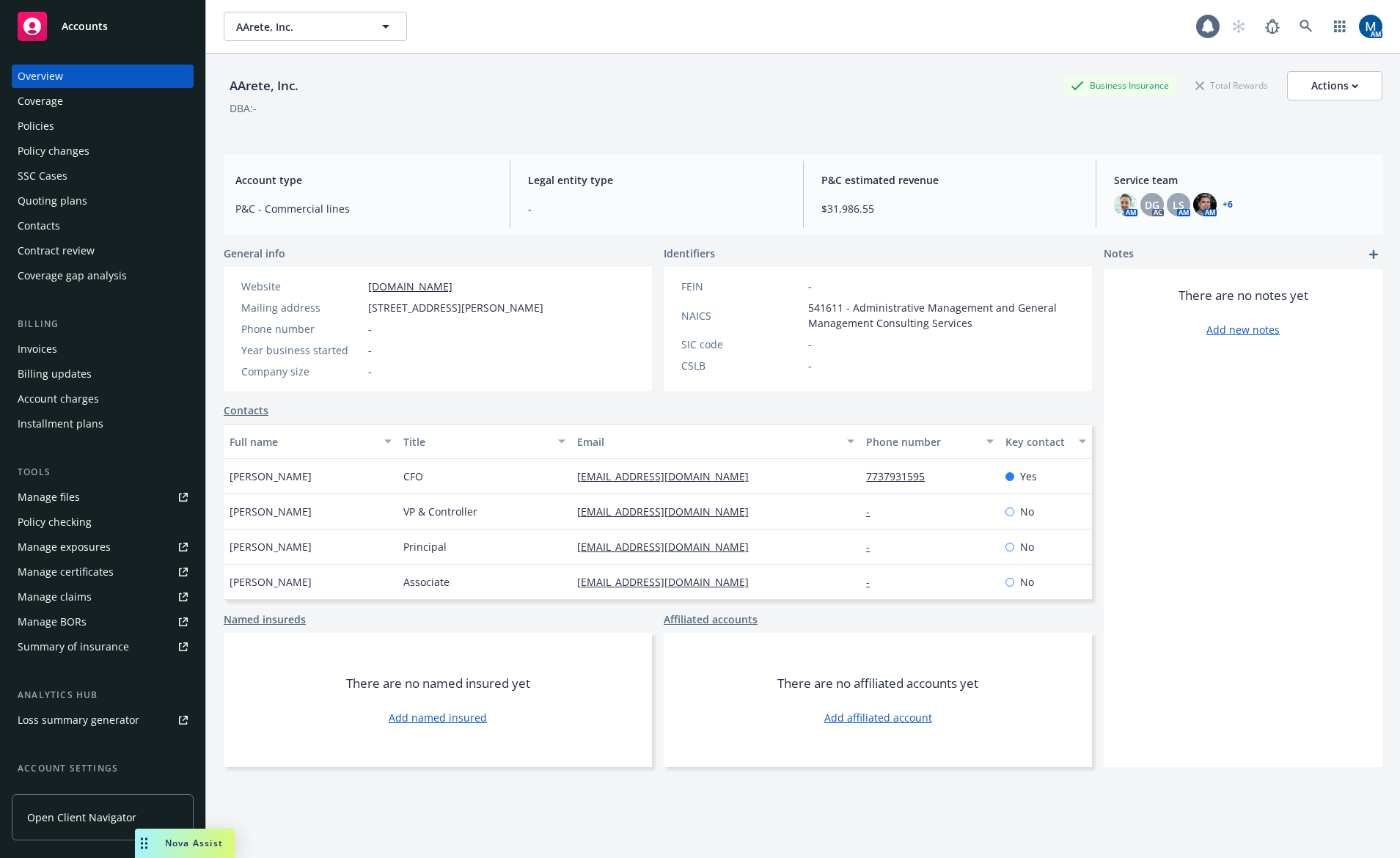
click at [82, 123] on div "Policies" at bounding box center [103, 126] width 170 height 23
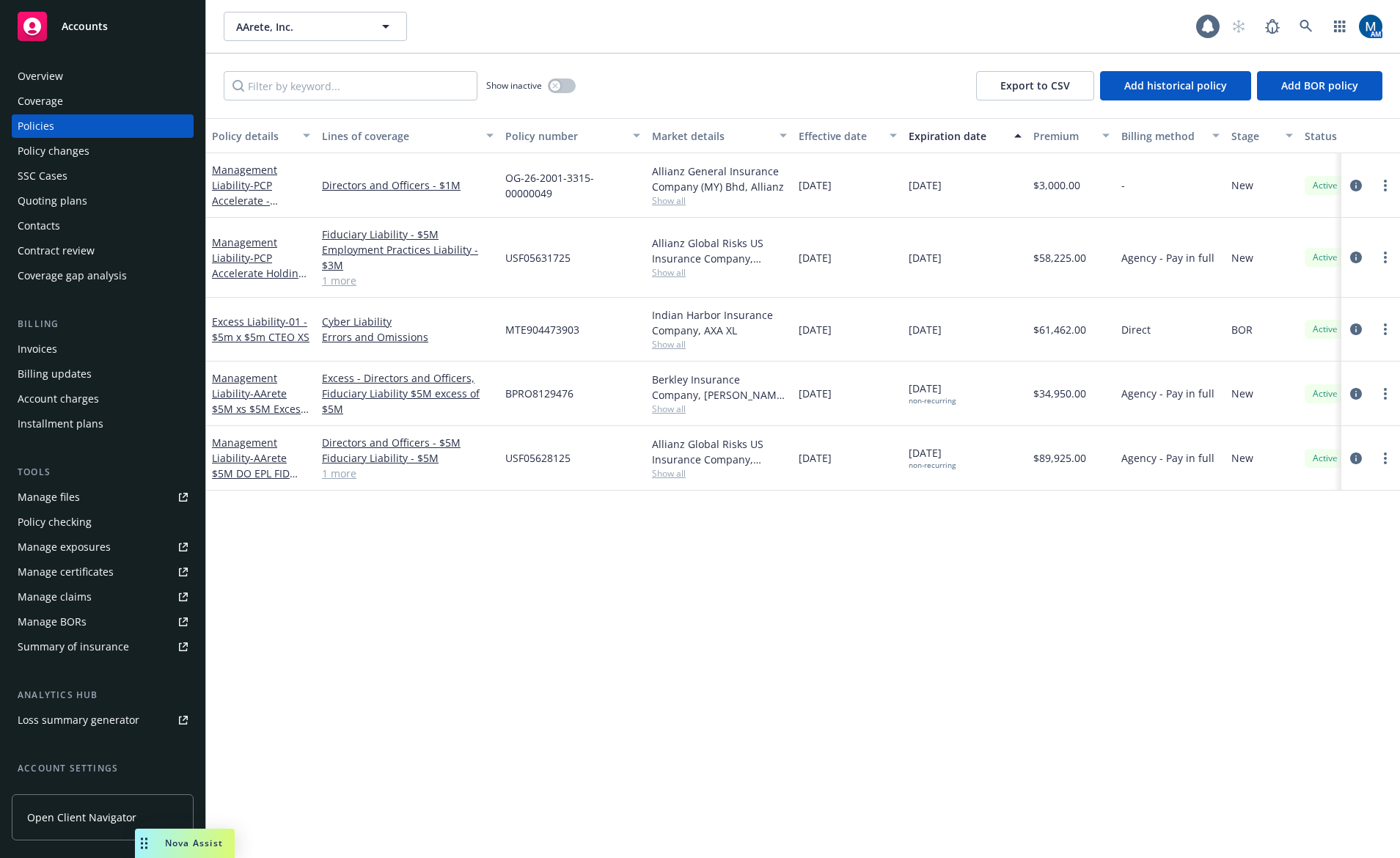
click at [88, 74] on div "Overview" at bounding box center [103, 76] width 170 height 23
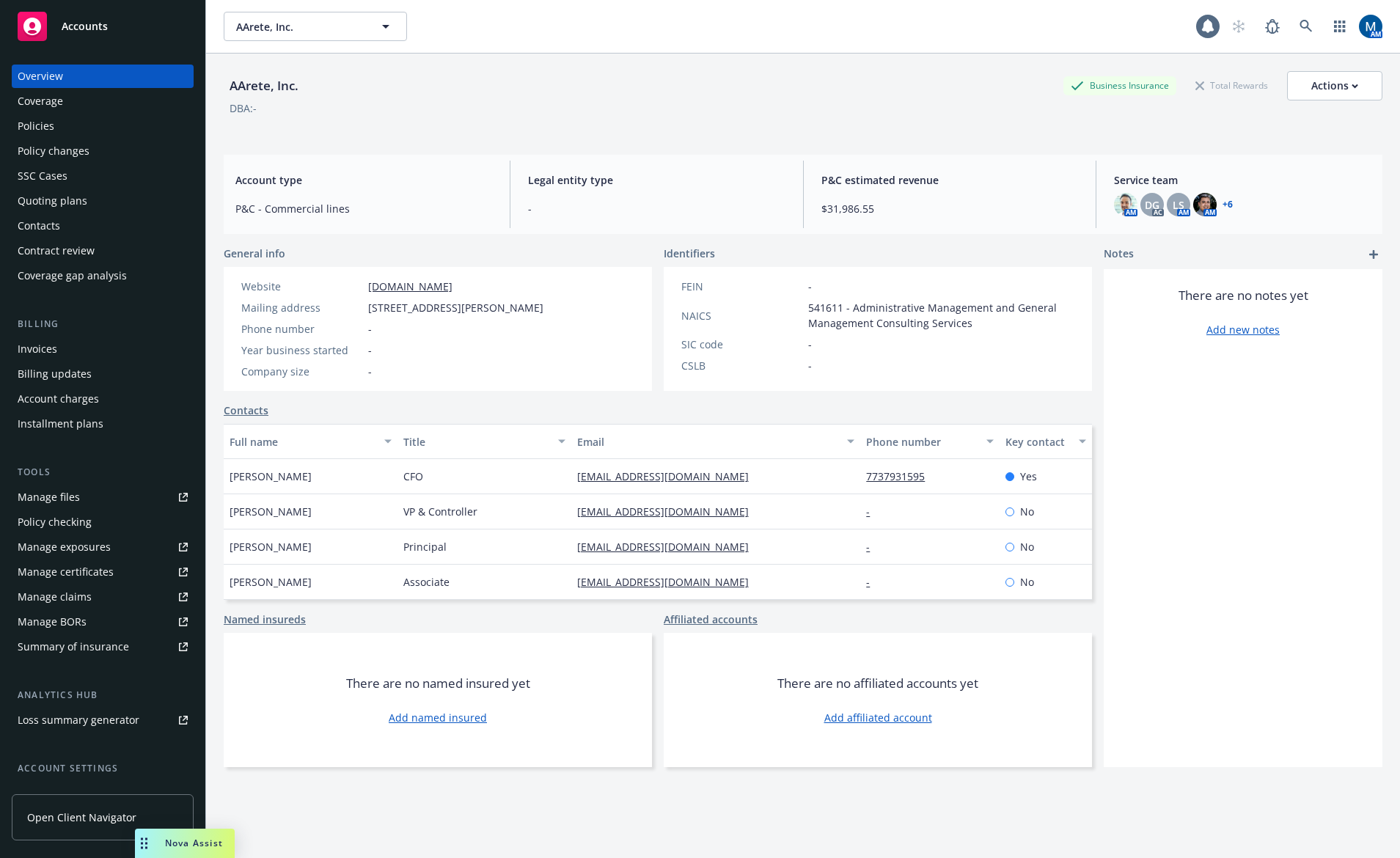
click at [825, 793] on div "AArete, Inc. Business Insurance Total Rewards Actions DBA: - Account type P&C -…" at bounding box center [803, 474] width 1159 height 840
click at [129, 123] on div "Policies" at bounding box center [103, 126] width 170 height 23
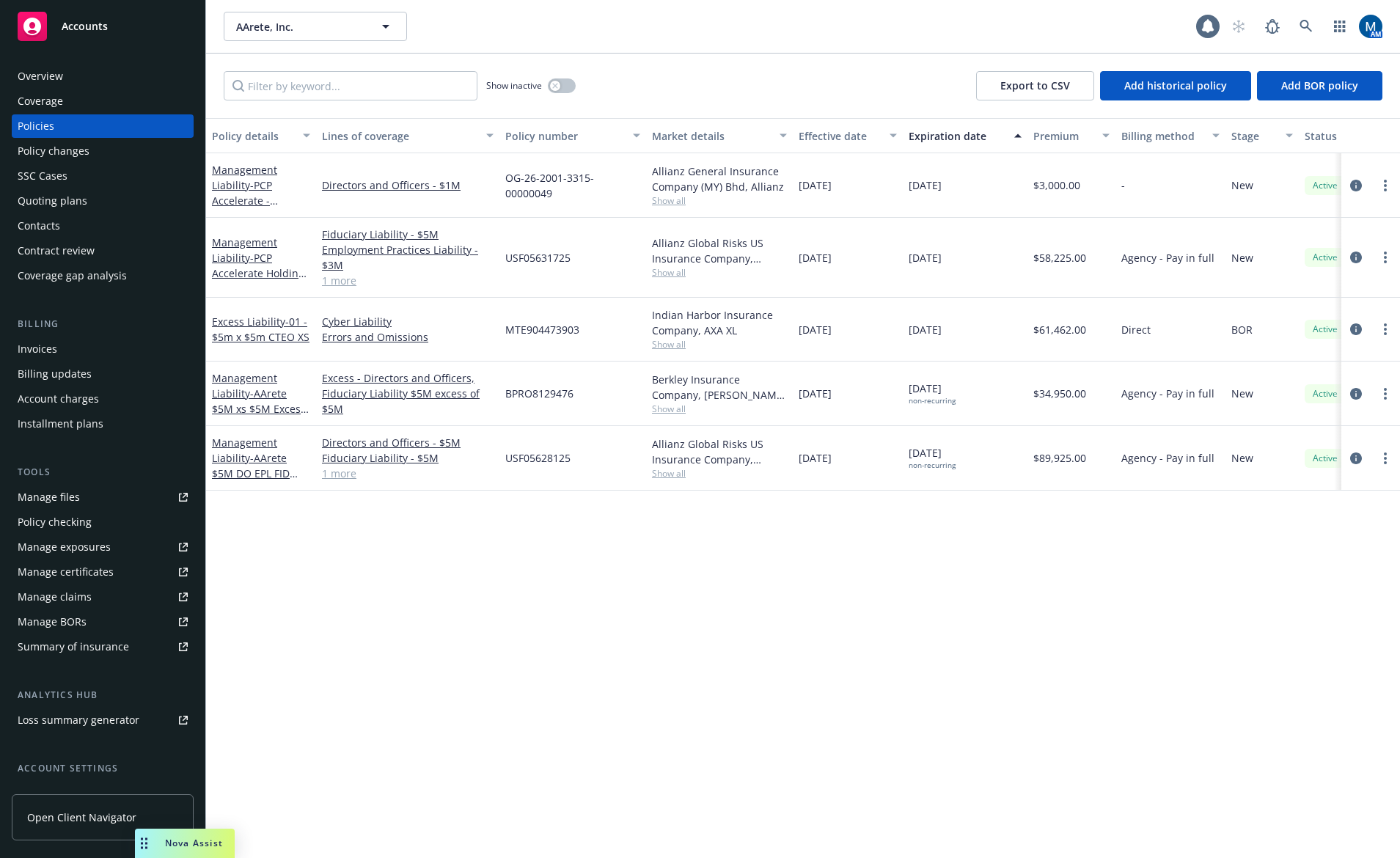
click at [57, 73] on div "Overview" at bounding box center [40, 76] width 46 height 23
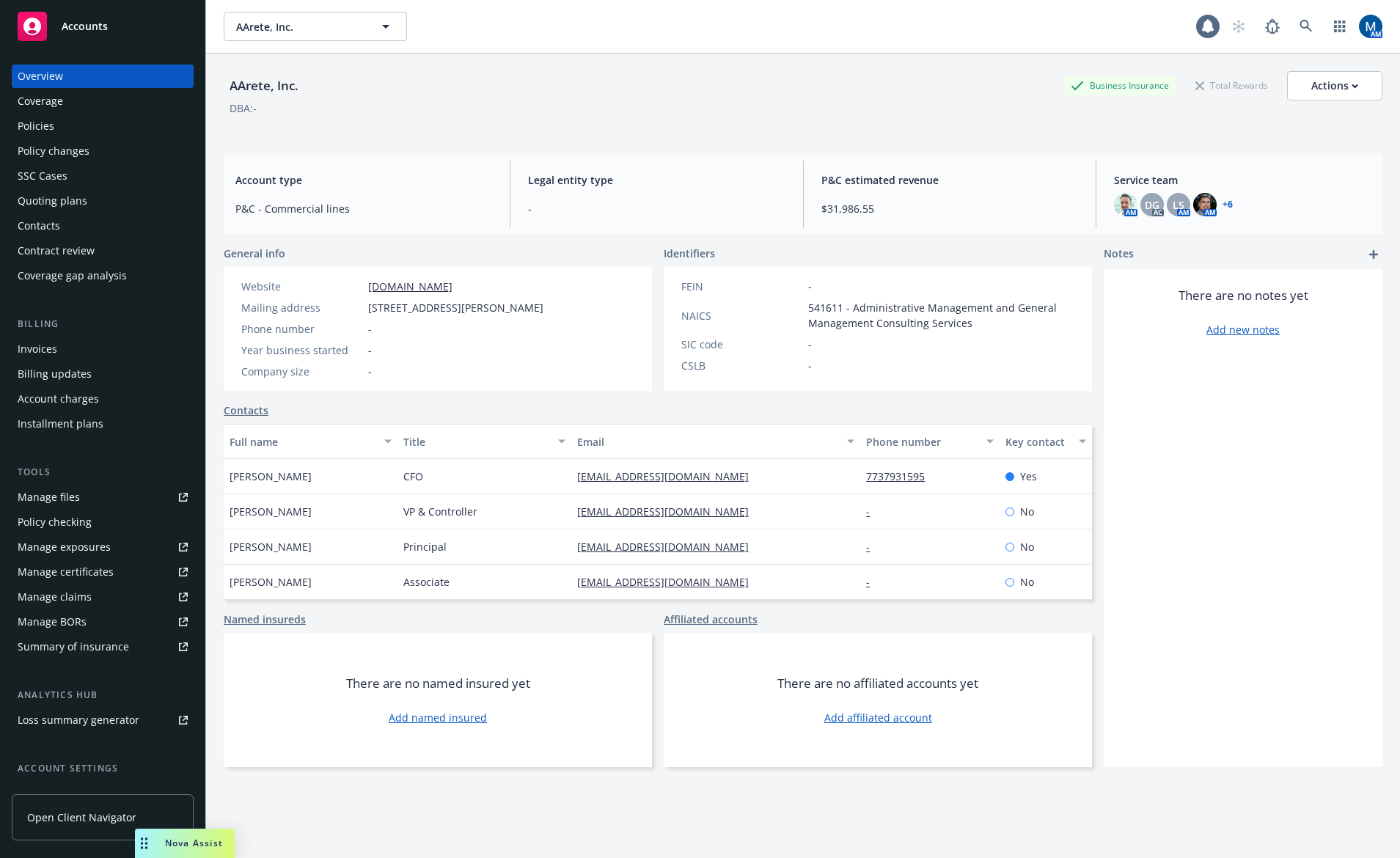
click at [113, 494] on link "Manage files" at bounding box center [103, 497] width 182 height 23
click at [555, 58] on div "AArete, Inc. Business Insurance Total Rewards Actions DBA: -" at bounding box center [803, 98] width 1159 height 89
click at [113, 116] on div "Policies" at bounding box center [103, 126] width 170 height 23
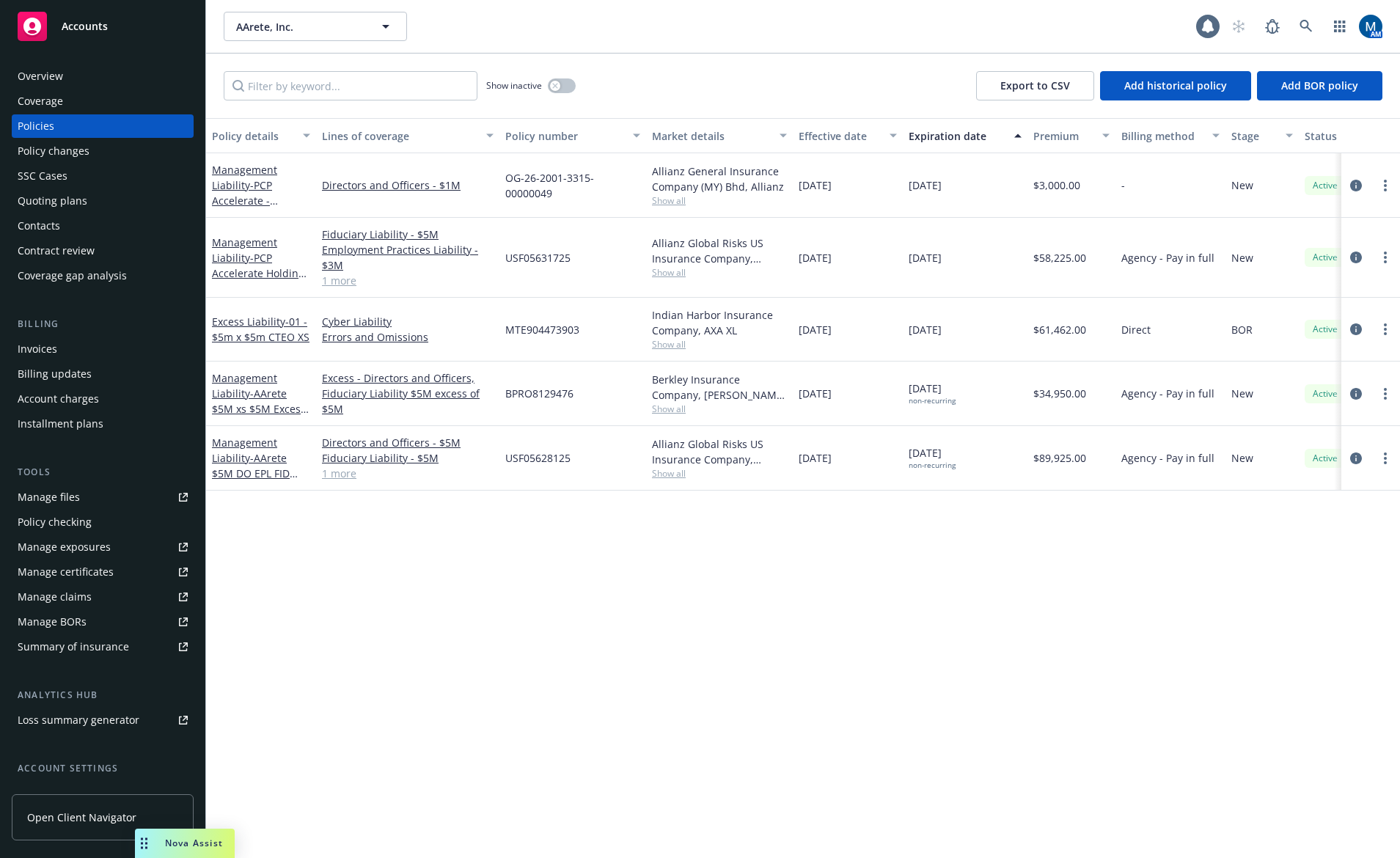
click at [649, 520] on div "Policy details Lines of coverage Policy number Market details Effective date Ex…" at bounding box center [803, 488] width 1194 height 740
click at [131, 73] on div "Overview" at bounding box center [103, 76] width 170 height 23
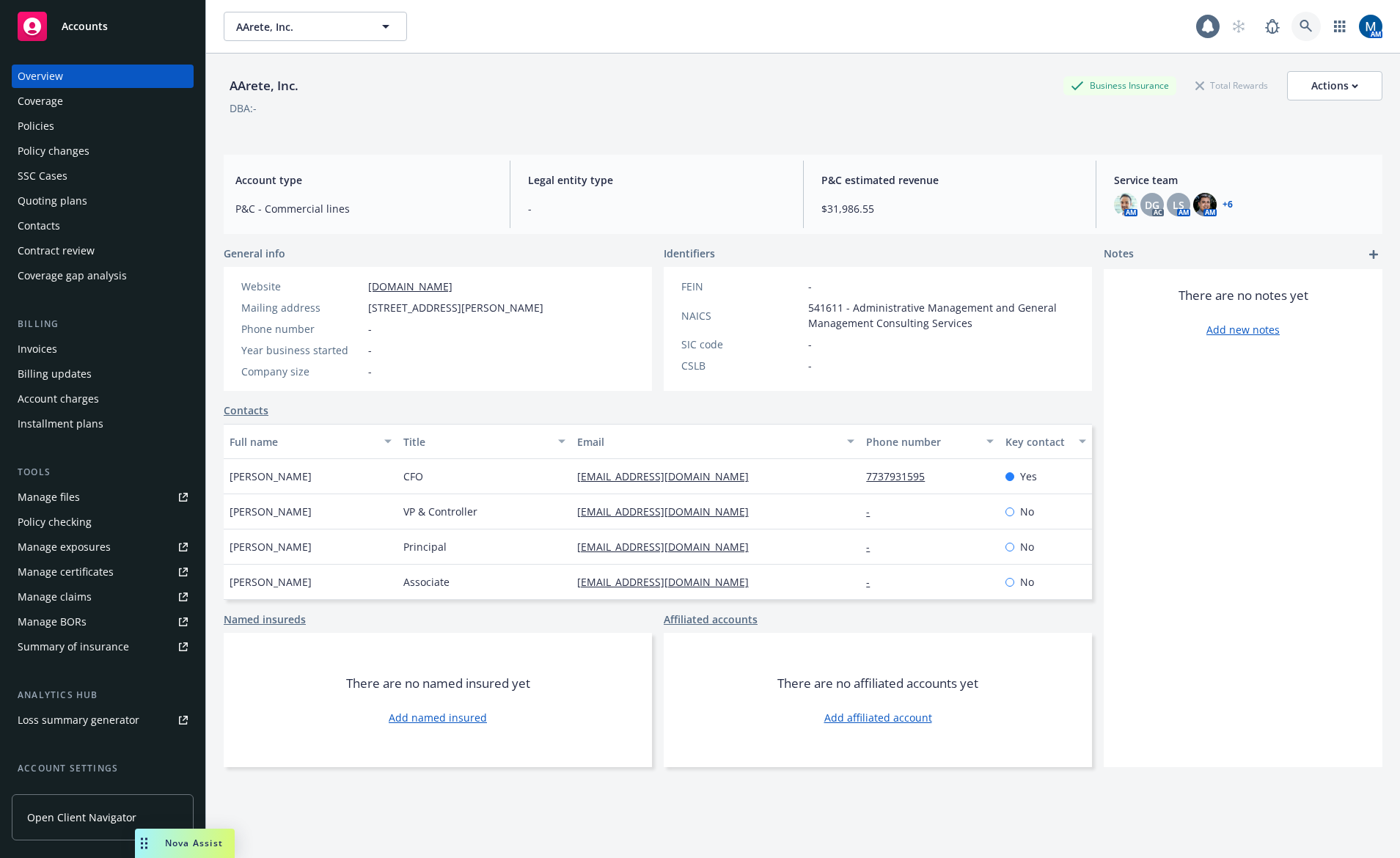
click at [1300, 28] on icon at bounding box center [1306, 26] width 13 height 13
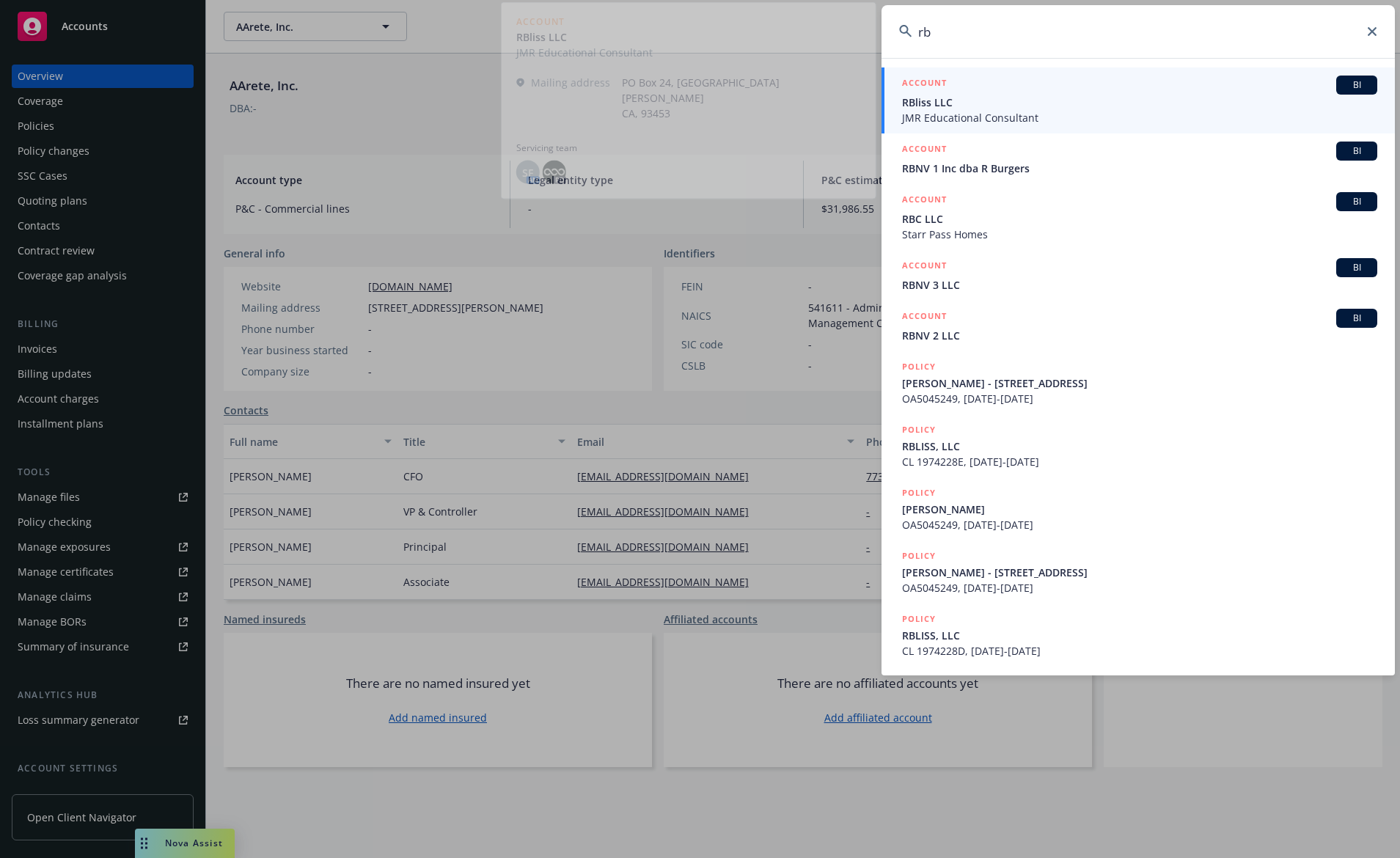
type input "r"
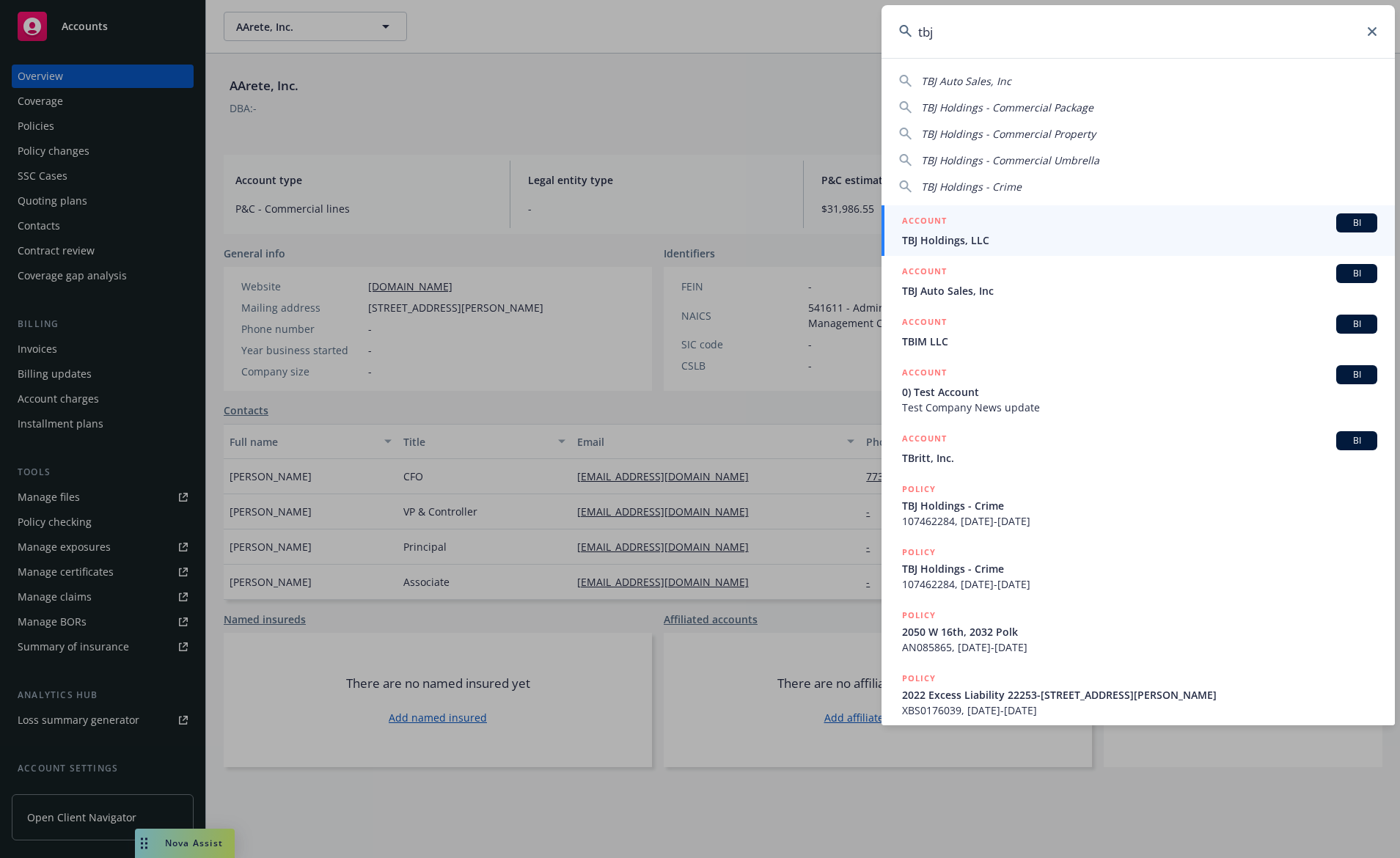
type input "tbj"
click at [1024, 231] on div "ACCOUNT BI" at bounding box center [1140, 223] width 475 height 19
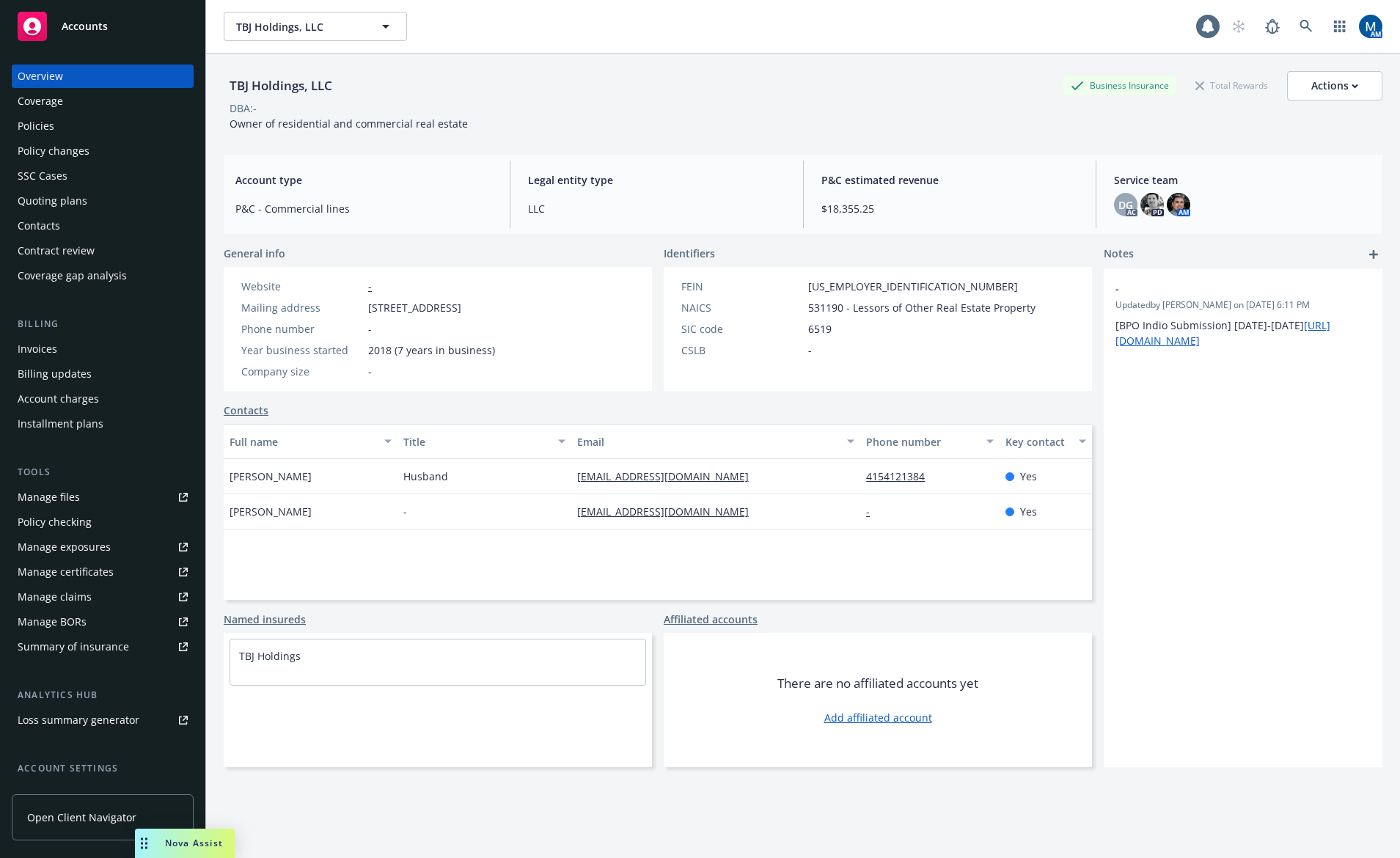
click at [137, 125] on div "Policies" at bounding box center [103, 126] width 170 height 23
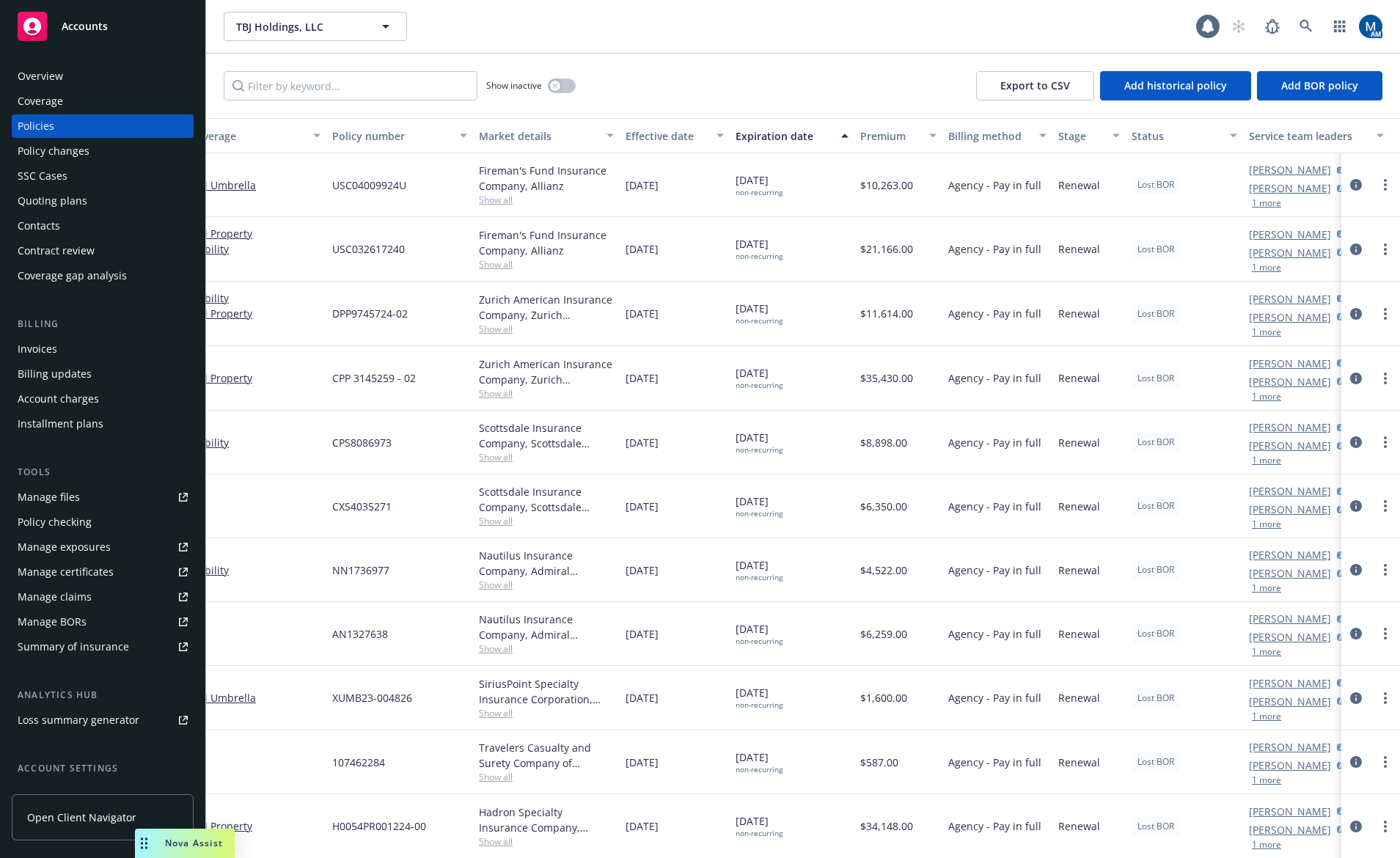
drag, startPoint x: 1008, startPoint y: 323, endPoint x: 1125, endPoint y: 324, distance: 117.0
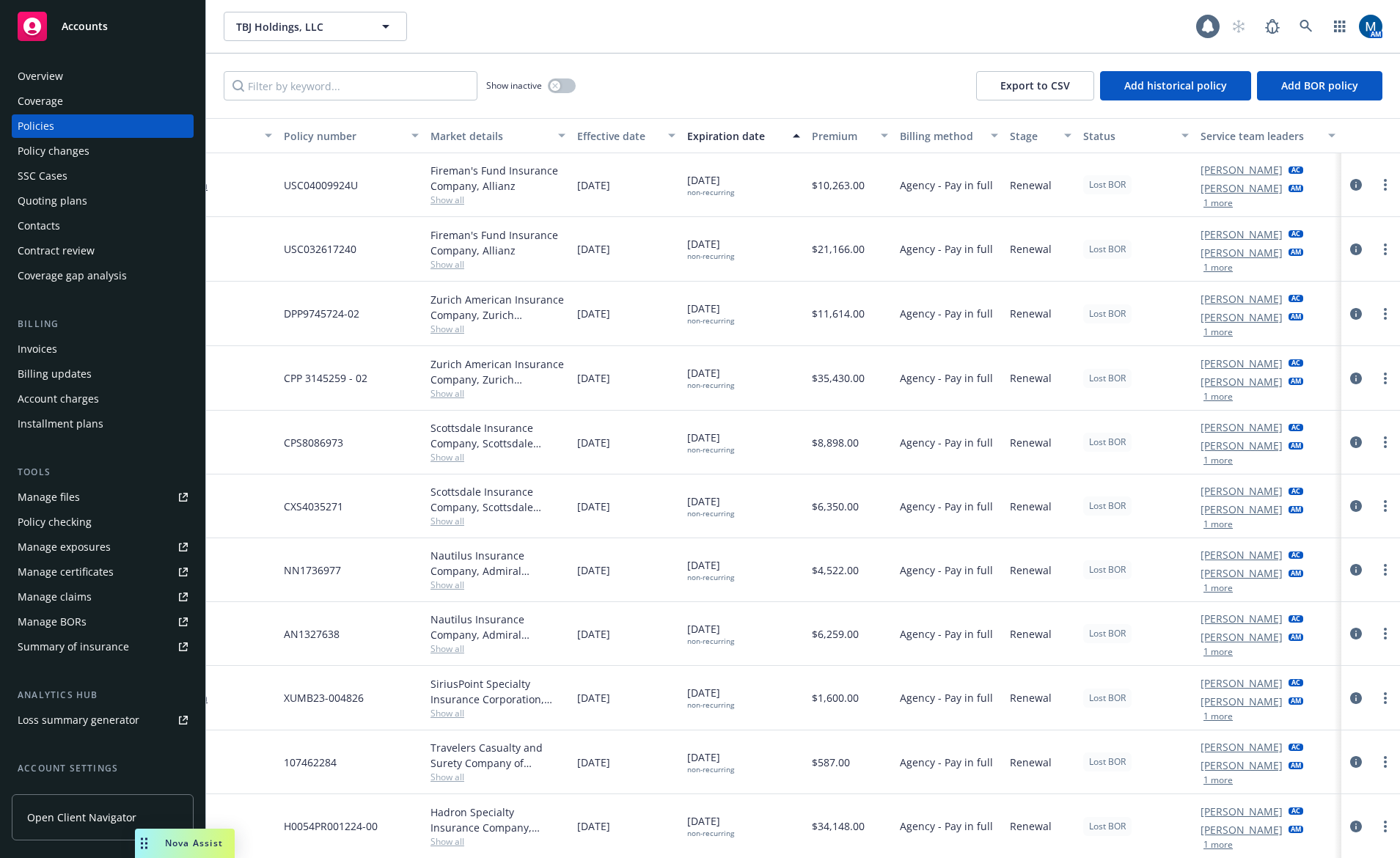
scroll to position [0, 182]
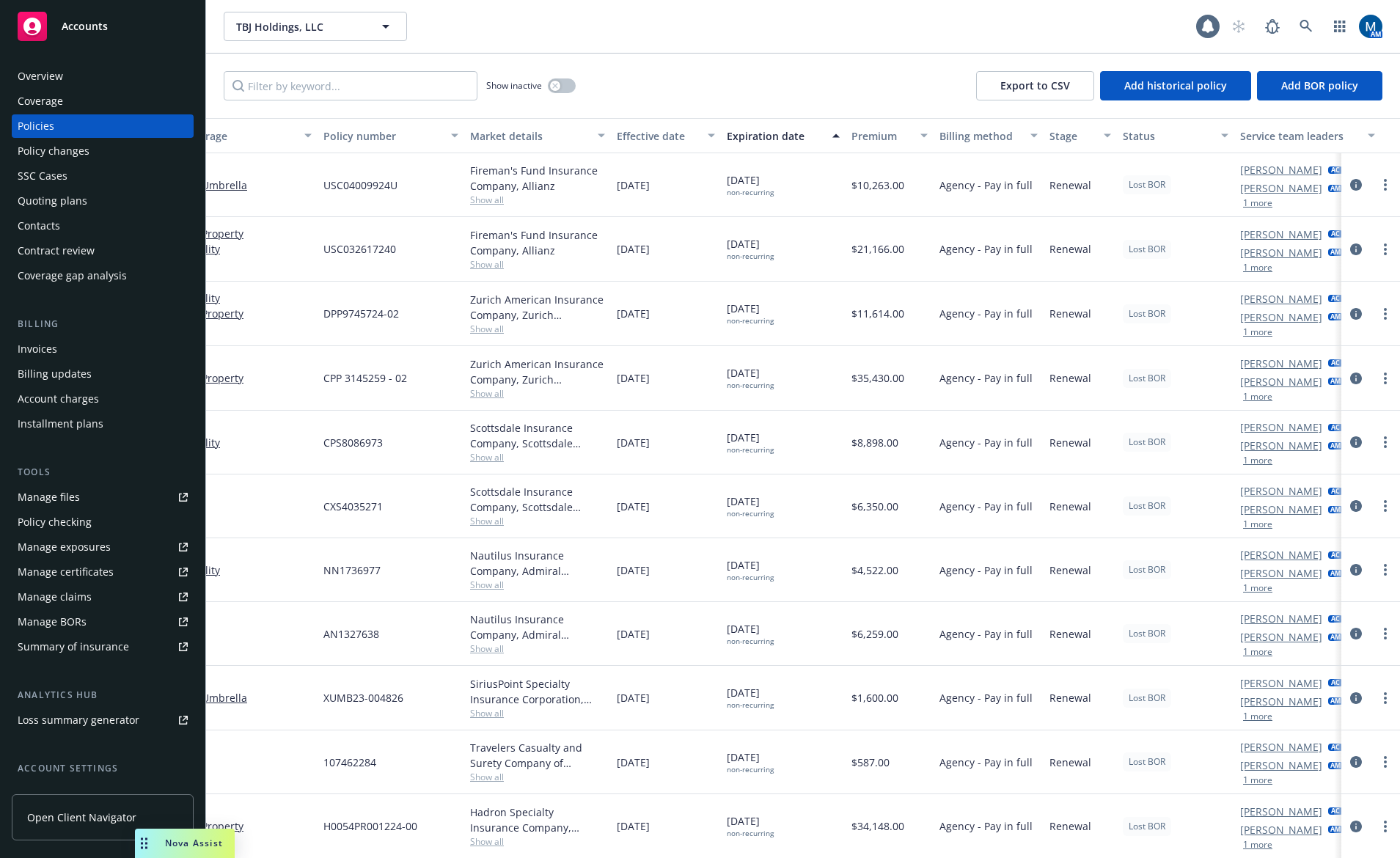
drag, startPoint x: 1071, startPoint y: 335, endPoint x: 936, endPoint y: 334, distance: 135.0
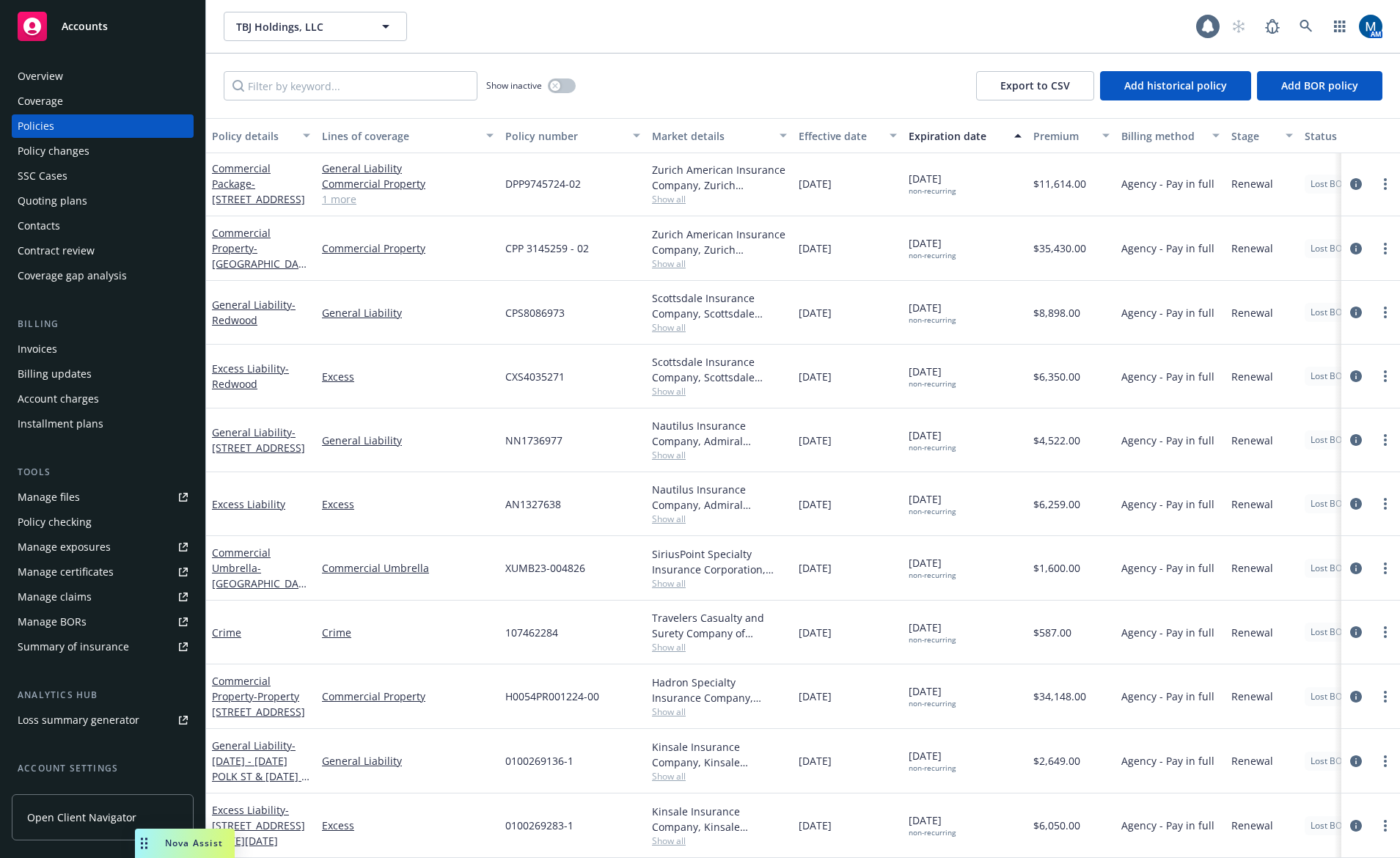
scroll to position [137, 0]
click at [75, 492] on div "Manage files" at bounding box center [48, 497] width 63 height 23
click at [68, 221] on div "Contacts" at bounding box center [103, 226] width 170 height 23
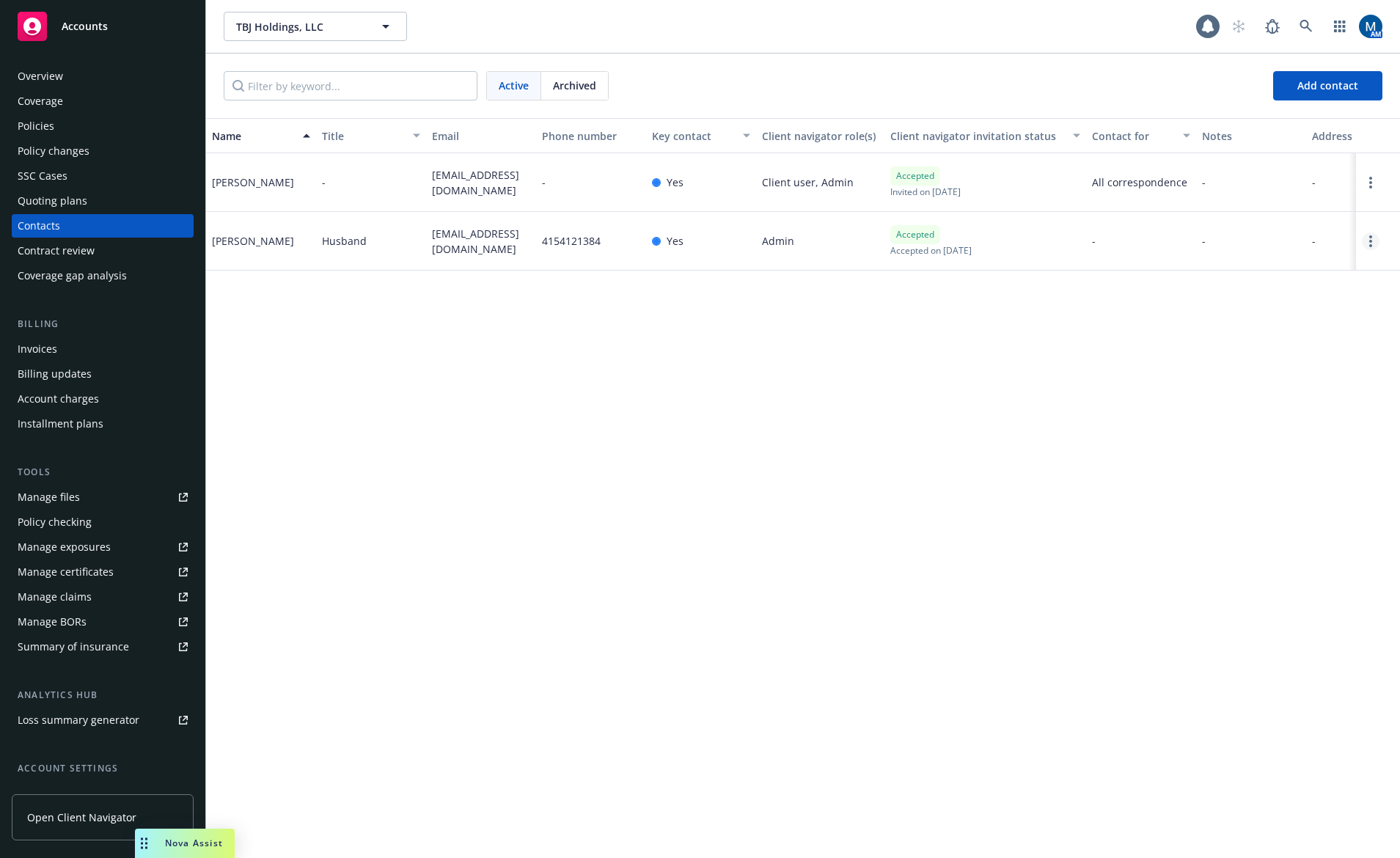
click at [1373, 243] on link "Open options" at bounding box center [1370, 241] width 18 height 18
click at [1243, 200] on link "Remove client navigator access" at bounding box center [1260, 200] width 200 height 29
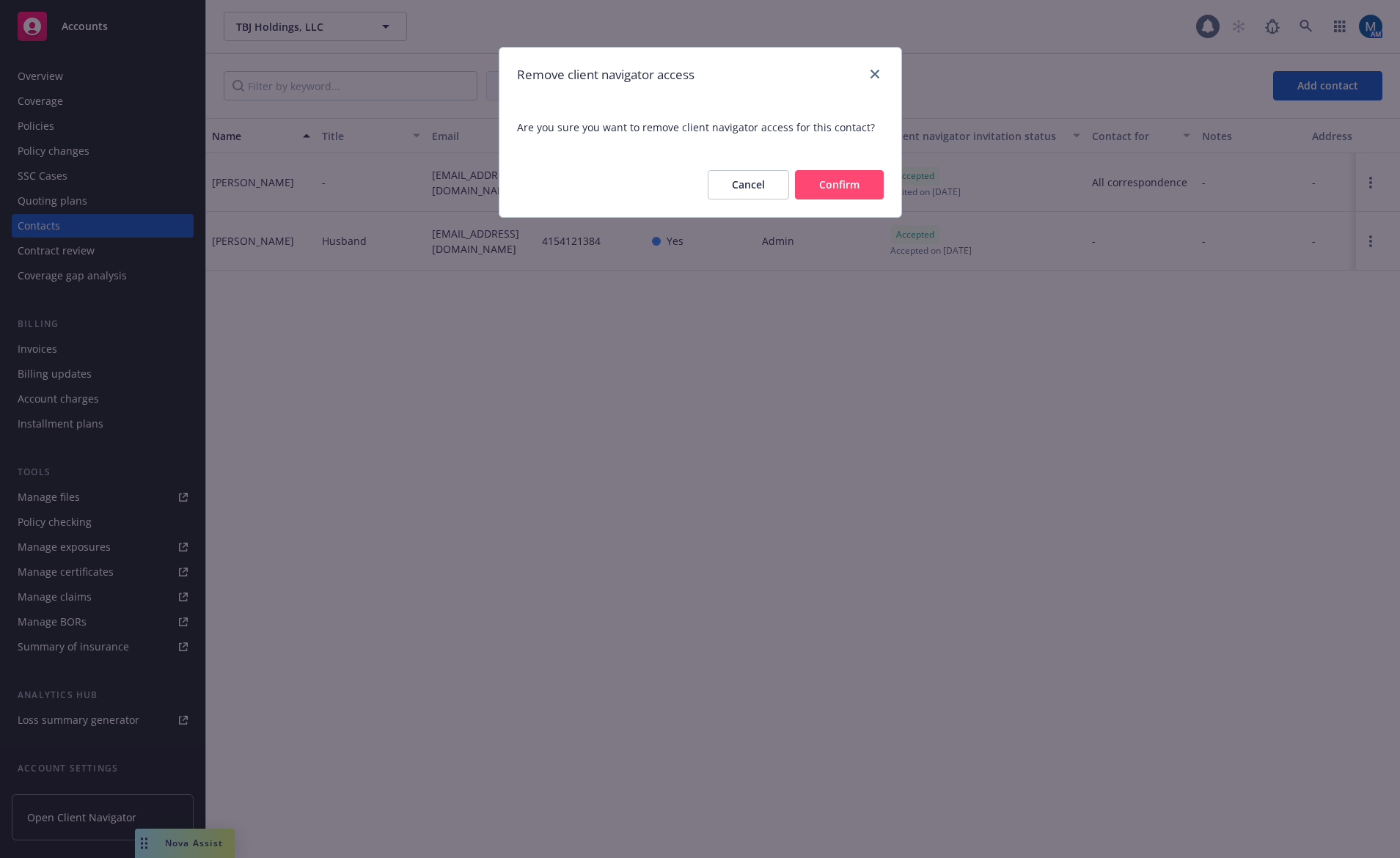
click at [754, 180] on button "Cancel" at bounding box center [749, 184] width 82 height 29
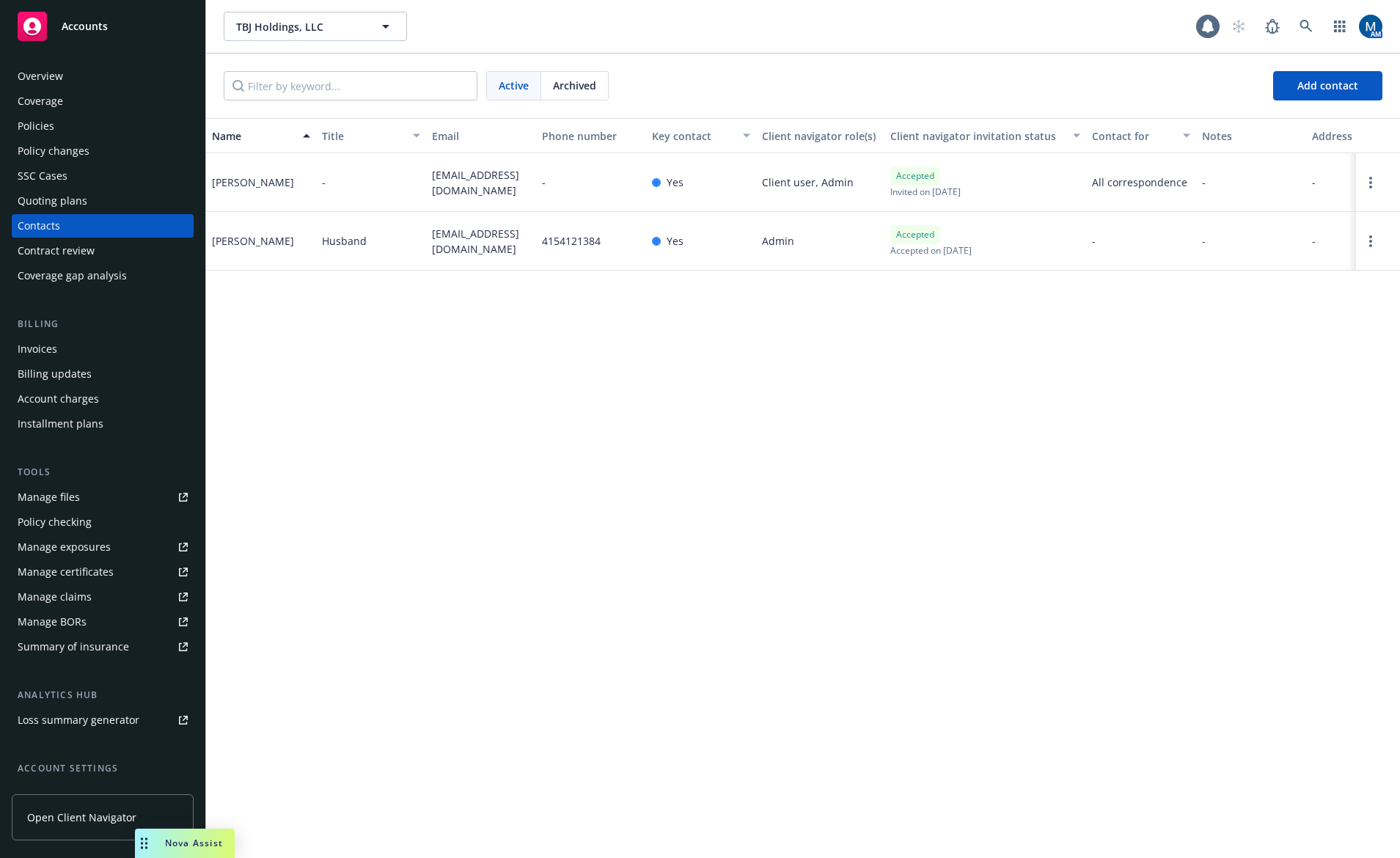
click at [1371, 250] on div at bounding box center [1377, 241] width 44 height 58
click at [1375, 242] on link "Open options" at bounding box center [1370, 241] width 18 height 18
click at [519, 405] on div "Name Title Email Phone number Key contact Client navigator role(s) Client navig…" at bounding box center [803, 488] width 1194 height 740
click at [68, 127] on div "Policies" at bounding box center [103, 126] width 170 height 23
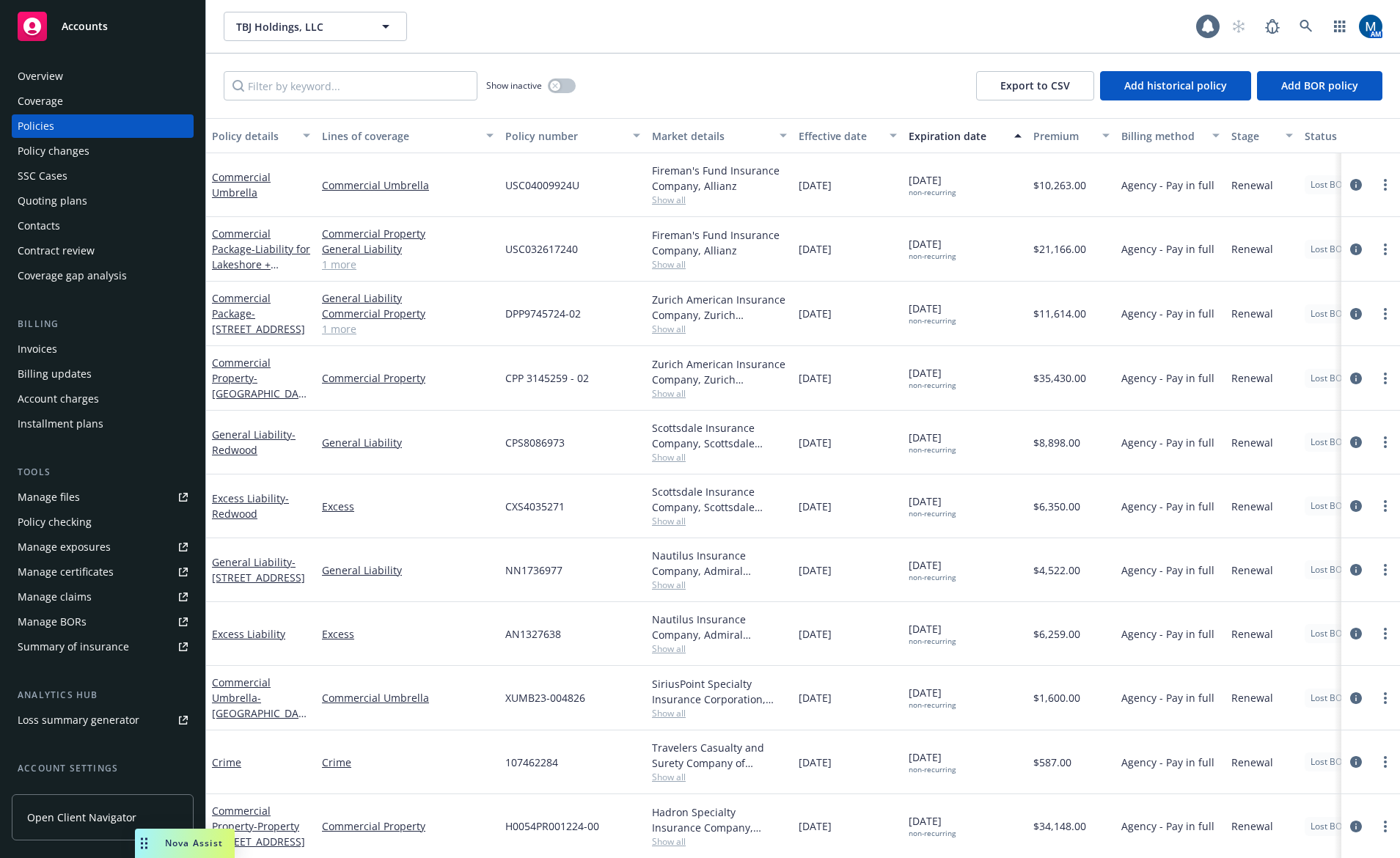
click at [85, 24] on span "Accounts" at bounding box center [84, 27] width 46 height 12
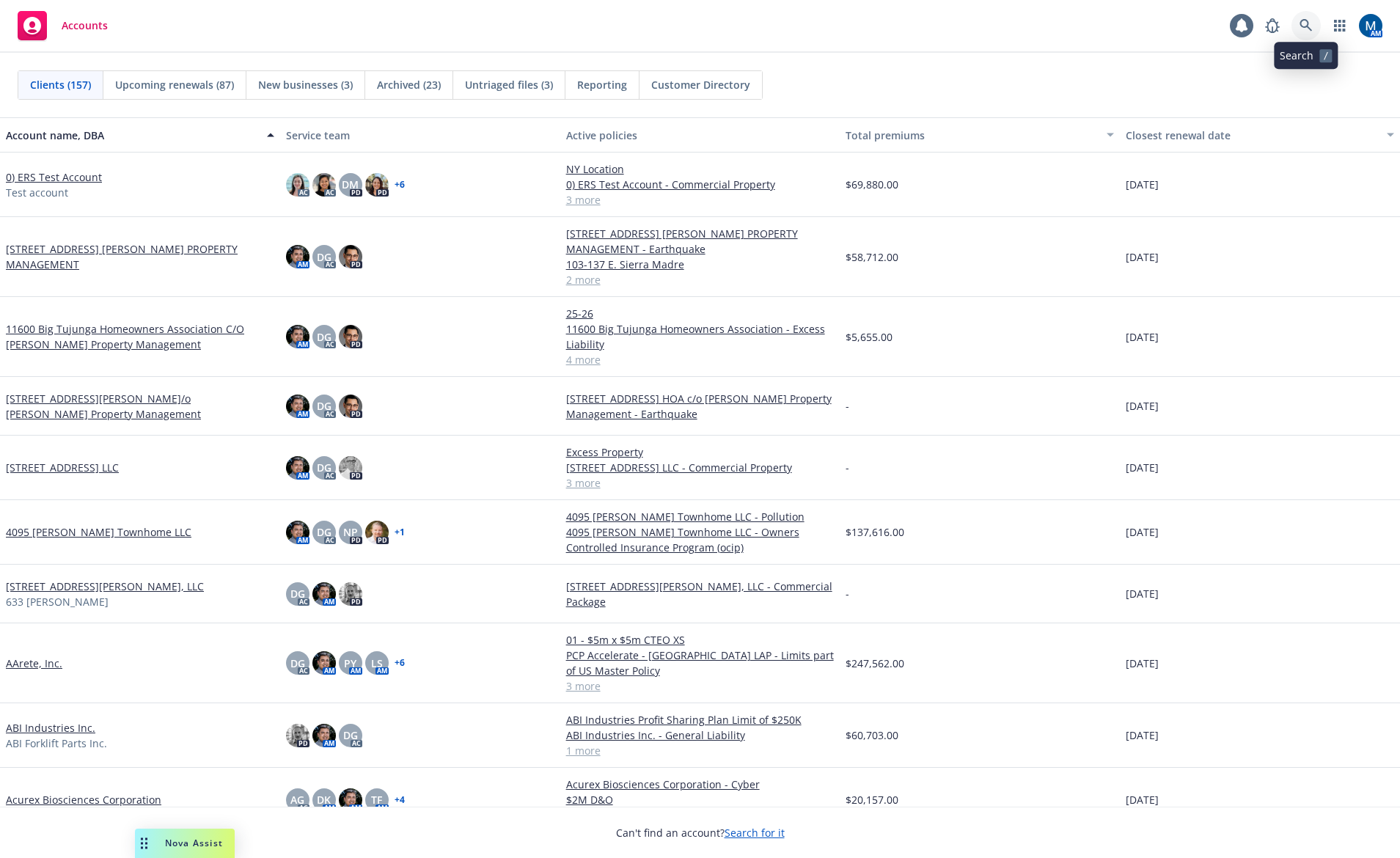
click at [1303, 19] on icon at bounding box center [1307, 26] width 13 height 13
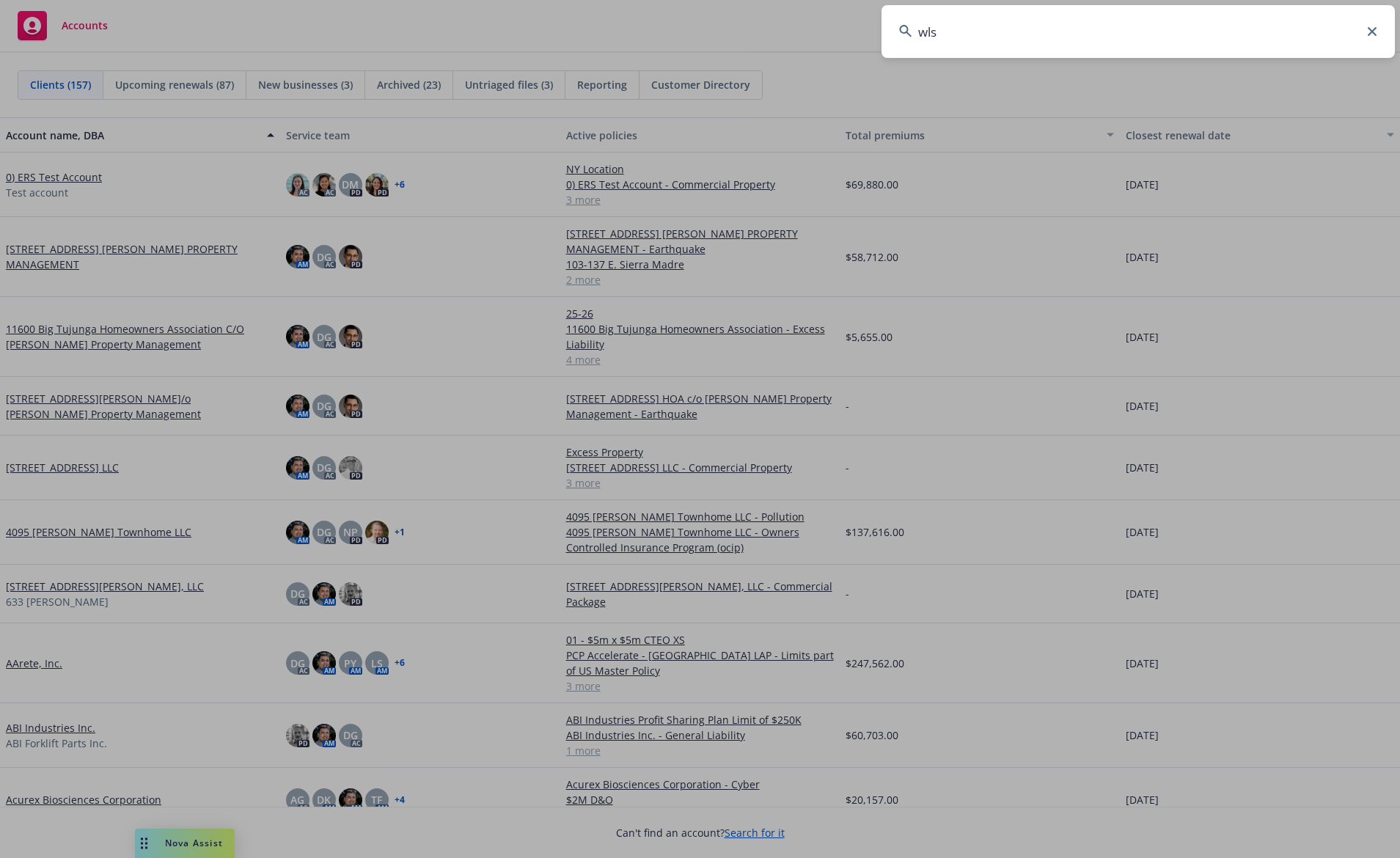
type input "wlsn"
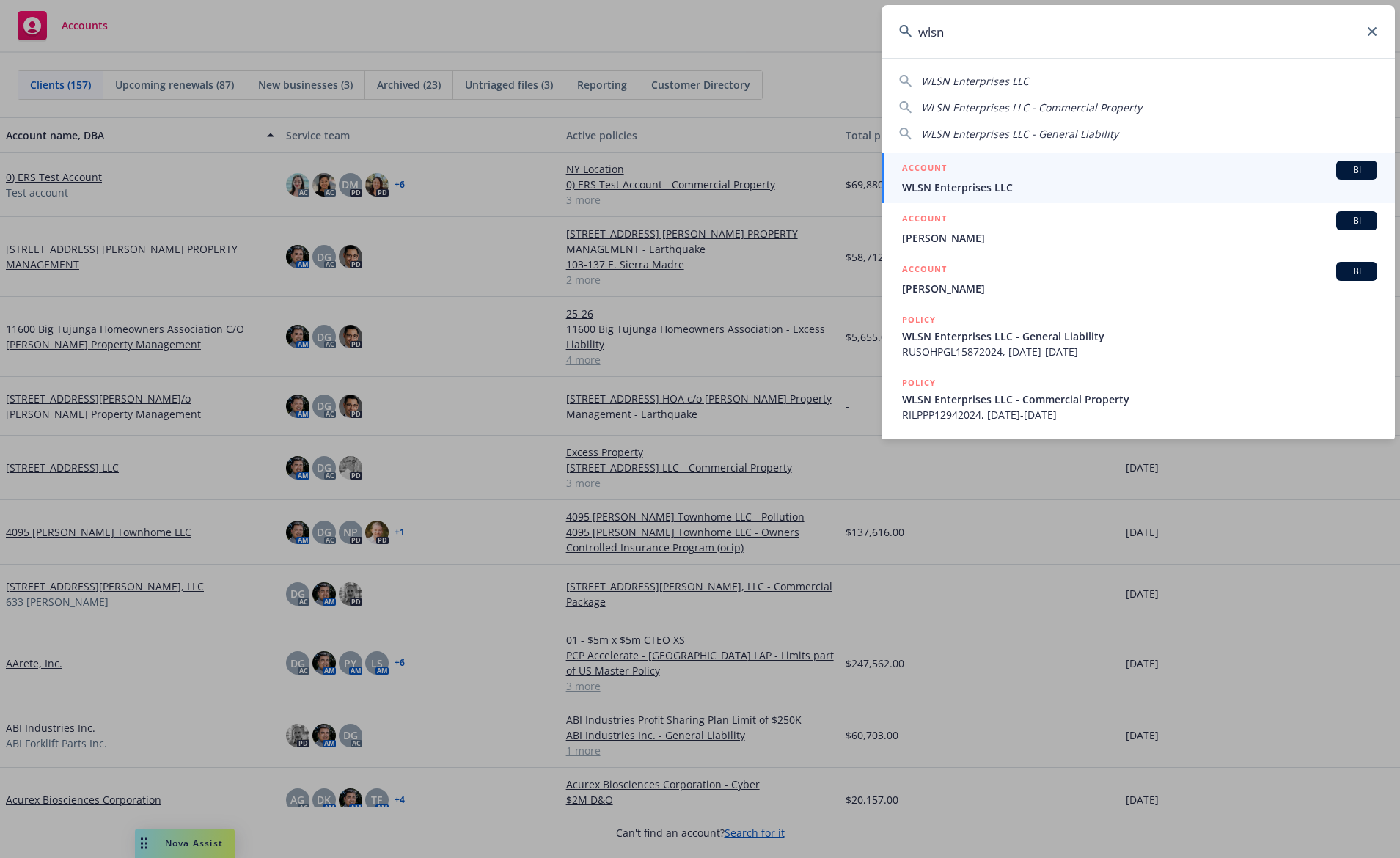
click at [1019, 184] on span "WLSN Enterprises LLC" at bounding box center [1140, 187] width 475 height 15
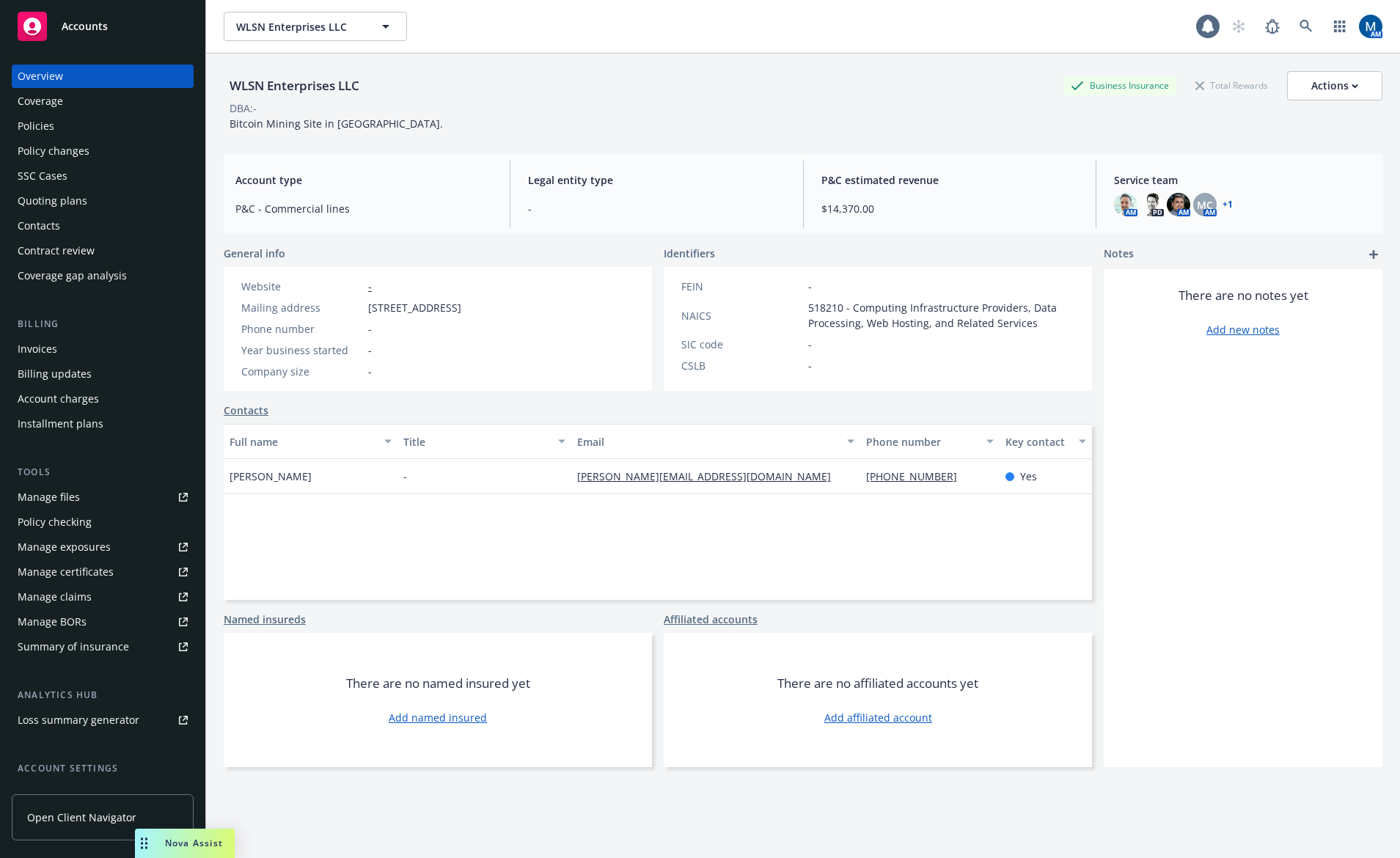
click at [88, 204] on div "Quoting plans" at bounding box center [103, 201] width 170 height 23
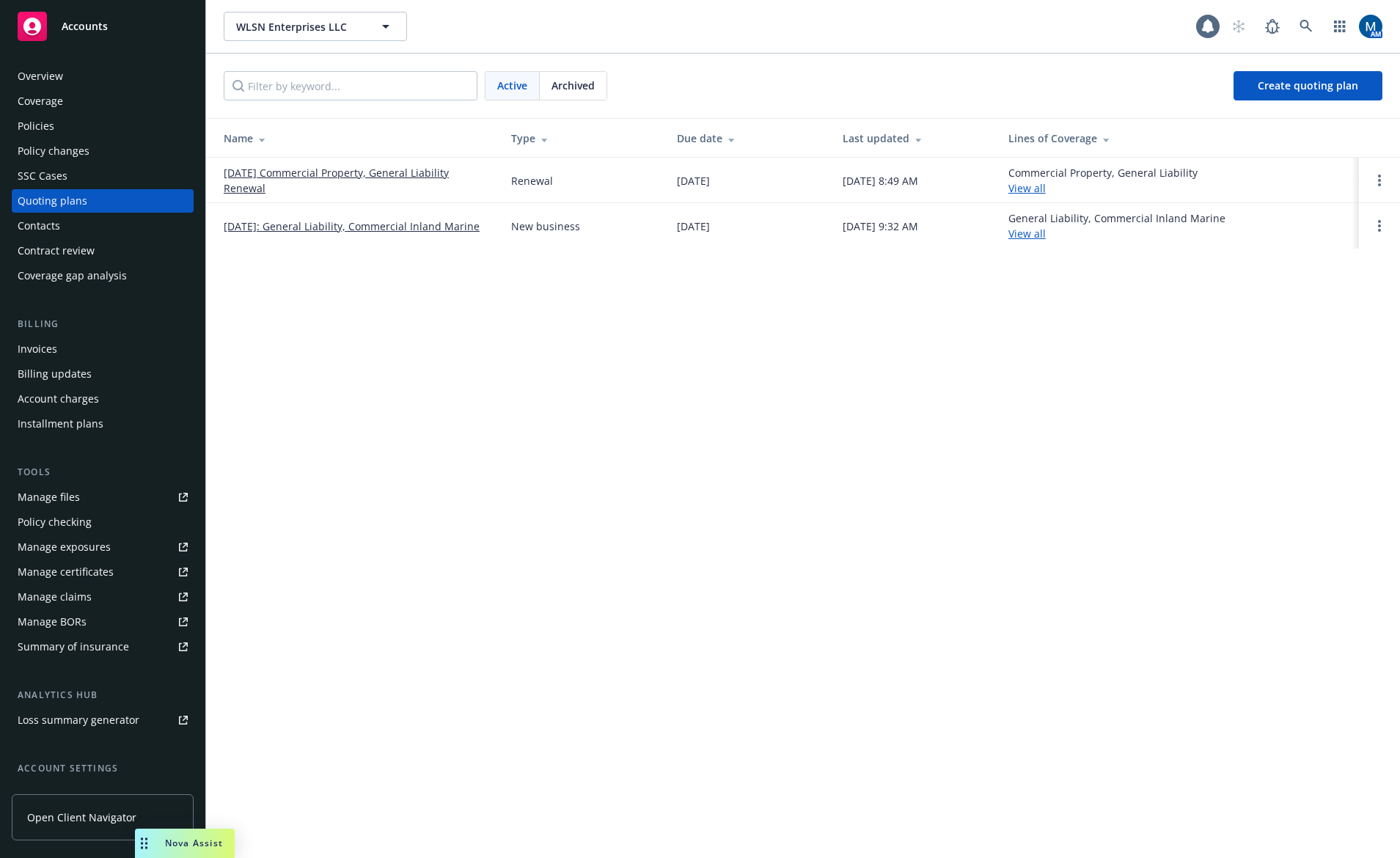
click at [340, 173] on link "[DATE] Commercial Property, General Liability Renewal" at bounding box center [355, 180] width 264 height 31
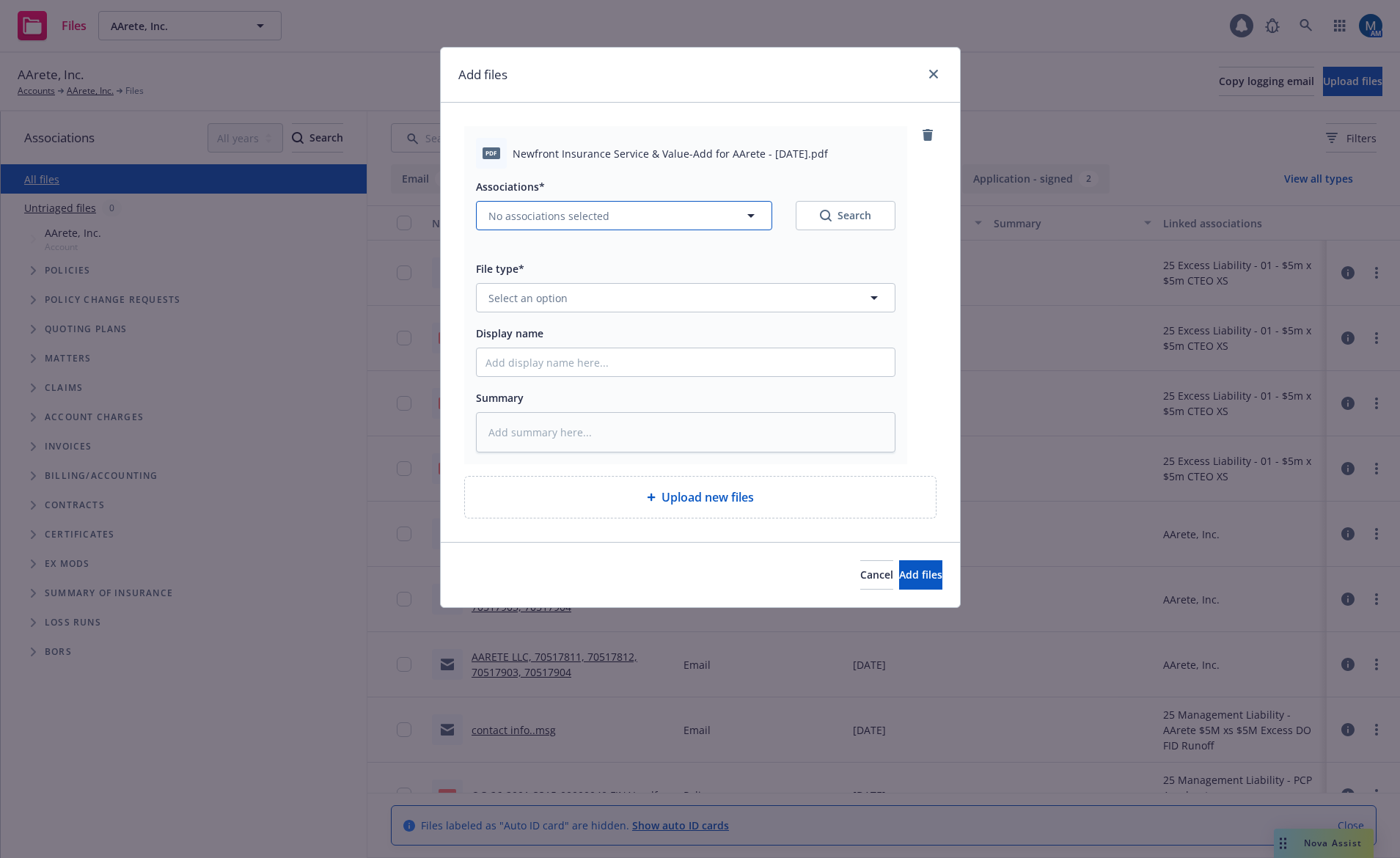
click at [725, 216] on button "No associations selected" at bounding box center [624, 215] width 296 height 29
type textarea "x"
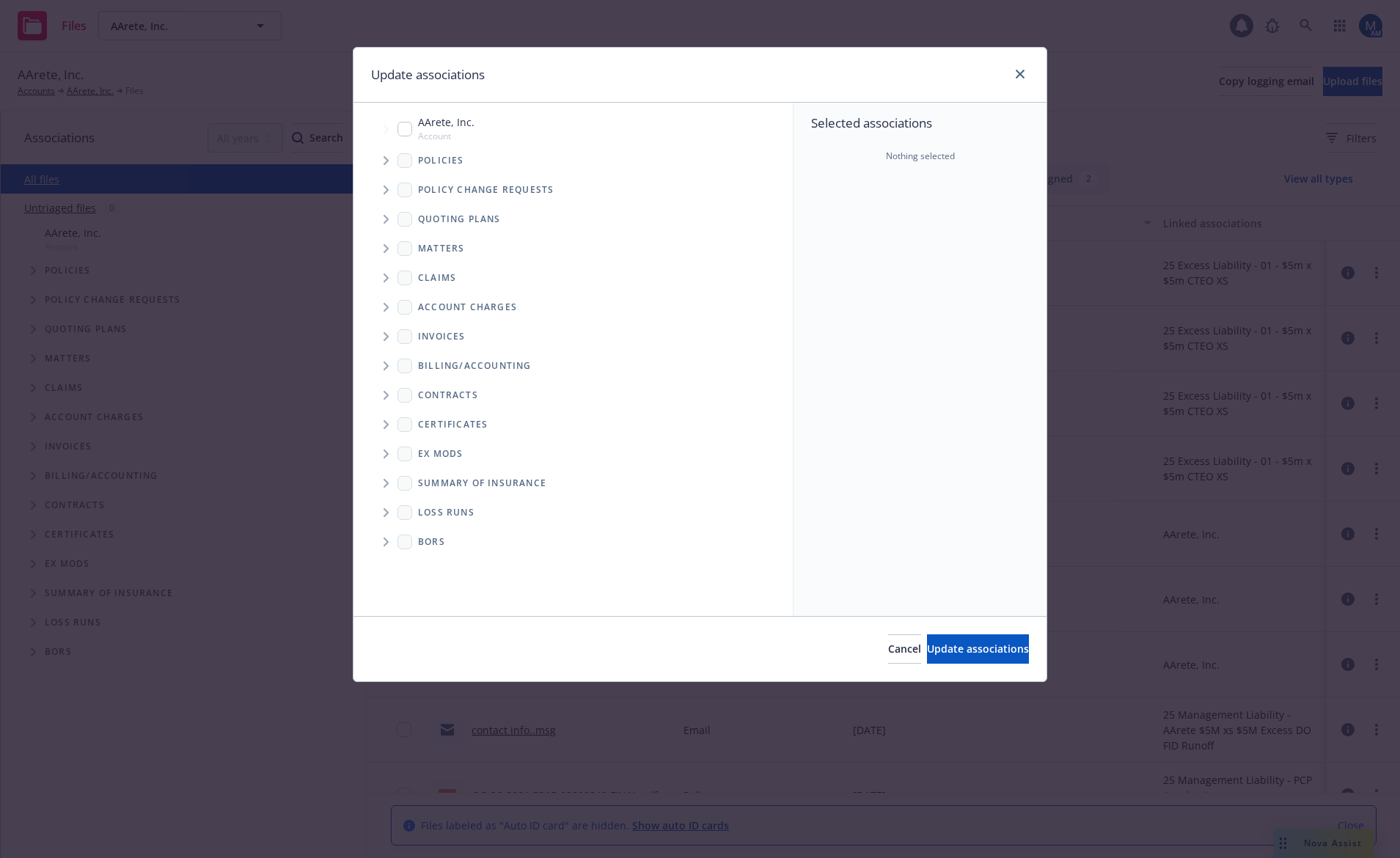
click at [404, 128] on input "Tree Example" at bounding box center [405, 129] width 15 height 15
checkbox input "true"
click at [977, 645] on span "Update associations" at bounding box center [978, 649] width 102 height 14
type textarea "x"
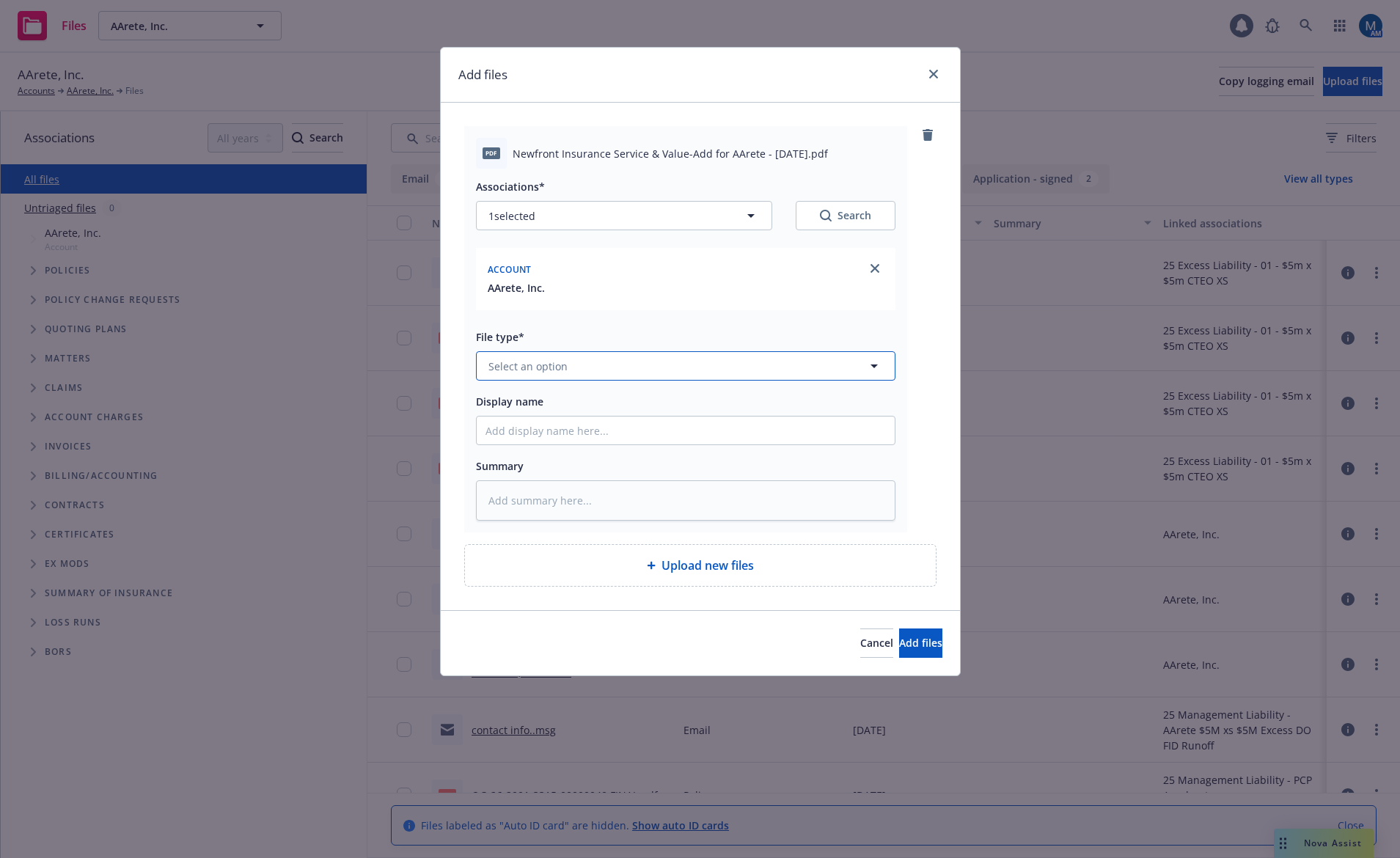
click at [589, 364] on button "Select an option" at bounding box center [685, 365] width 419 height 29
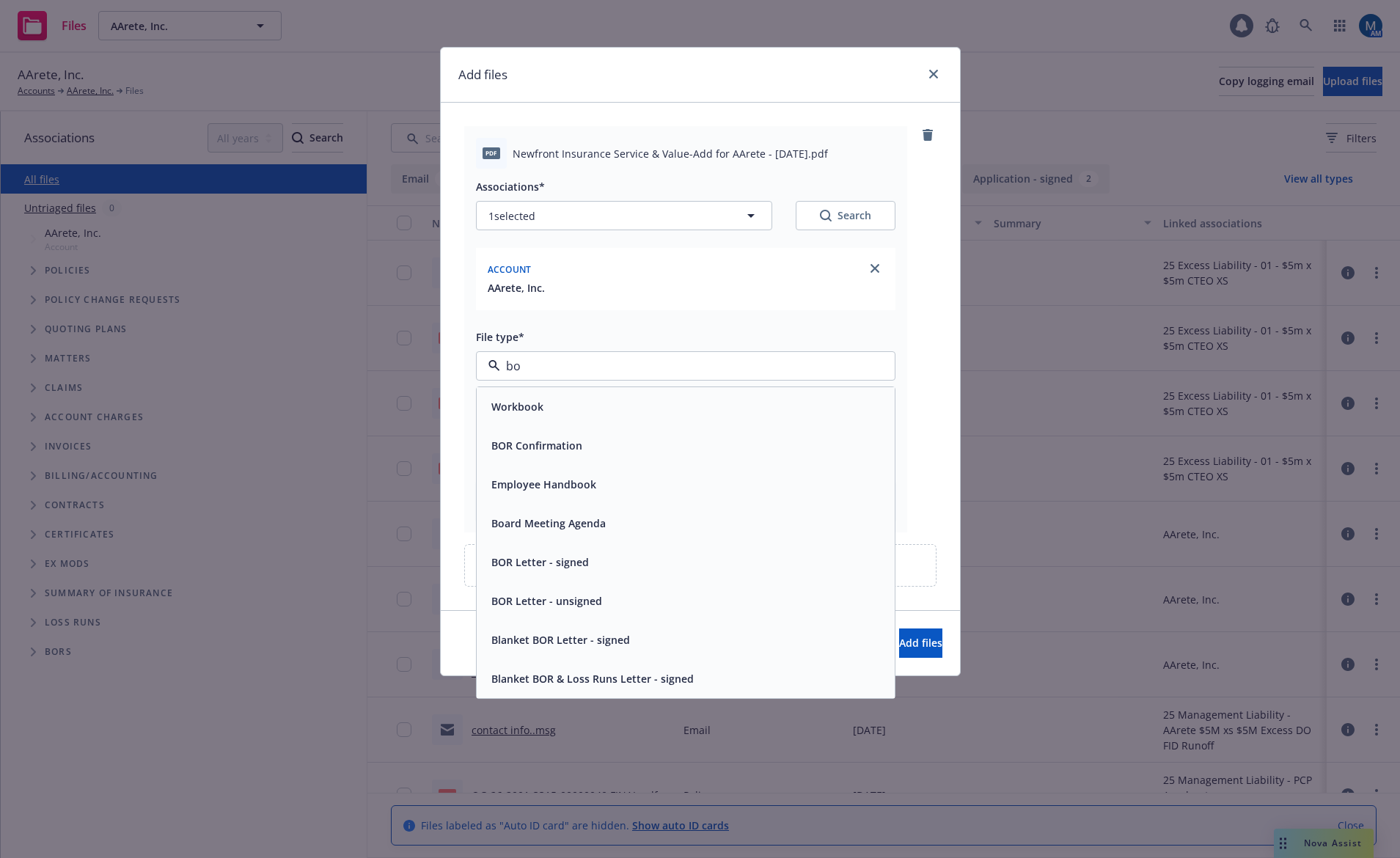
type input "b"
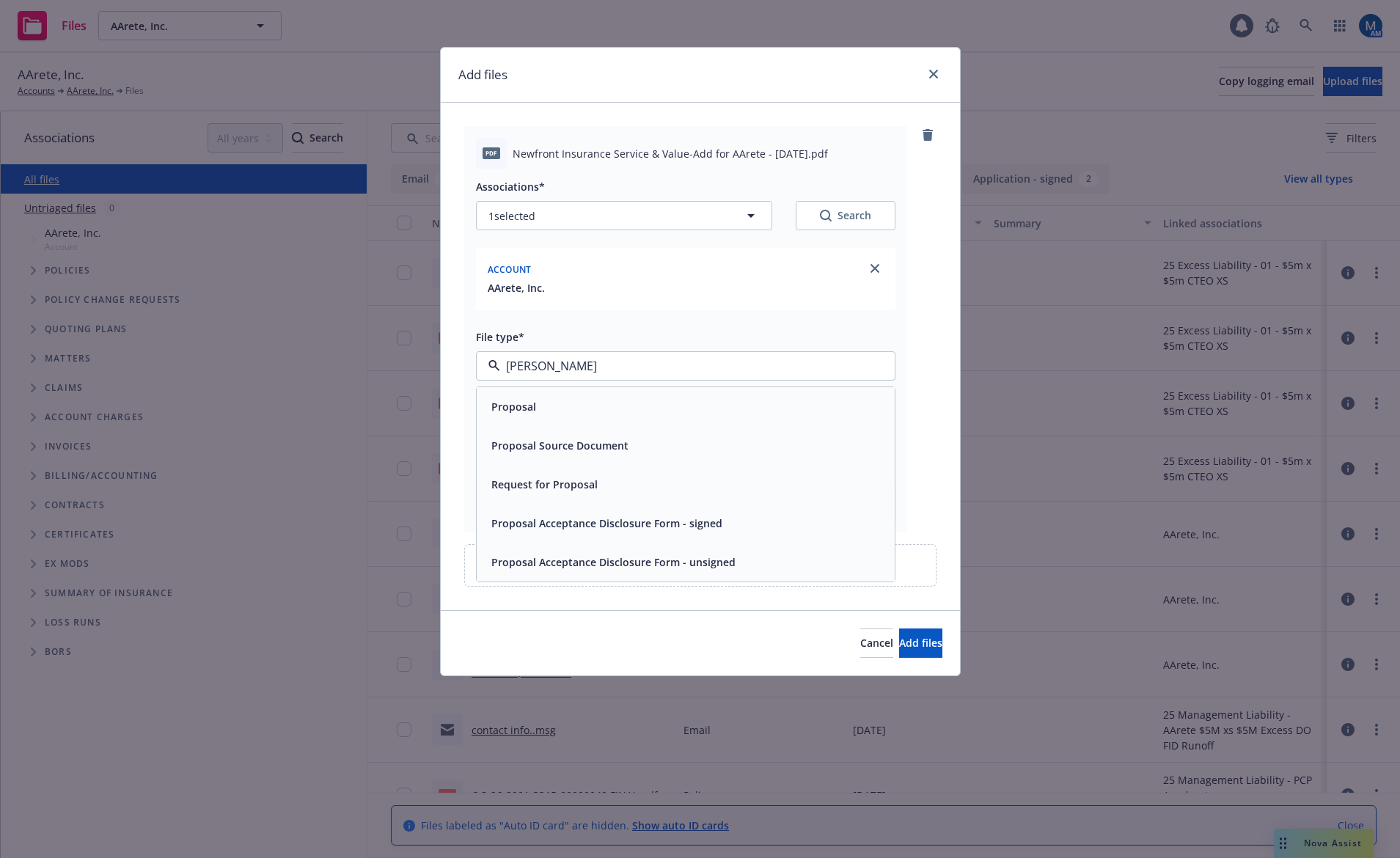
drag, startPoint x: 589, startPoint y: 367, endPoint x: 449, endPoint y: 358, distance: 140.3
click at [449, 358] on div "pdf Newfront Insurance Service & Value-Add for AArete - July 2025.pdf Associati…" at bounding box center [700, 356] width 519 height 508
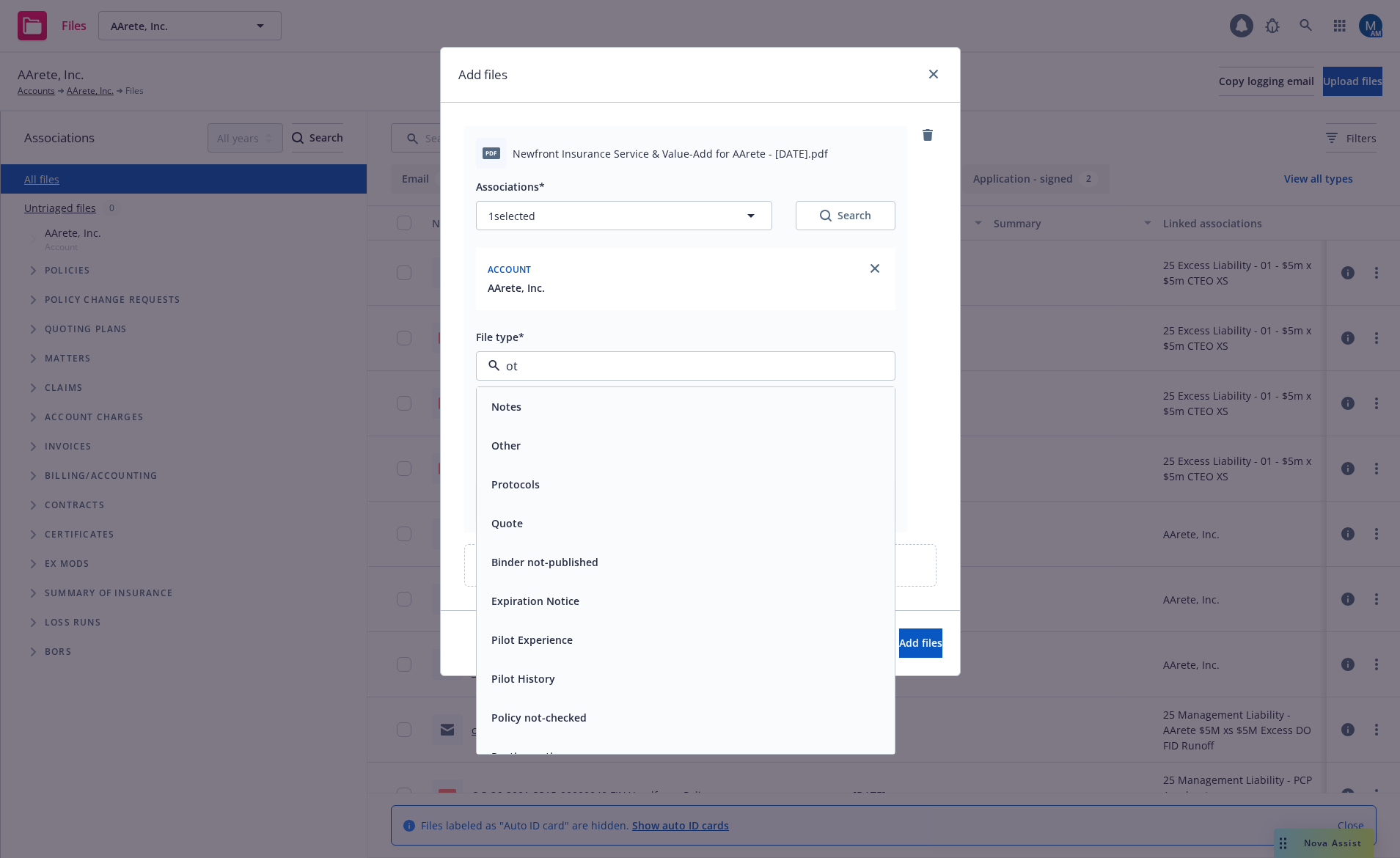
type input "oth"
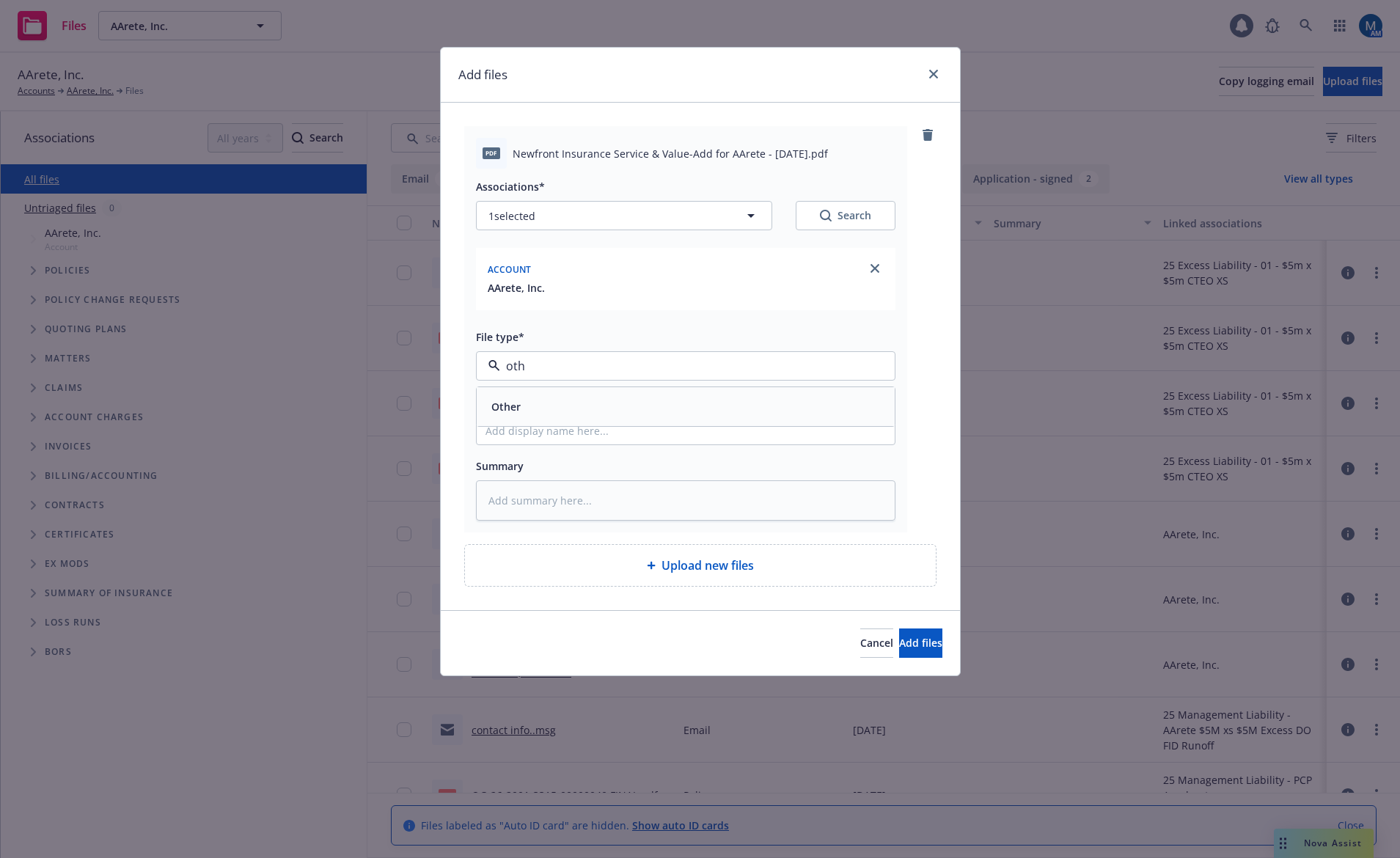
click at [712, 414] on div "Other" at bounding box center [685, 407] width 400 height 22
click at [560, 429] on input "Display name" at bounding box center [685, 430] width 418 height 28
click at [899, 641] on span "Add files" at bounding box center [921, 643] width 43 height 14
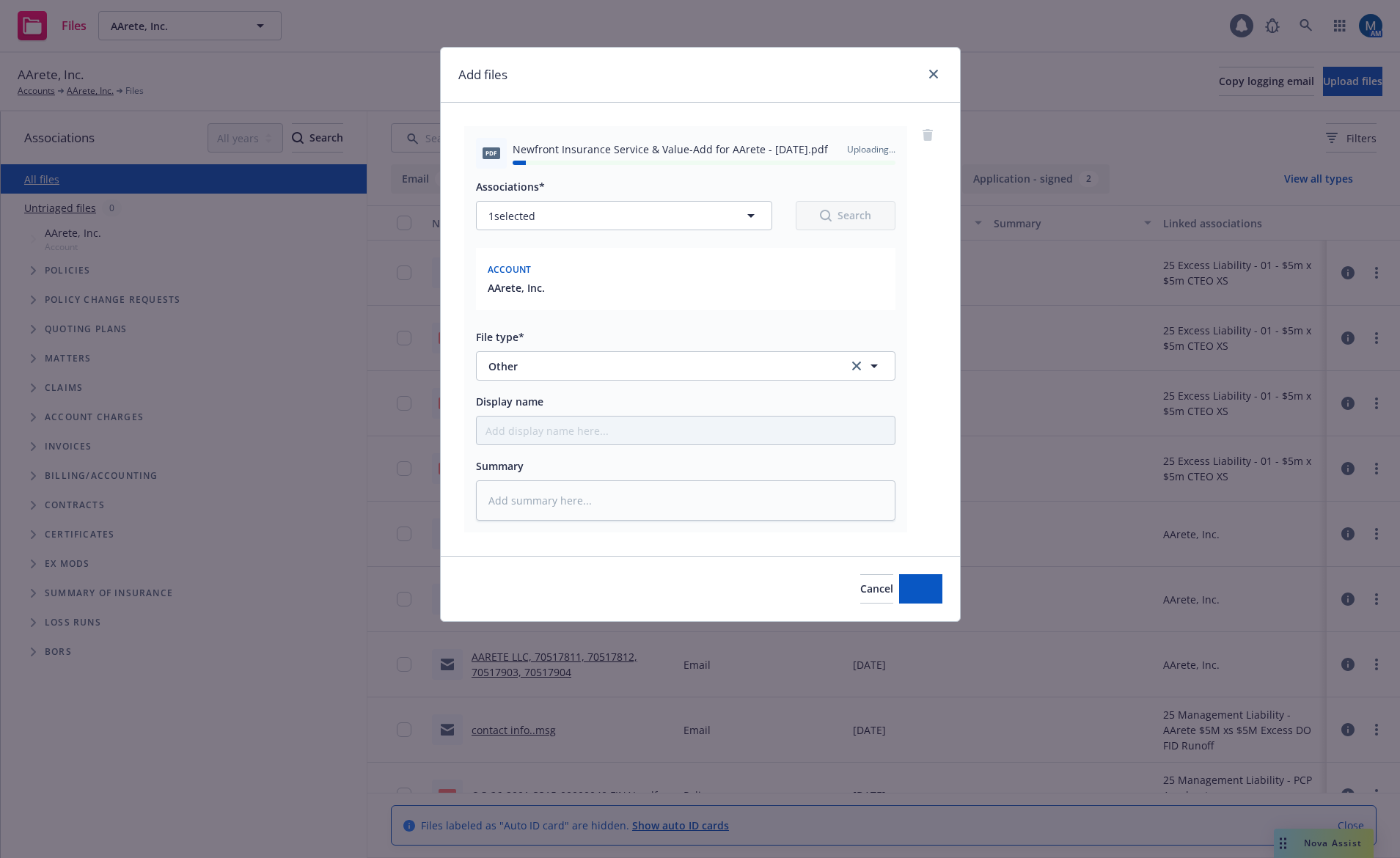
type textarea "x"
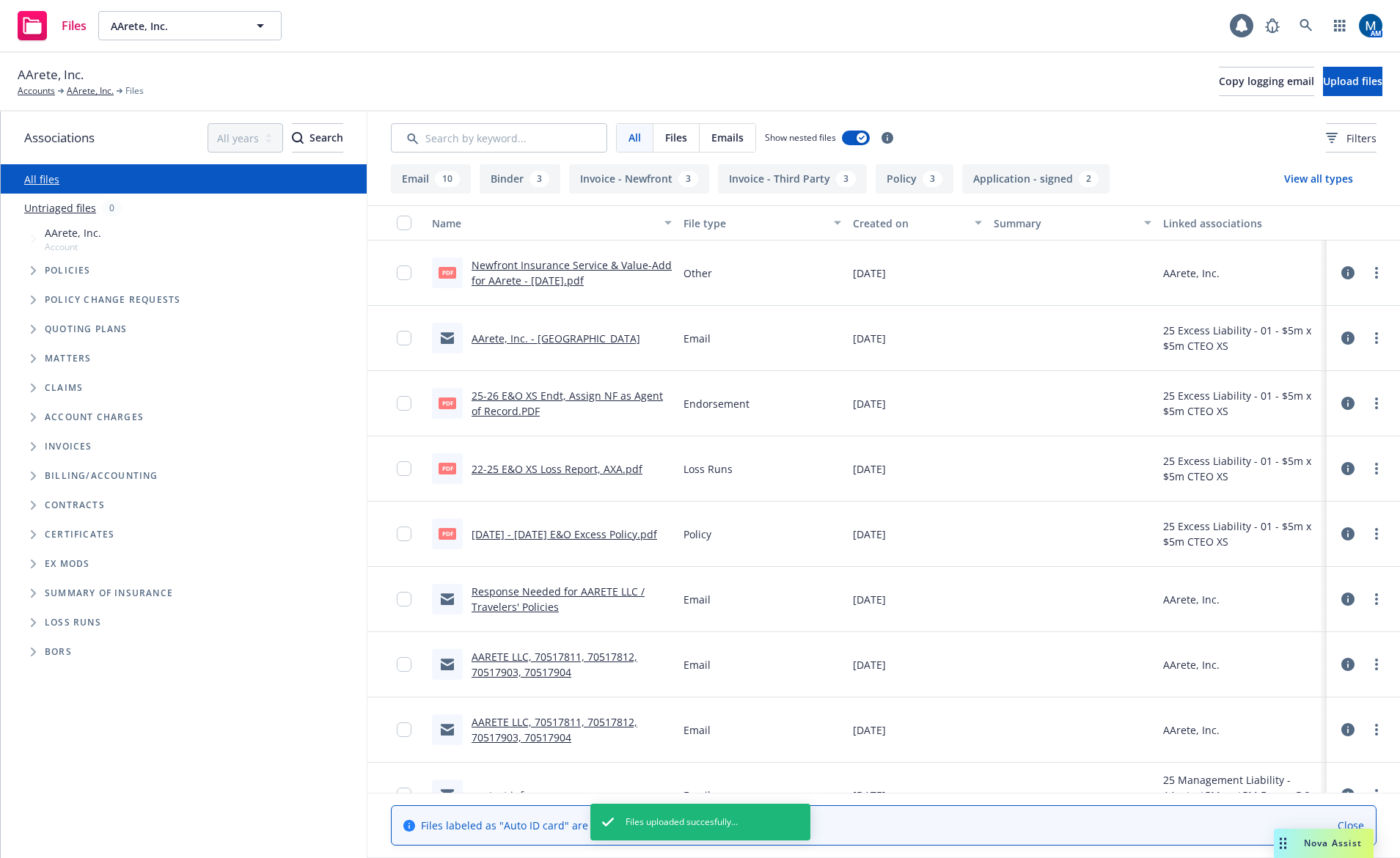
click at [526, 337] on link "AArete, Inc. - BOR" at bounding box center [556, 339] width 168 height 14
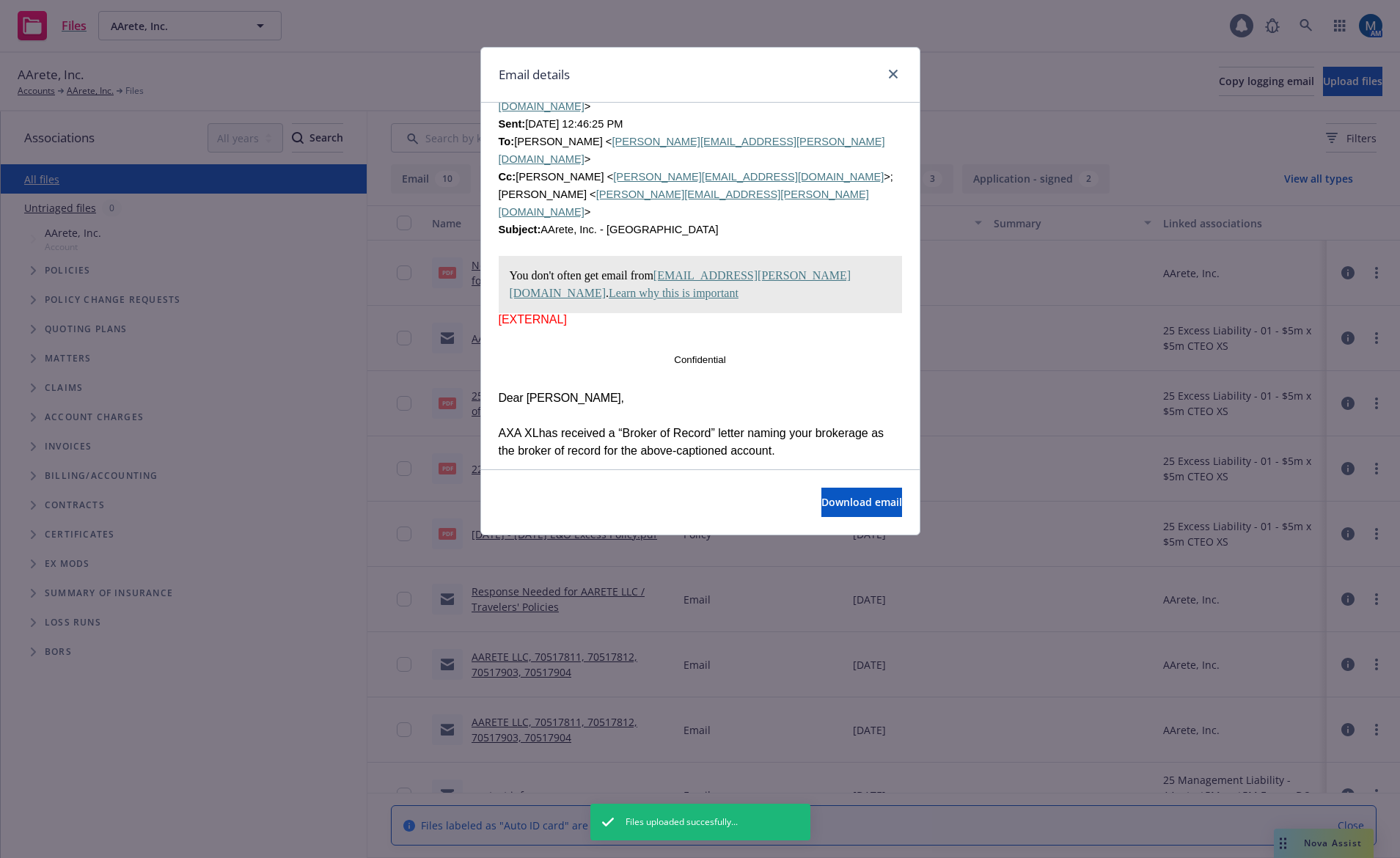
scroll to position [147, 0]
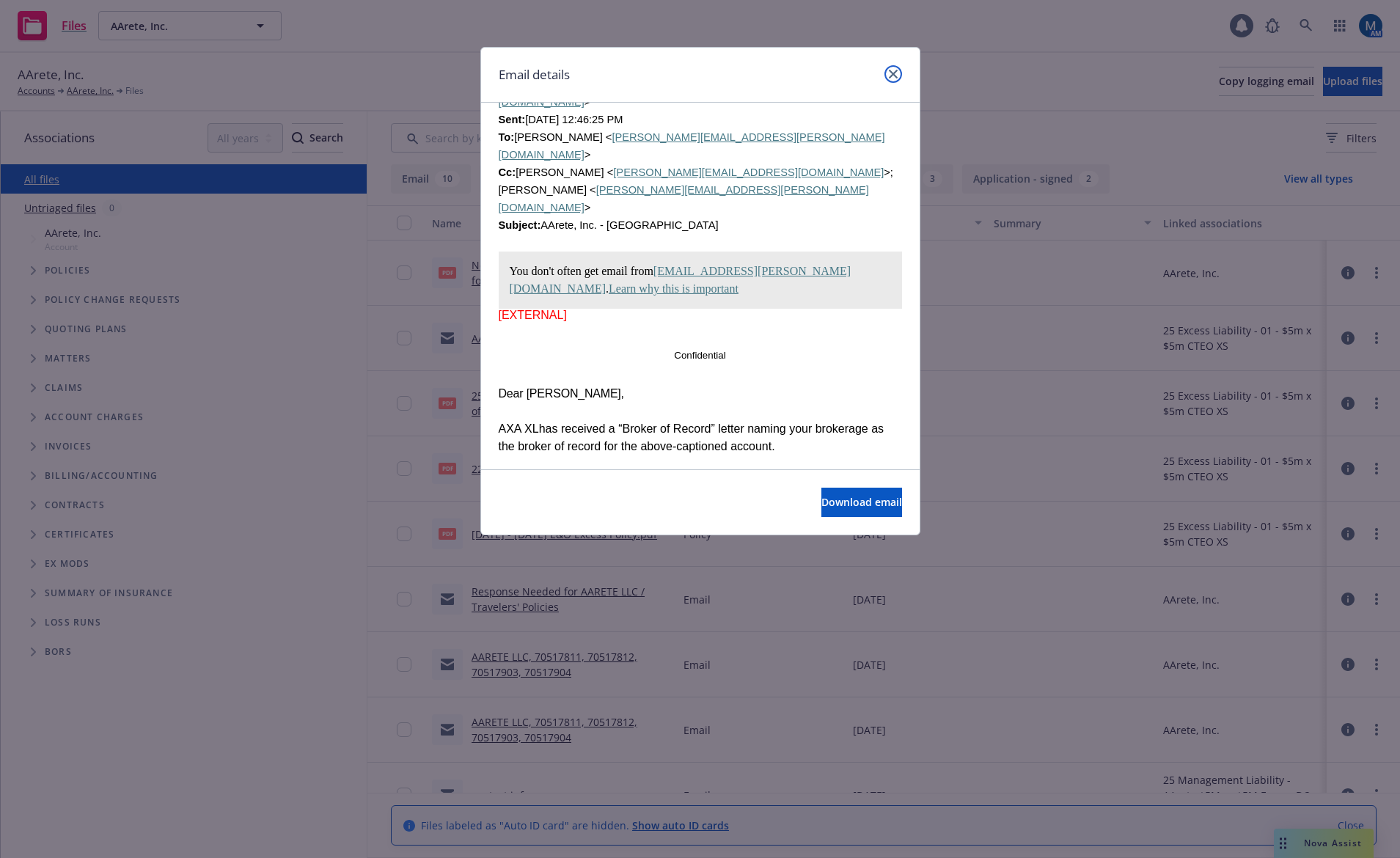
click at [892, 73] on icon "close" at bounding box center [893, 74] width 9 height 9
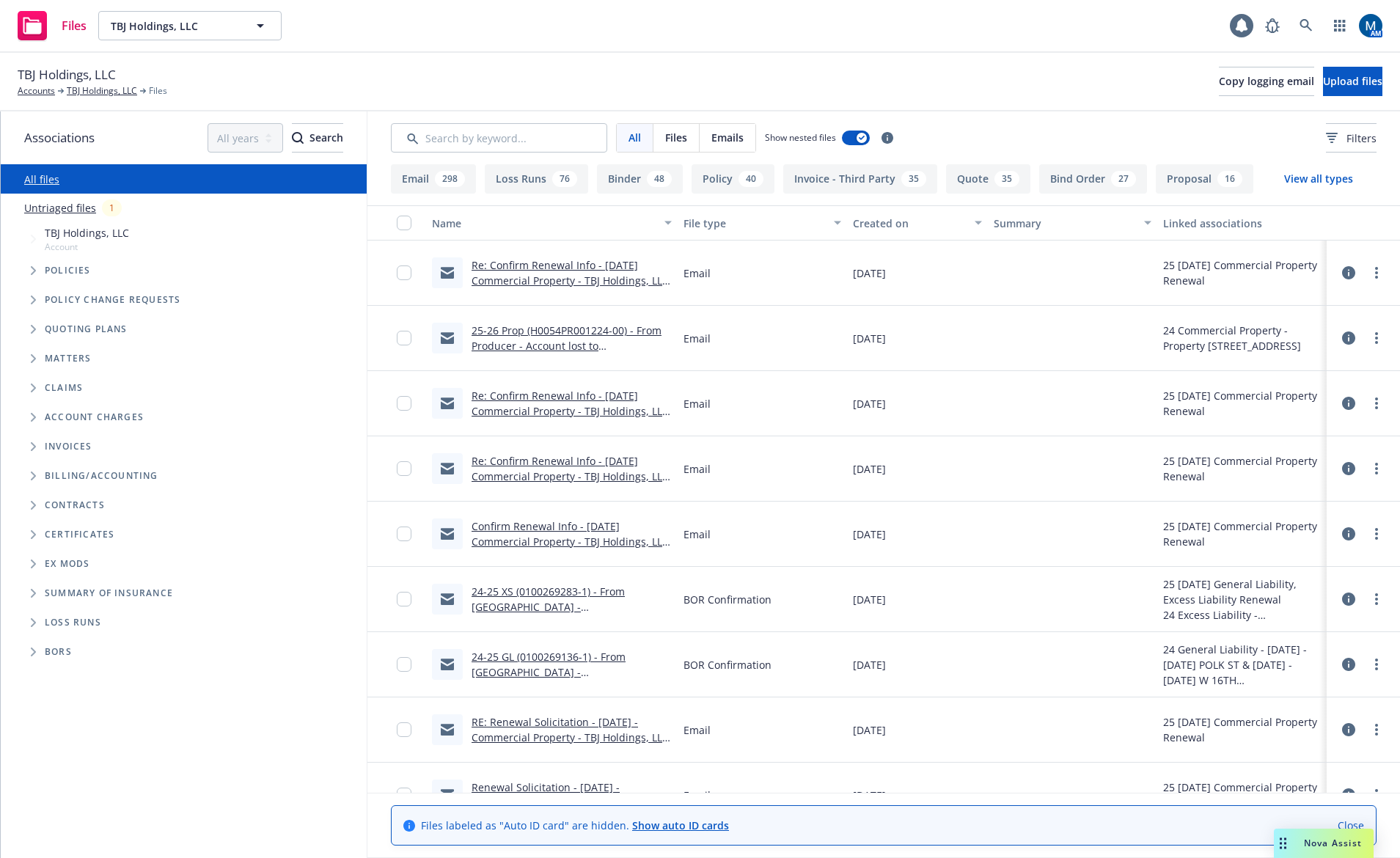
click at [557, 266] on link "Re: Confirm Renewal Info - 12/12/25 Commercial Property - TBJ Holdings, LLC - N…" at bounding box center [570, 281] width 198 height 45
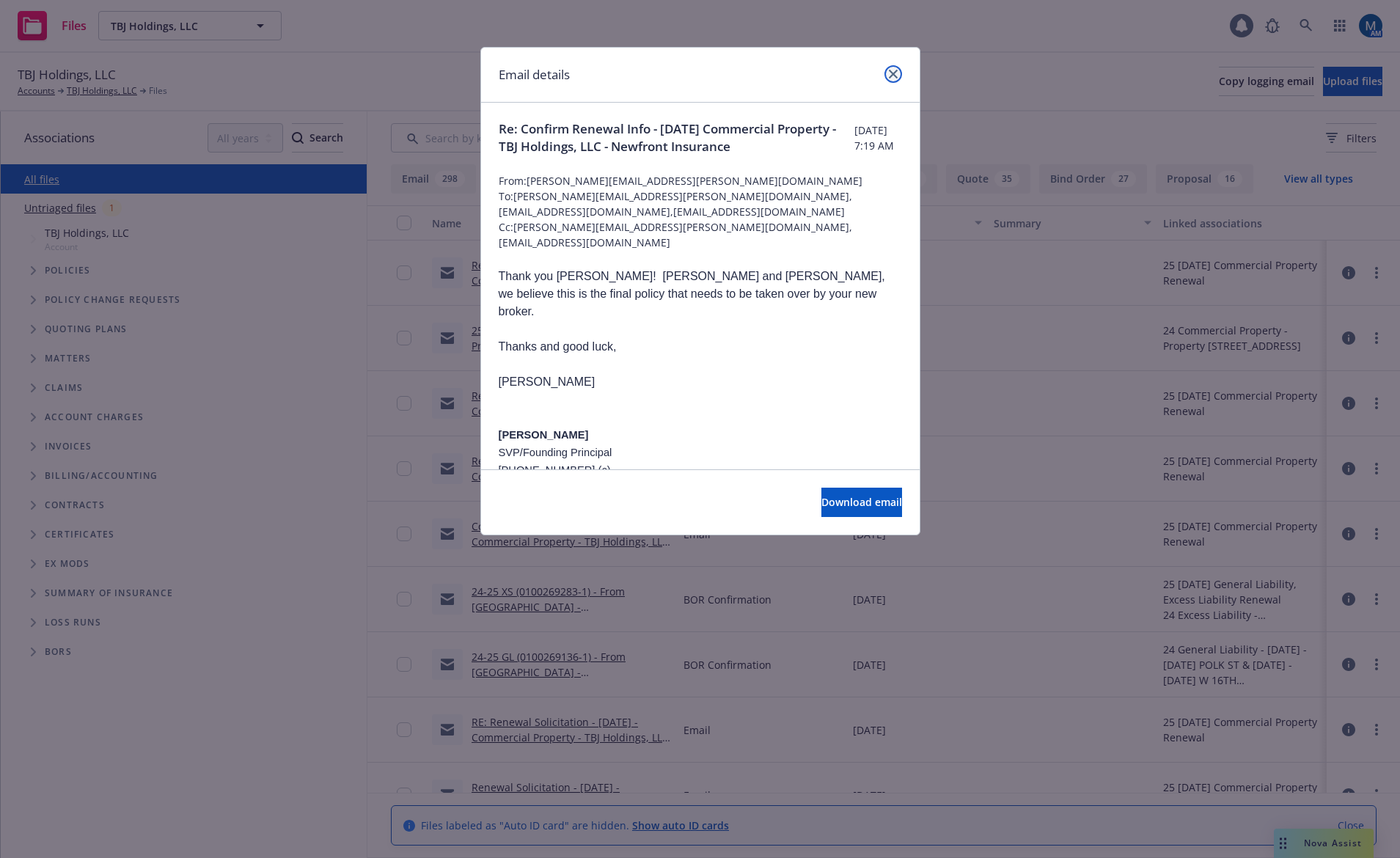
click at [892, 78] on link "close" at bounding box center [893, 73] width 18 height 18
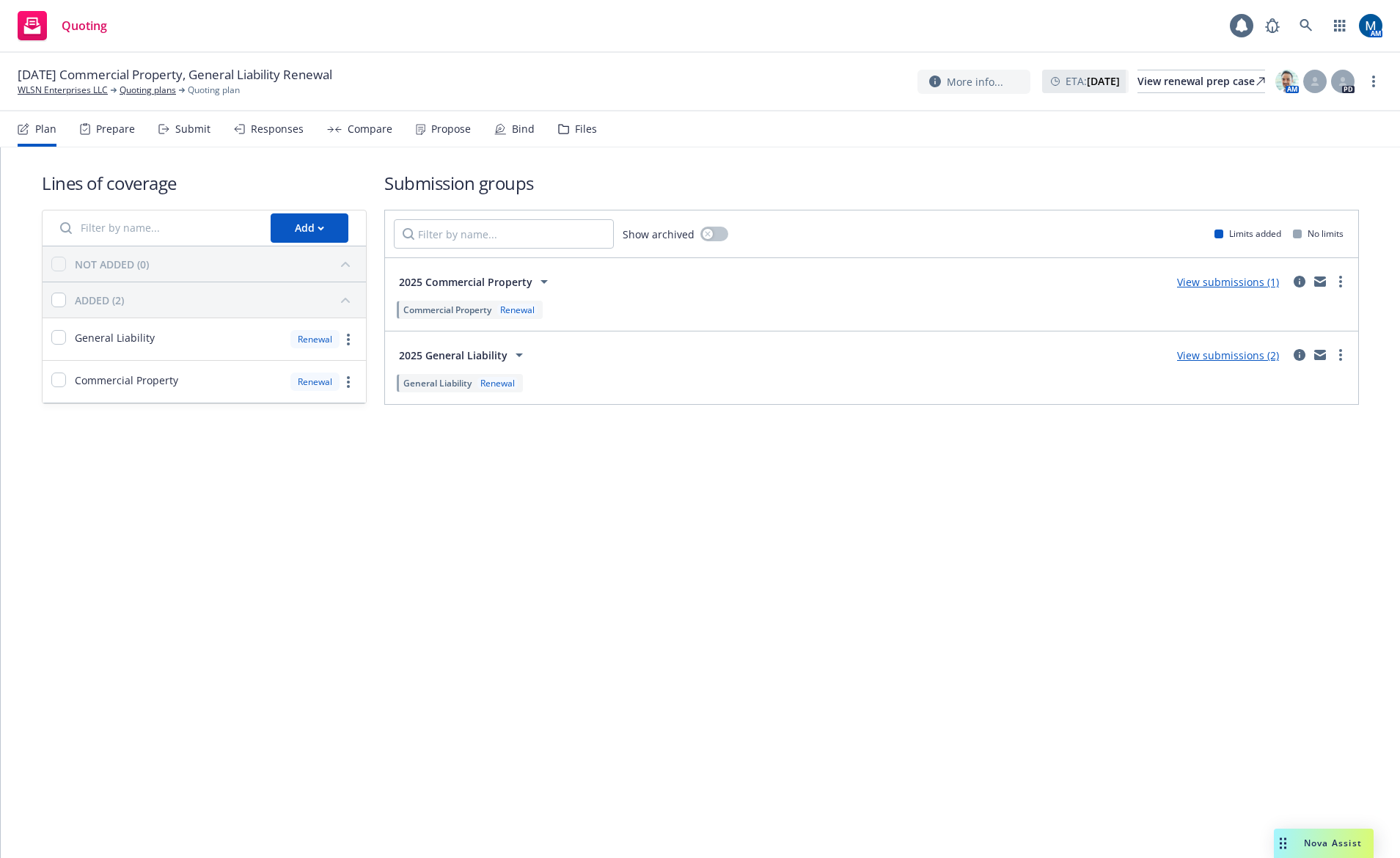
click at [433, 129] on div "Propose" at bounding box center [450, 129] width 39 height 12
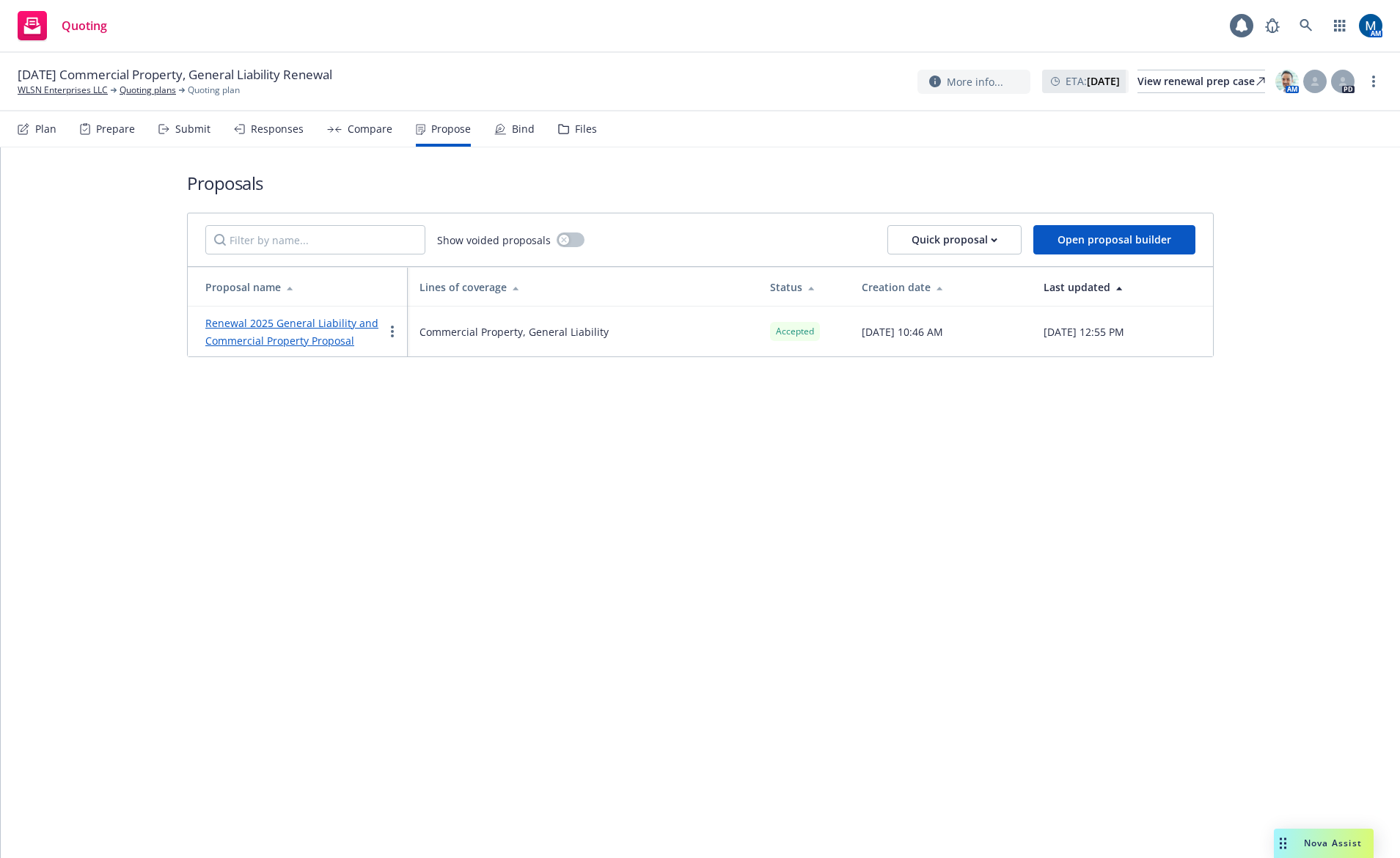
click at [497, 128] on icon at bounding box center [500, 129] width 12 height 12
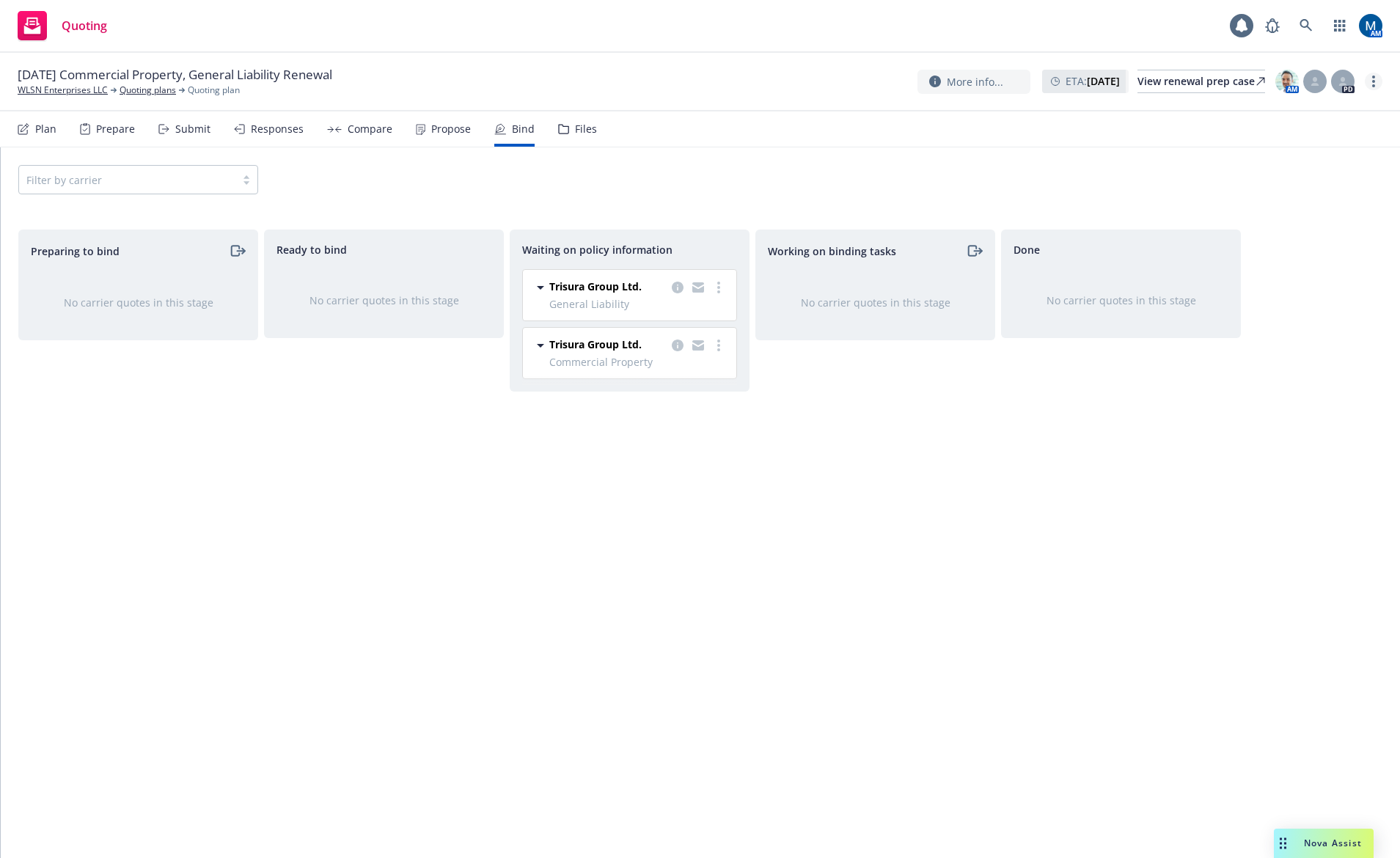
click at [1372, 82] on link "more" at bounding box center [1373, 81] width 18 height 18
click at [1322, 118] on link "Copy logging email" at bounding box center [1300, 111] width 163 height 29
click at [602, 544] on div "Waiting on policy information Trisura Group Ltd. General Liability [DATE] - [DA…" at bounding box center [630, 528] width 240 height 598
